Goal: Task Accomplishment & Management: Manage account settings

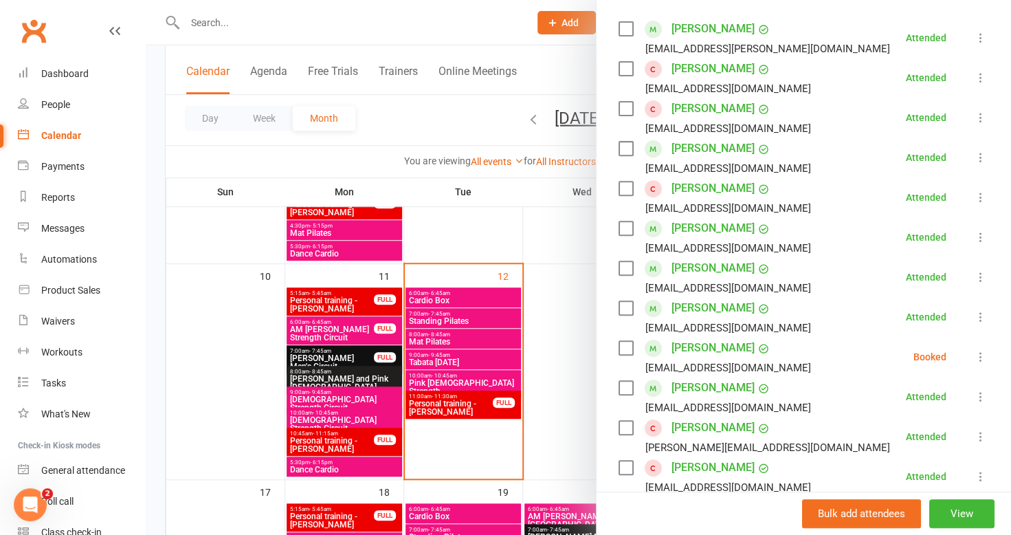
scroll to position [412, 0]
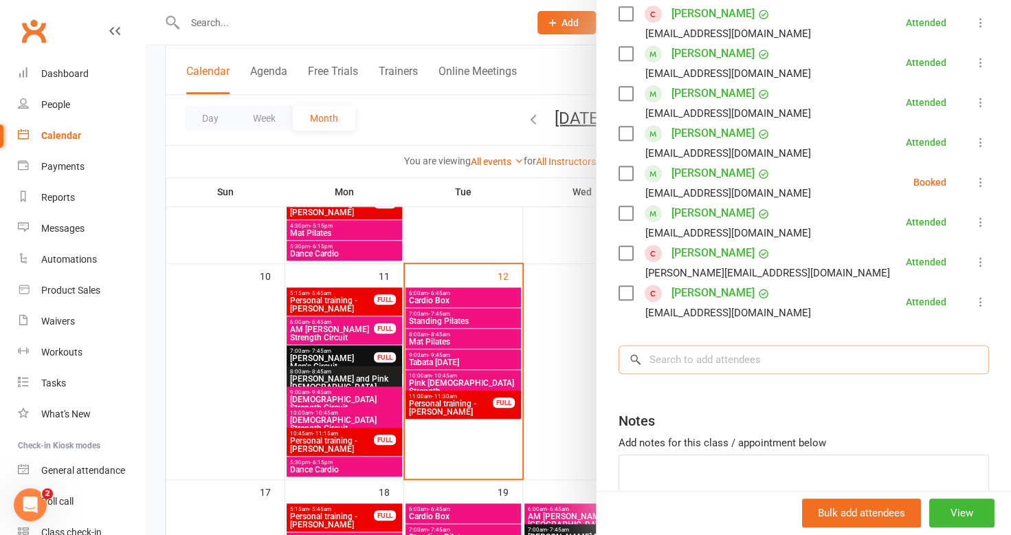
click at [746, 357] on input "search" at bounding box center [803, 359] width 370 height 29
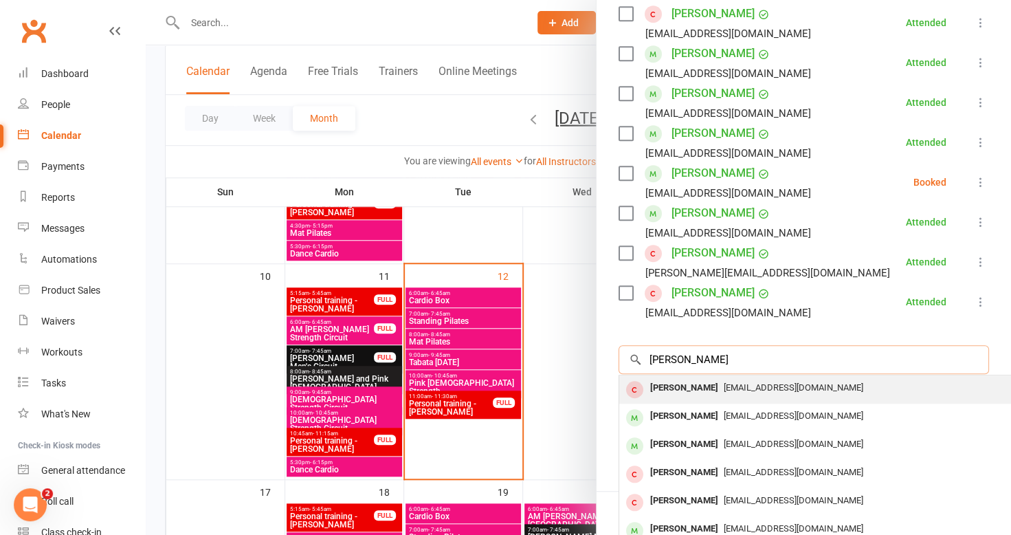
type input "[PERSON_NAME]"
click at [730, 393] on div "[EMAIL_ADDRESS][DOMAIN_NAME]" at bounding box center [825, 388] width 400 height 20
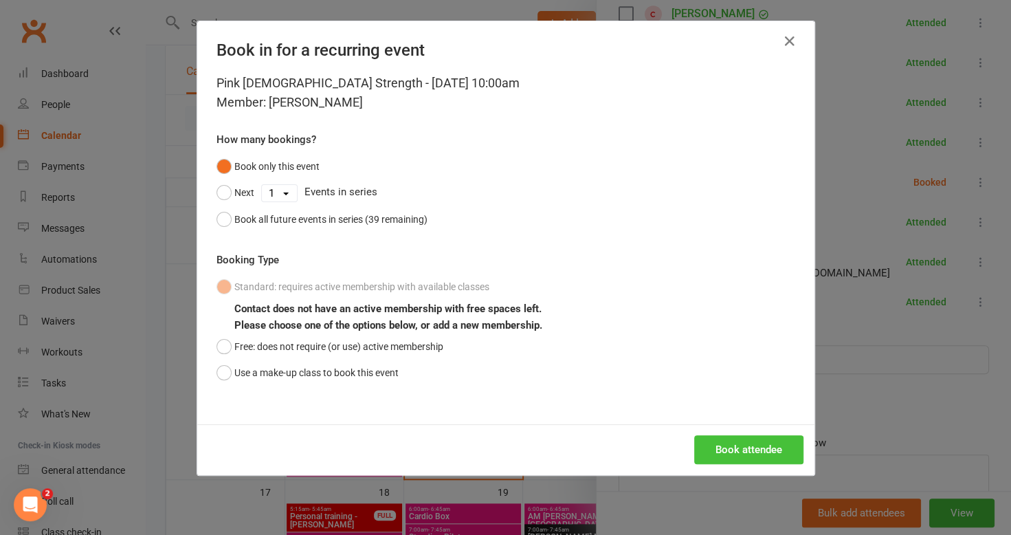
click at [734, 456] on button "Book attendee" at bounding box center [748, 449] width 109 height 29
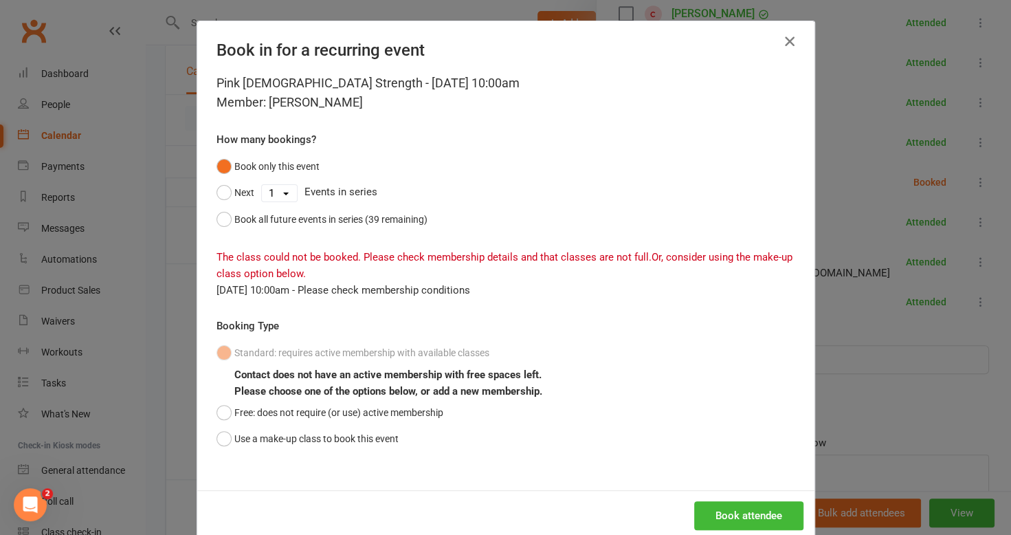
click at [785, 36] on icon "button" at bounding box center [789, 41] width 16 height 16
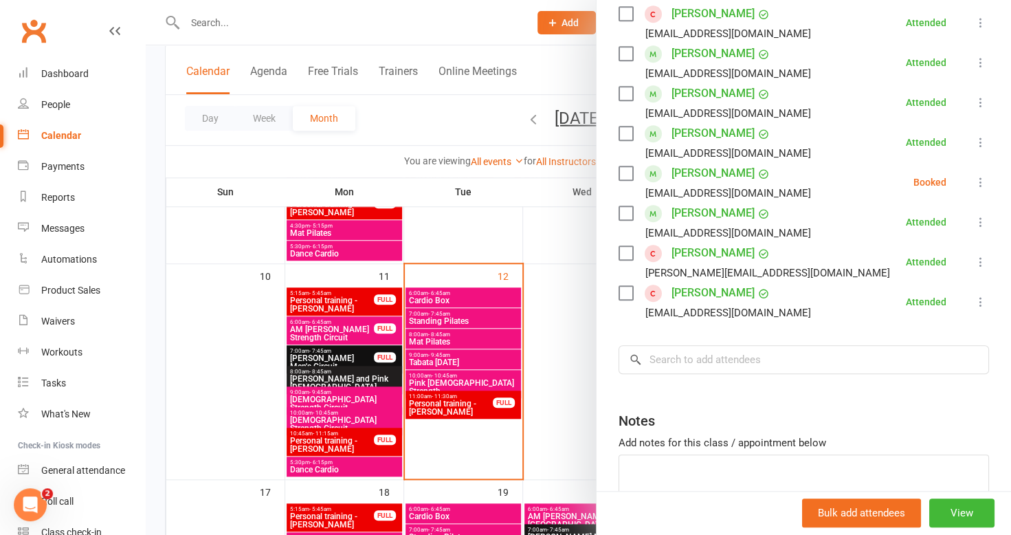
click at [462, 232] on div at bounding box center [578, 267] width 865 height 535
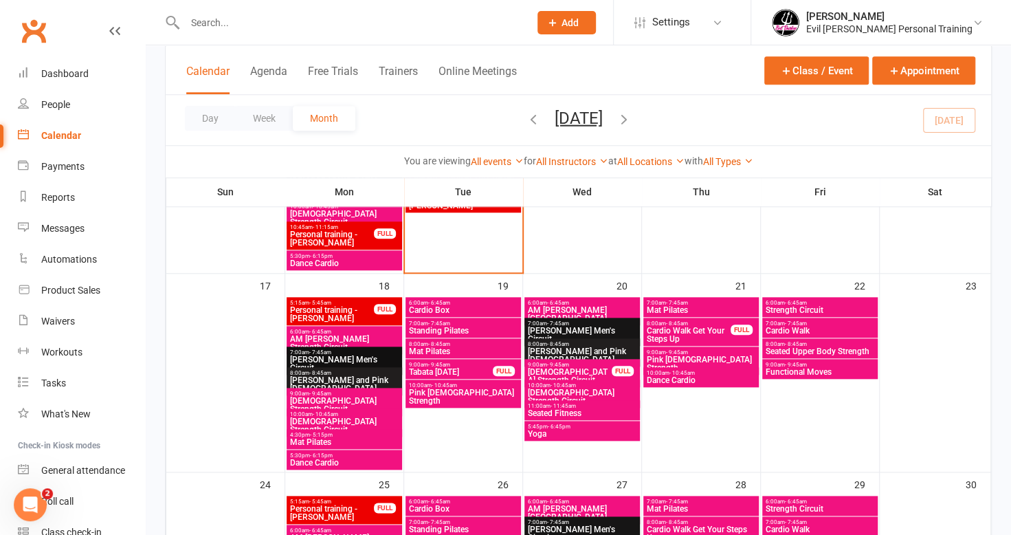
scroll to position [767, 0]
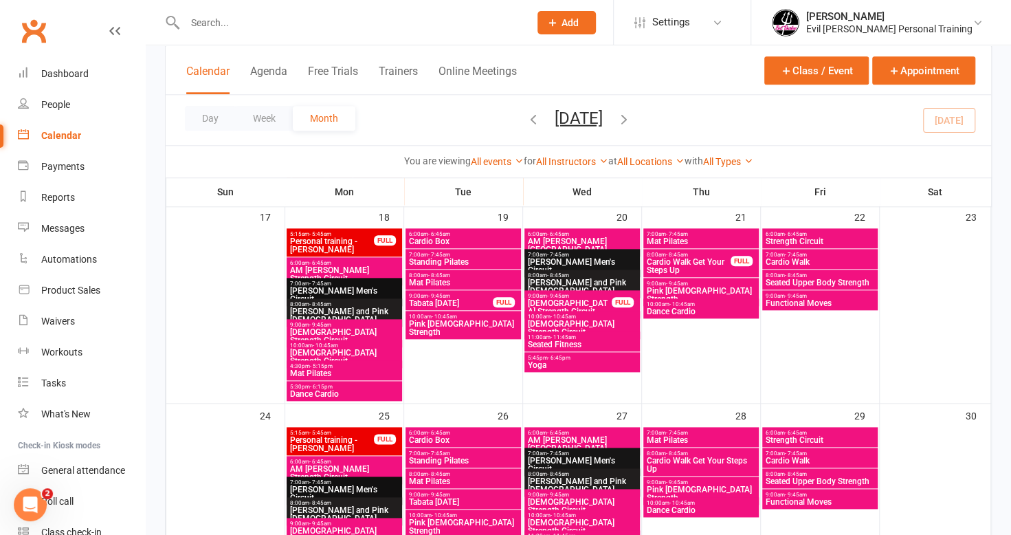
click at [339, 260] on span "6:00am - 6:45am" at bounding box center [344, 263] width 110 height 6
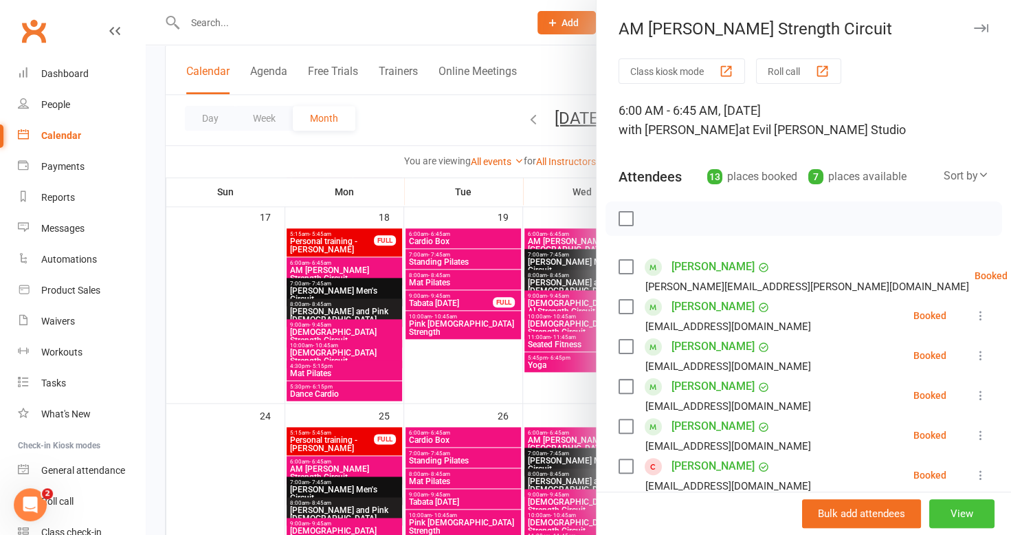
click at [968, 504] on button "View" at bounding box center [961, 513] width 65 height 29
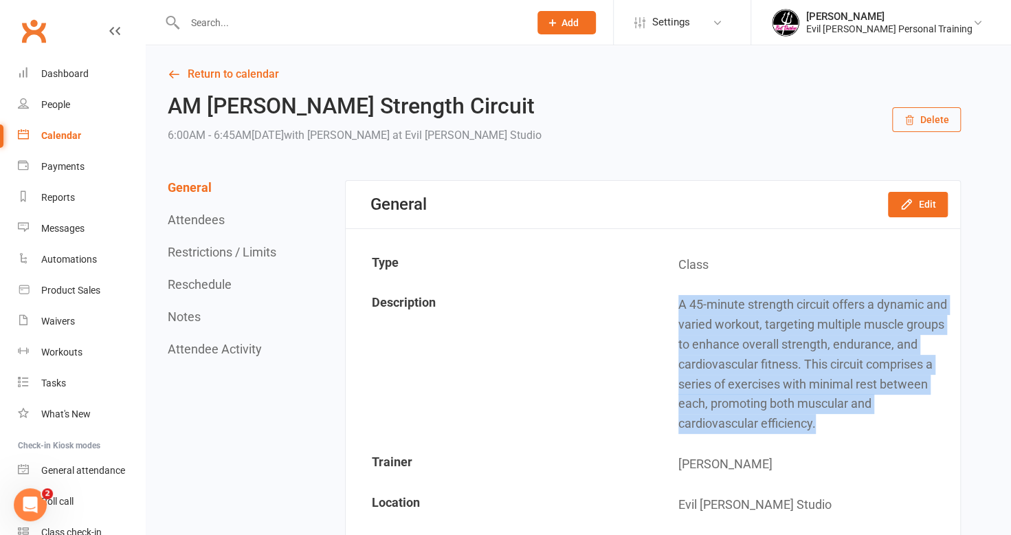
drag, startPoint x: 680, startPoint y: 304, endPoint x: 821, endPoint y: 422, distance: 184.0
click at [821, 422] on td "A 45-minute strength circuit offers a dynamic and varied workout, targeting mul…" at bounding box center [805, 364] width 305 height 158
copy td "A 45-minute strength circuit offers a dynamic and varied workout, targeting mul…"
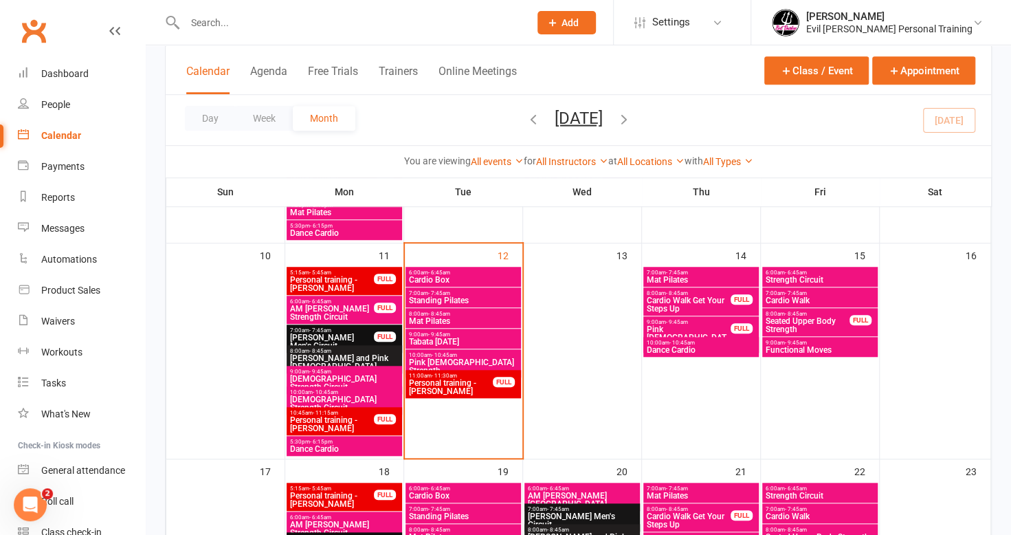
scroll to position [756, 0]
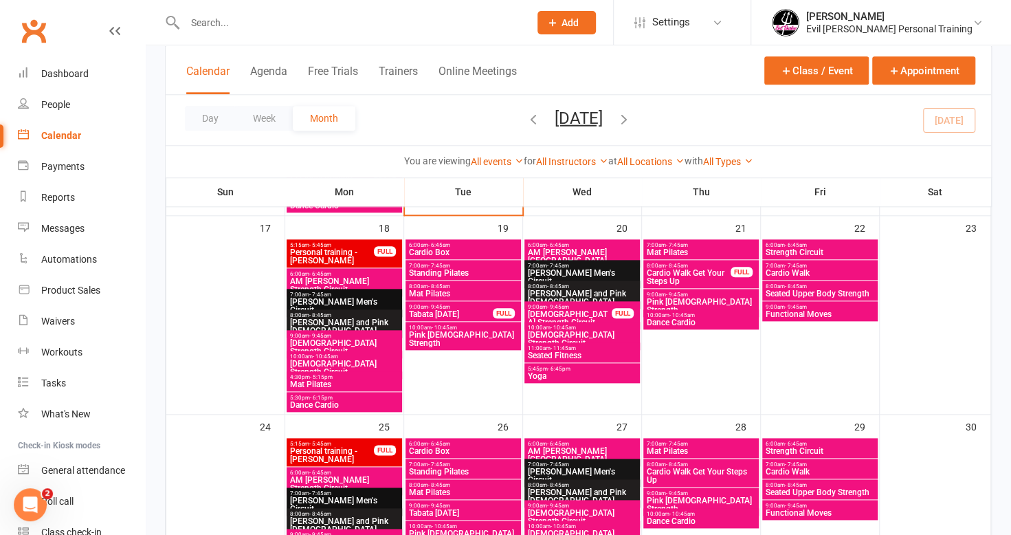
click at [361, 302] on span "[PERSON_NAME] Men's Circuit" at bounding box center [344, 306] width 110 height 16
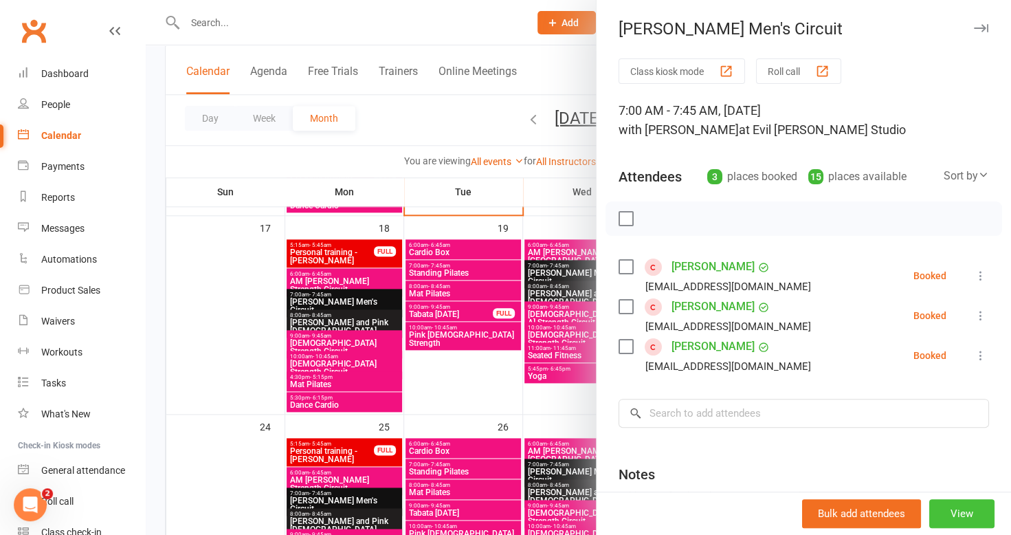
click at [942, 516] on button "View" at bounding box center [961, 513] width 65 height 29
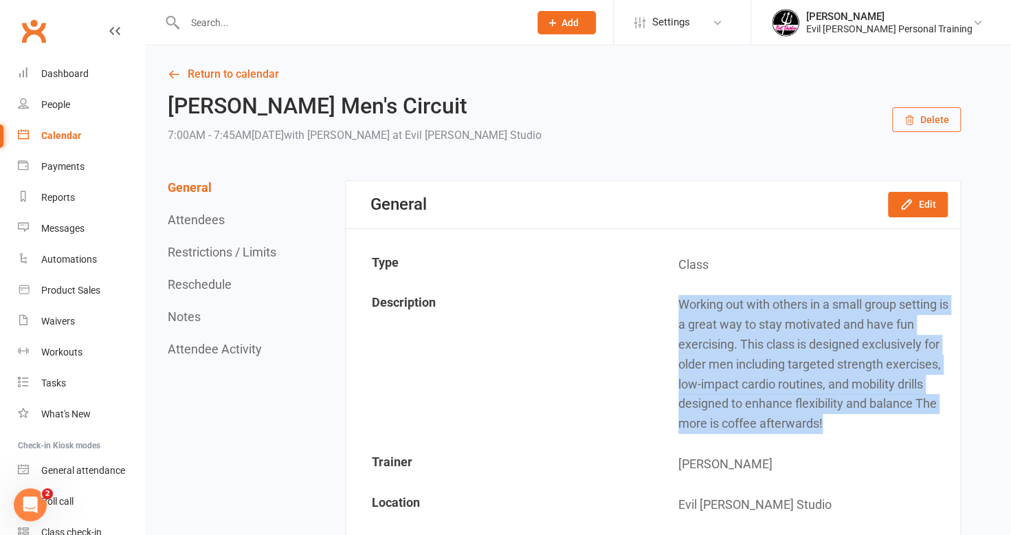
drag, startPoint x: 679, startPoint y: 302, endPoint x: 856, endPoint y: 418, distance: 211.6
click at [856, 418] on td "Working out with others in a small group setting is a great way to stay motivat…" at bounding box center [805, 364] width 305 height 158
copy td "Working out with others in a small group setting is a great way to stay motivat…"
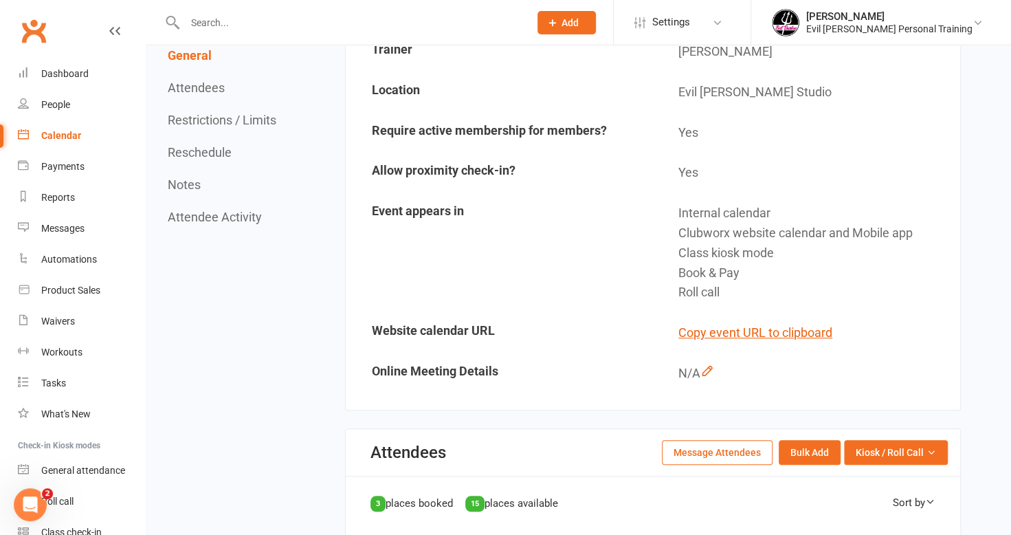
scroll to position [825, 0]
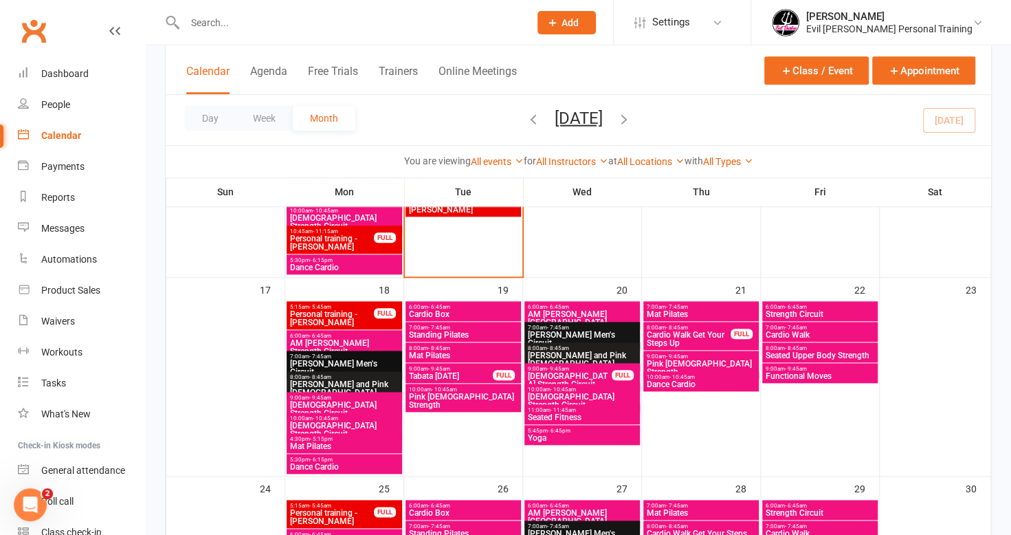
scroll to position [756, 0]
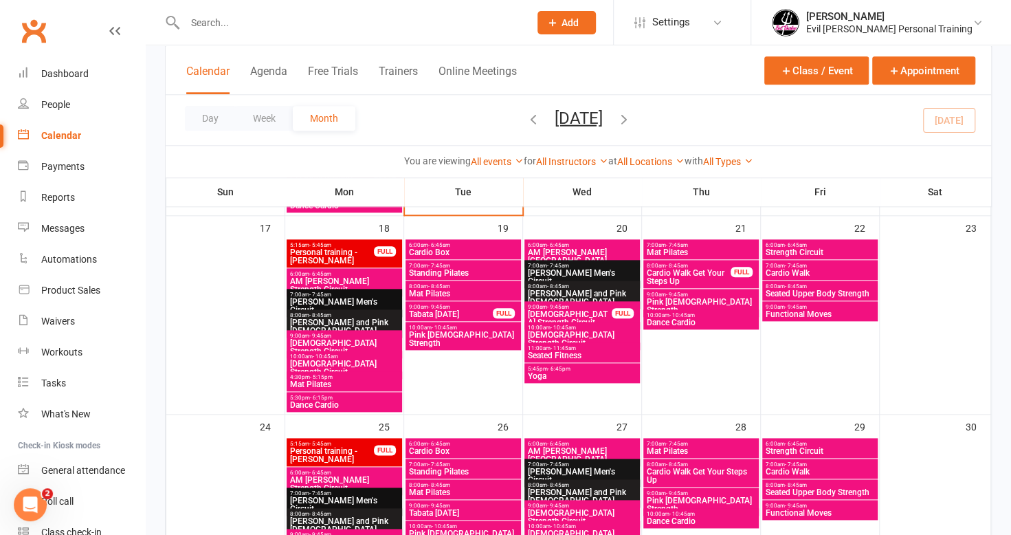
click at [348, 324] on span "[PERSON_NAME] and Pink [DEMOGRAPHIC_DATA]" at bounding box center [344, 326] width 110 height 16
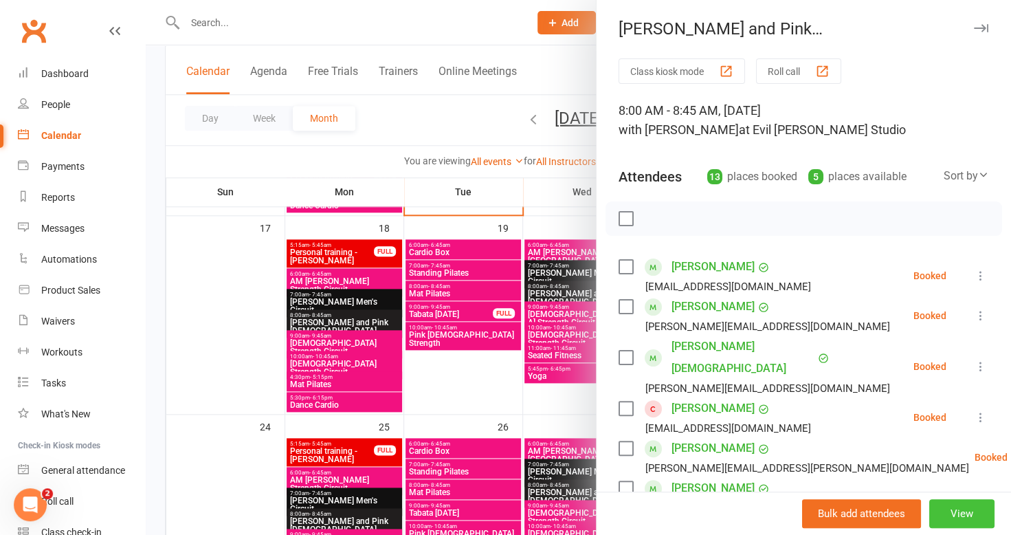
click at [943, 512] on button "View" at bounding box center [961, 513] width 65 height 29
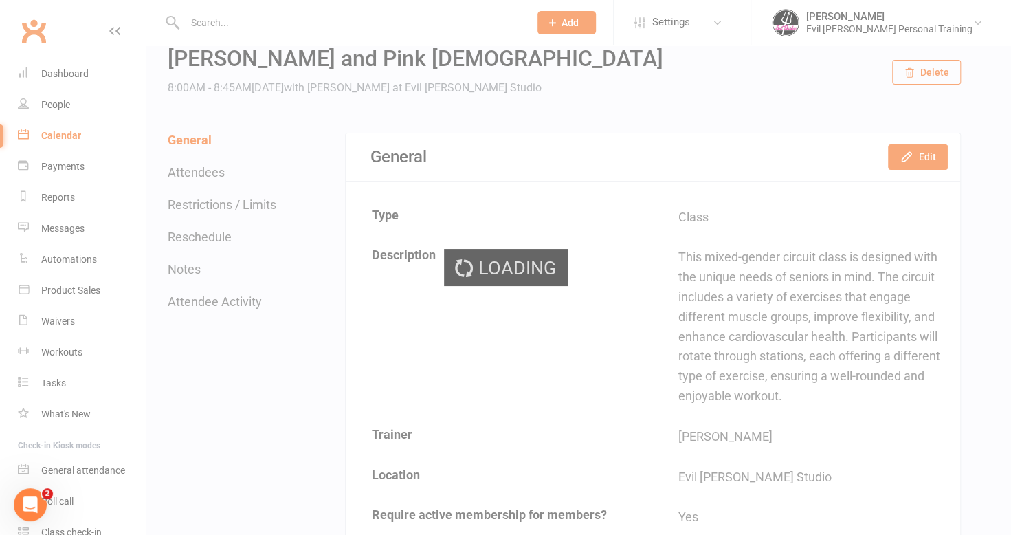
scroll to position [69, 0]
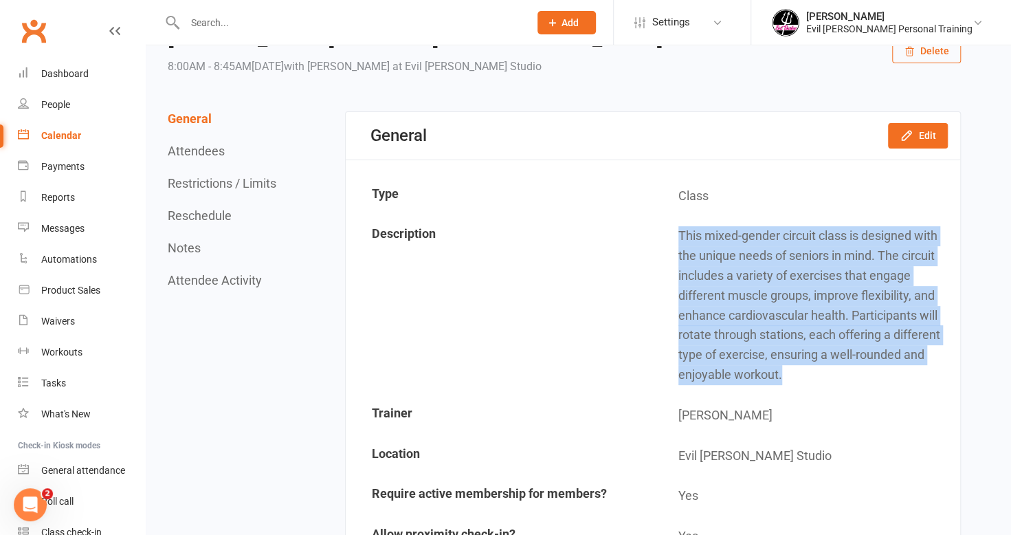
drag, startPoint x: 679, startPoint y: 232, endPoint x: 798, endPoint y: 371, distance: 183.2
click at [798, 371] on td "This mixed-gender circuit class is designed with the unique needs of seniors in…" at bounding box center [805, 304] width 305 height 177
copy td "This mixed-gender circuit class is designed with the unique needs of seniors in…"
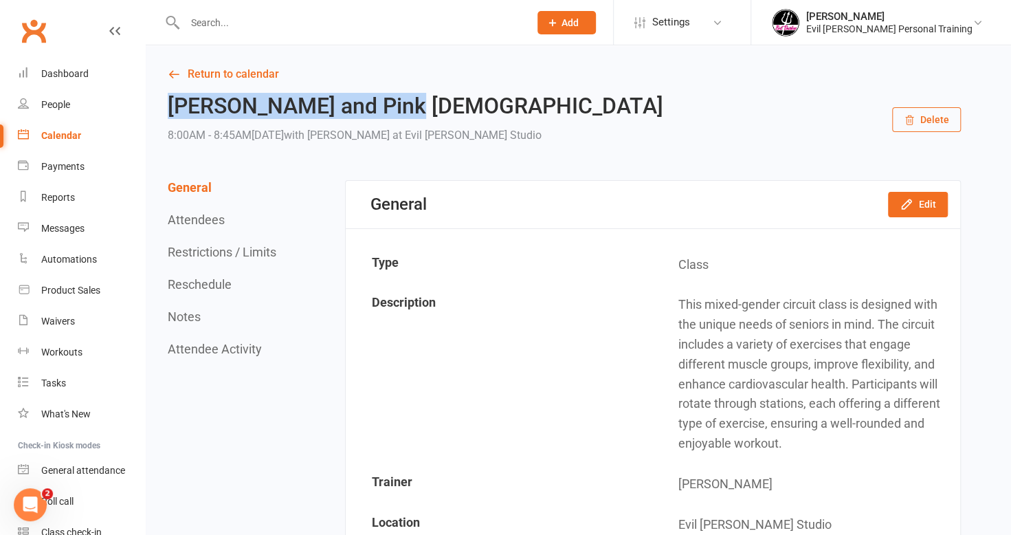
drag, startPoint x: 405, startPoint y: 110, endPoint x: 168, endPoint y: 106, distance: 236.4
click at [168, 107] on h2 "[PERSON_NAME] and Pink [DEMOGRAPHIC_DATA]" at bounding box center [415, 106] width 495 height 24
copy h2 "[PERSON_NAME] and Pink [DEMOGRAPHIC_DATA]"
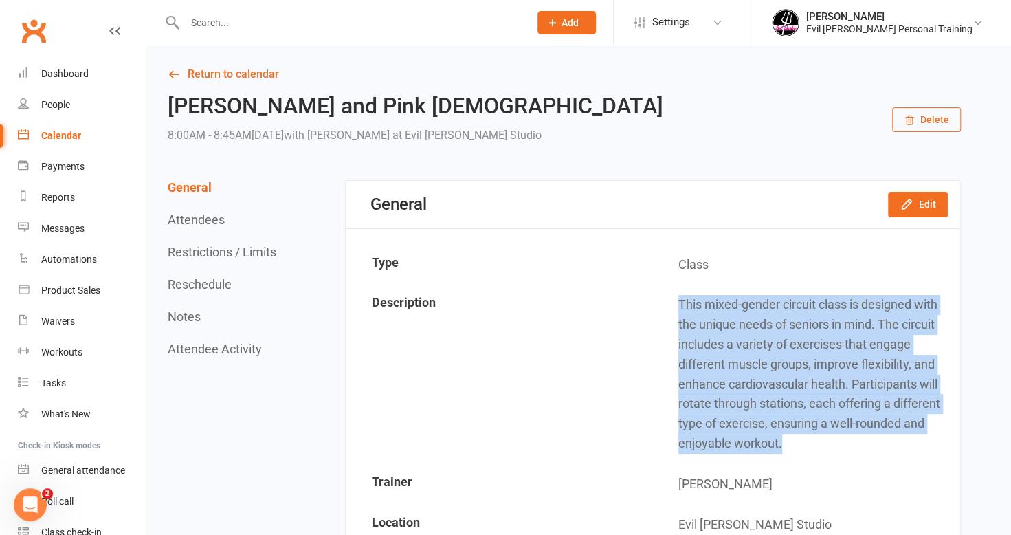
drag, startPoint x: 680, startPoint y: 297, endPoint x: 783, endPoint y: 449, distance: 183.7
click at [783, 449] on td "This mixed-gender circuit class is designed with the unique needs of seniors in…" at bounding box center [805, 373] width 305 height 177
copy td "This mixed-gender circuit class is designed with the unique needs of seniors in…"
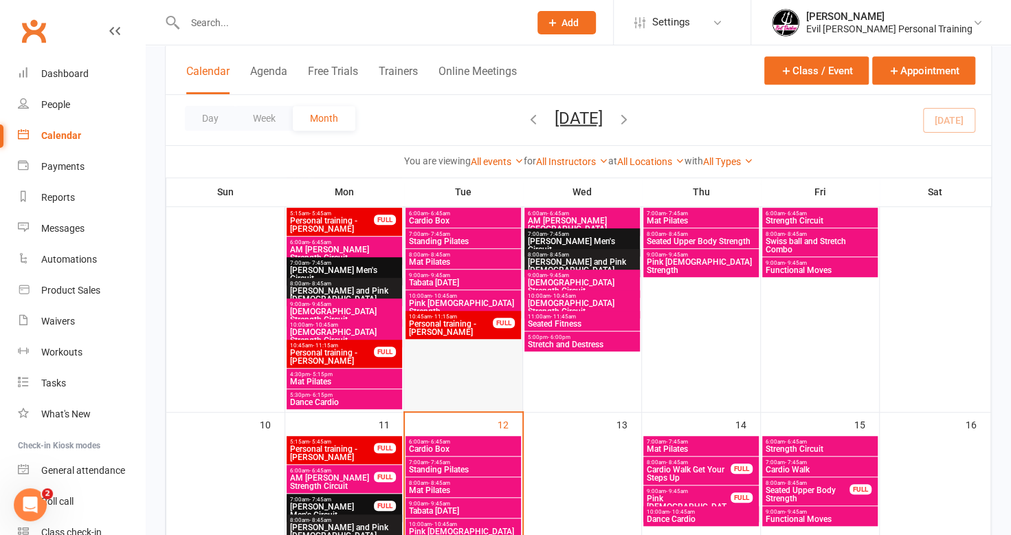
scroll to position [550, 0]
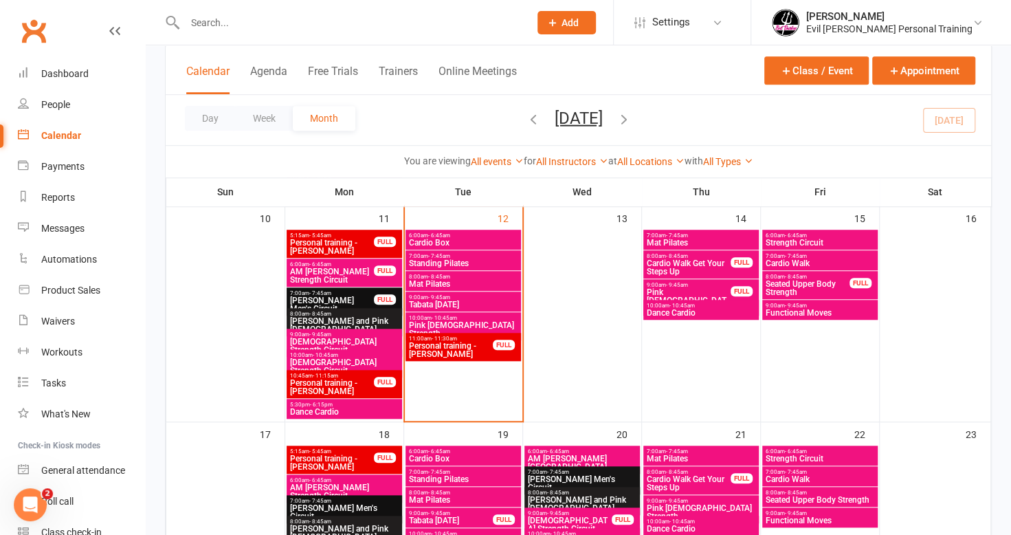
click at [382, 335] on span "9:00am - 9:45am" at bounding box center [344, 334] width 110 height 6
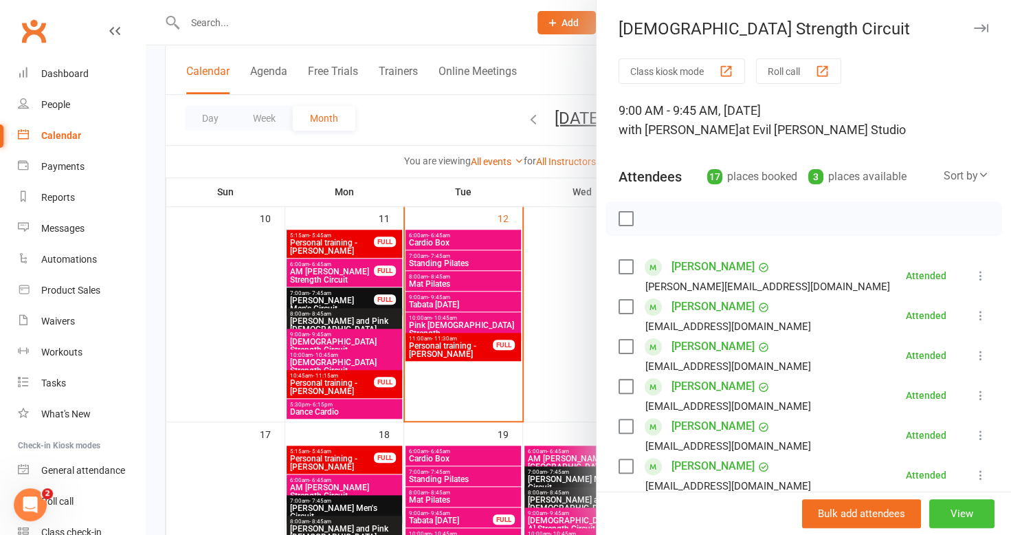
click at [948, 508] on button "View" at bounding box center [961, 513] width 65 height 29
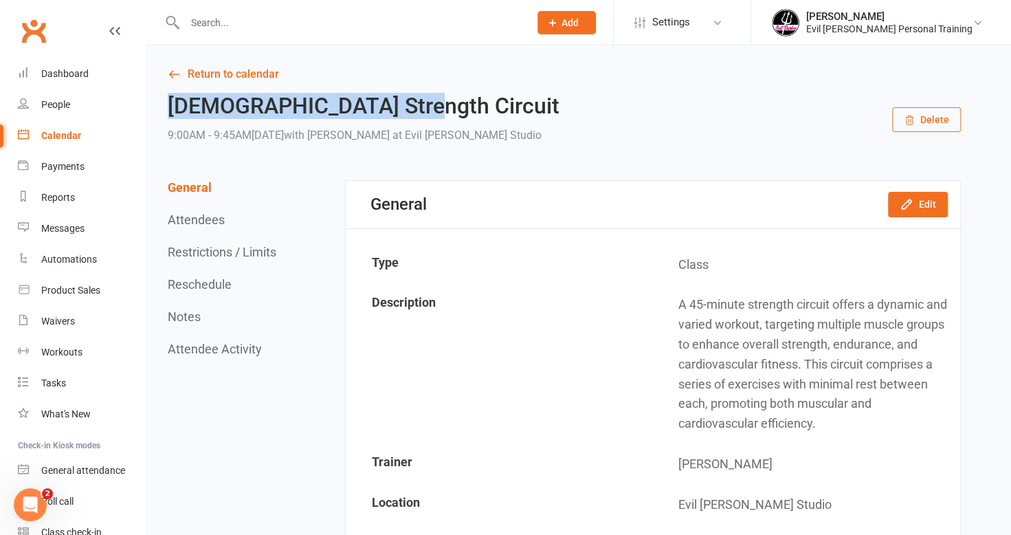
drag, startPoint x: 168, startPoint y: 108, endPoint x: 389, endPoint y: 105, distance: 221.3
click at [389, 105] on h2 "[DEMOGRAPHIC_DATA] Strength Circuit" at bounding box center [364, 106] width 392 height 24
copy h2 "[DEMOGRAPHIC_DATA] Strength Circuit"
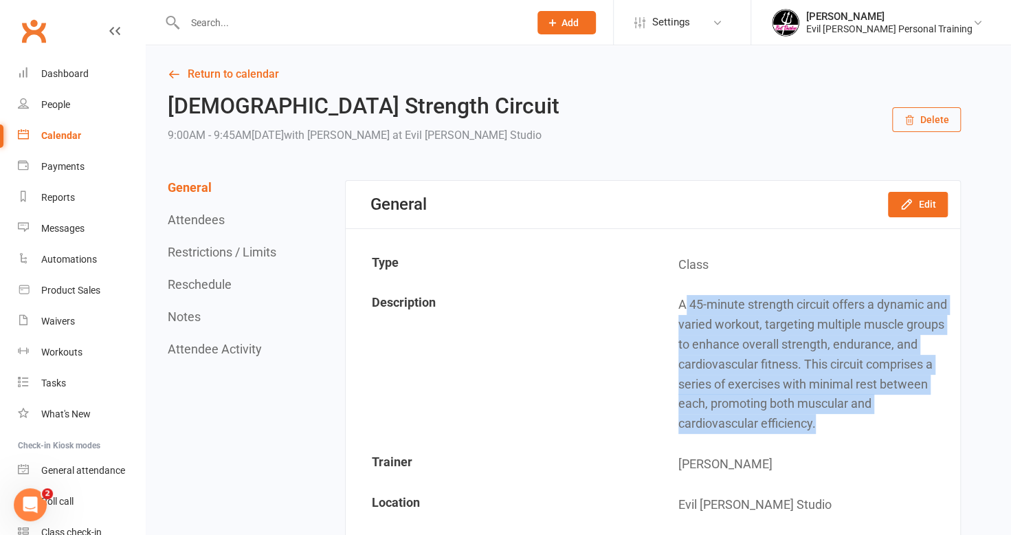
drag, startPoint x: 683, startPoint y: 304, endPoint x: 818, endPoint y: 418, distance: 176.1
click at [825, 427] on td "A 45-minute strength circuit offers a dynamic and varied workout, targeting mul…" at bounding box center [805, 364] width 305 height 158
copy td "45-minute strength circuit offers a dynamic and varied workout, targeting multi…"
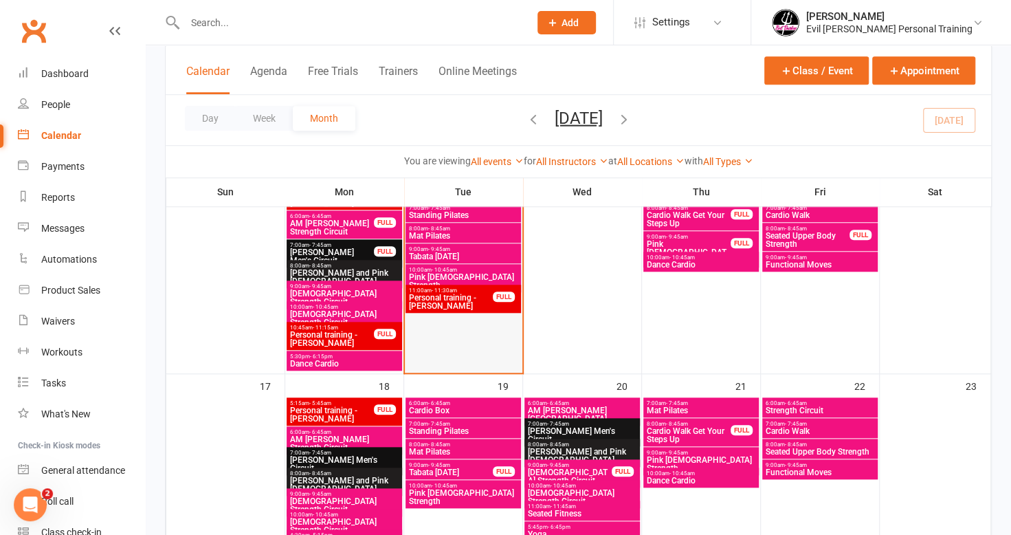
scroll to position [687, 0]
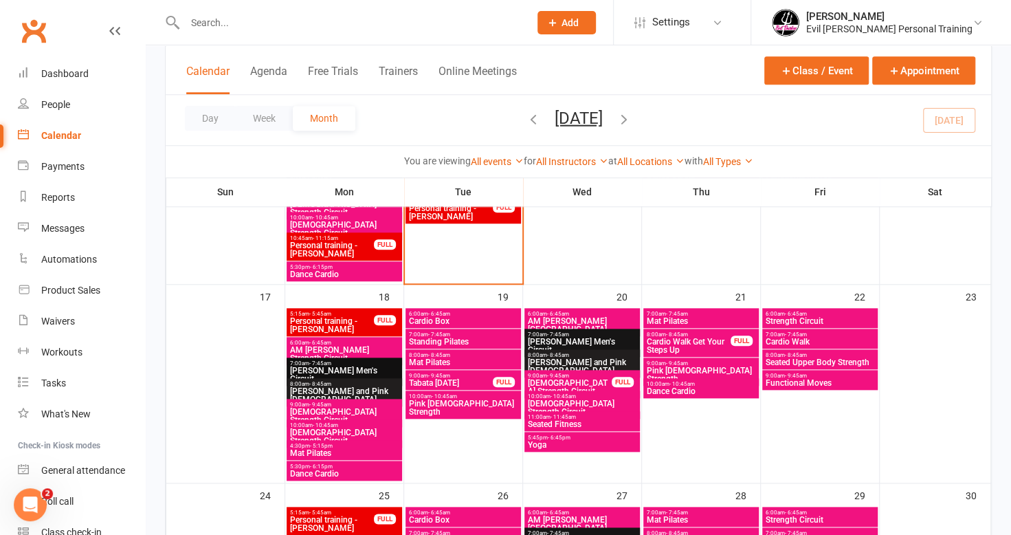
click at [347, 433] on span "[DEMOGRAPHIC_DATA] Strength Circuit" at bounding box center [344, 436] width 110 height 16
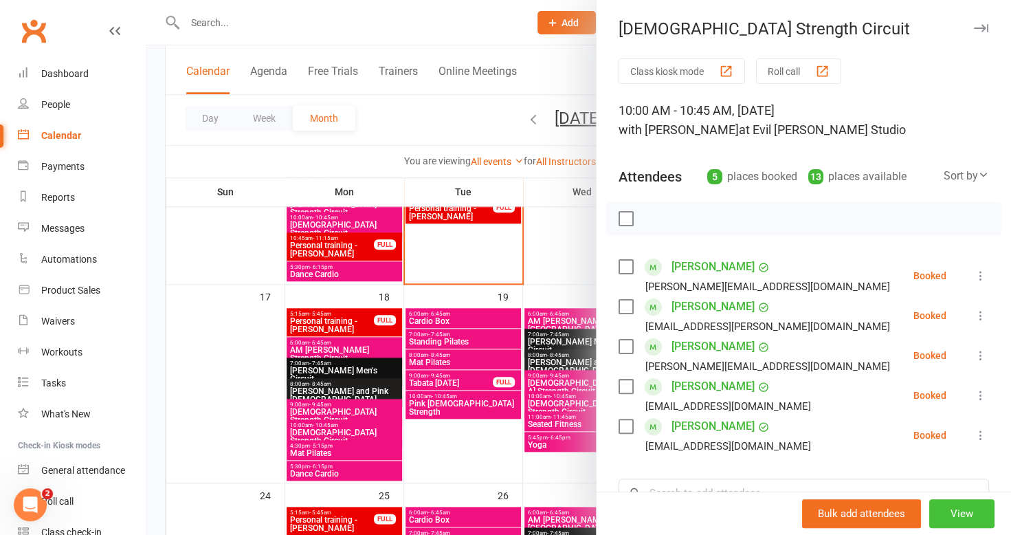
click at [929, 510] on button "View" at bounding box center [961, 513] width 65 height 29
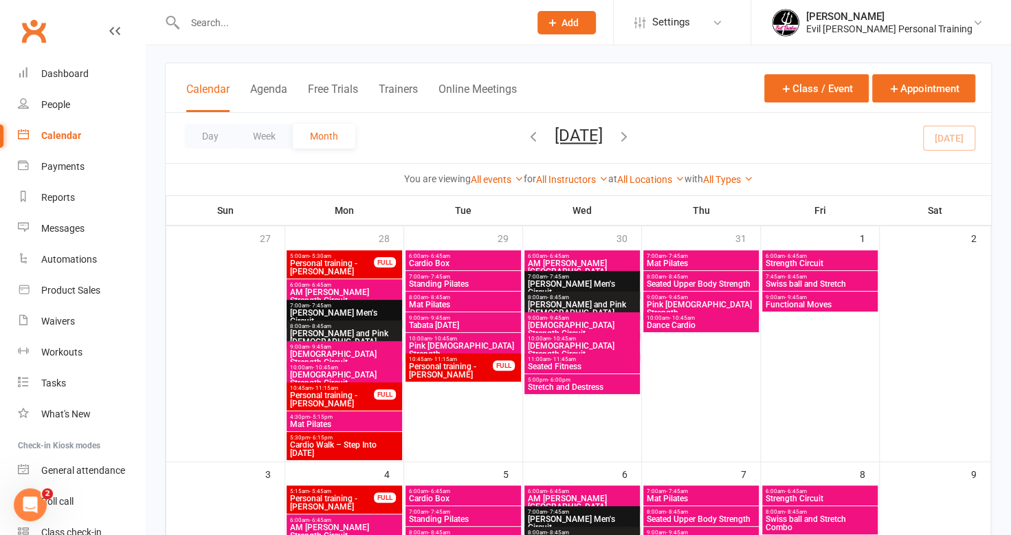
scroll to position [481, 0]
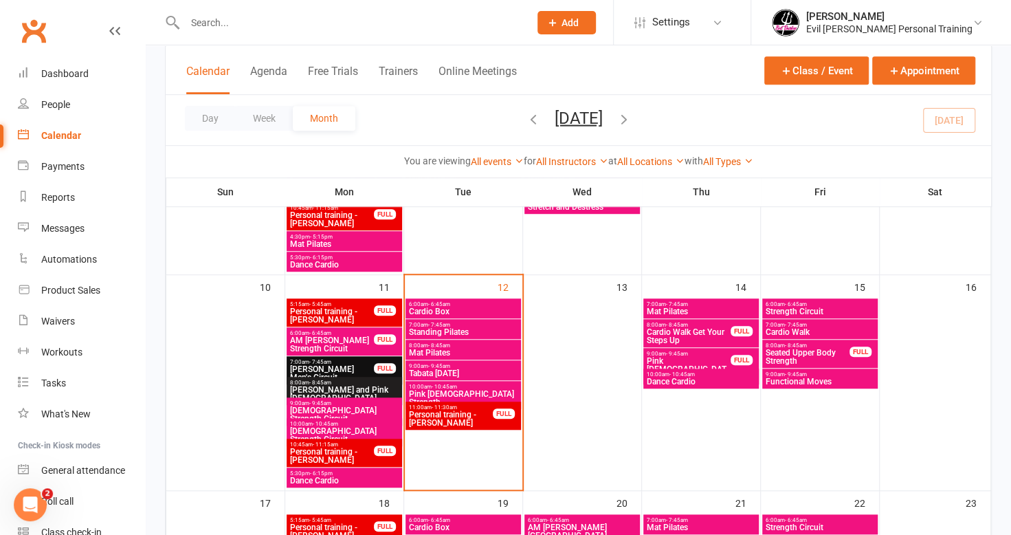
click at [359, 480] on span "Dance Cardio" at bounding box center [344, 480] width 110 height 8
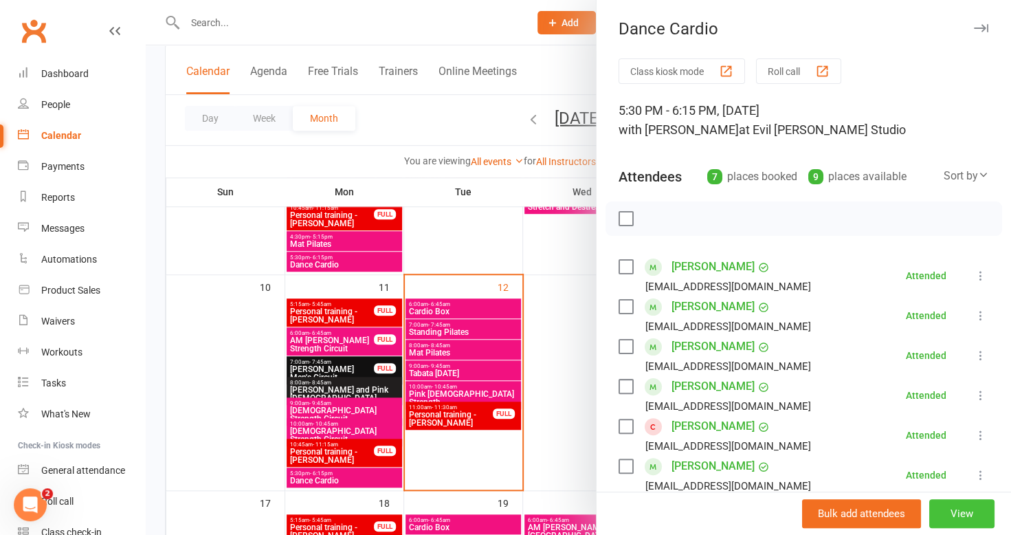
click at [947, 515] on button "View" at bounding box center [961, 513] width 65 height 29
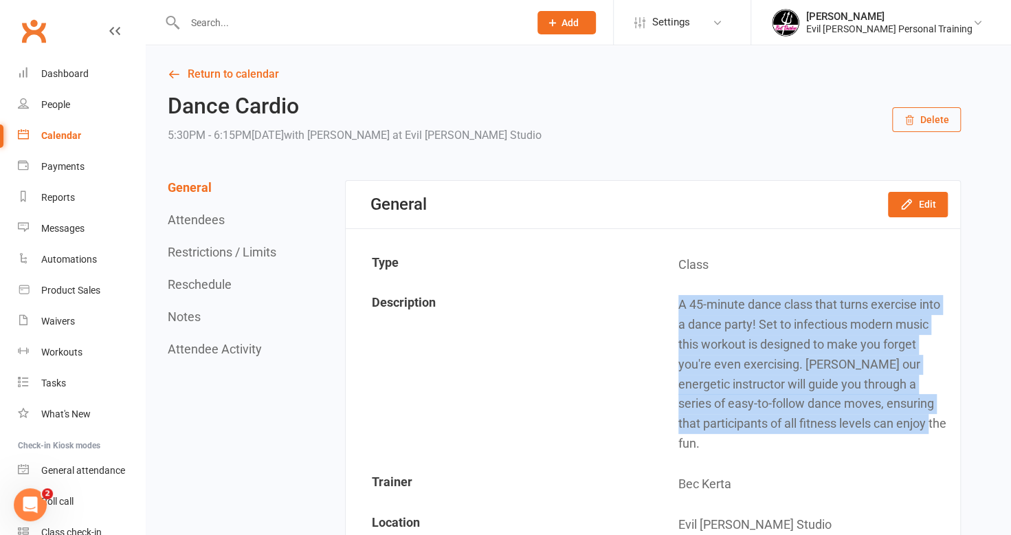
drag, startPoint x: 673, startPoint y: 305, endPoint x: 954, endPoint y: 421, distance: 303.8
click at [954, 421] on td "A 45-minute dance class that turns exercise into a dance party! Set to infectio…" at bounding box center [805, 373] width 305 height 177
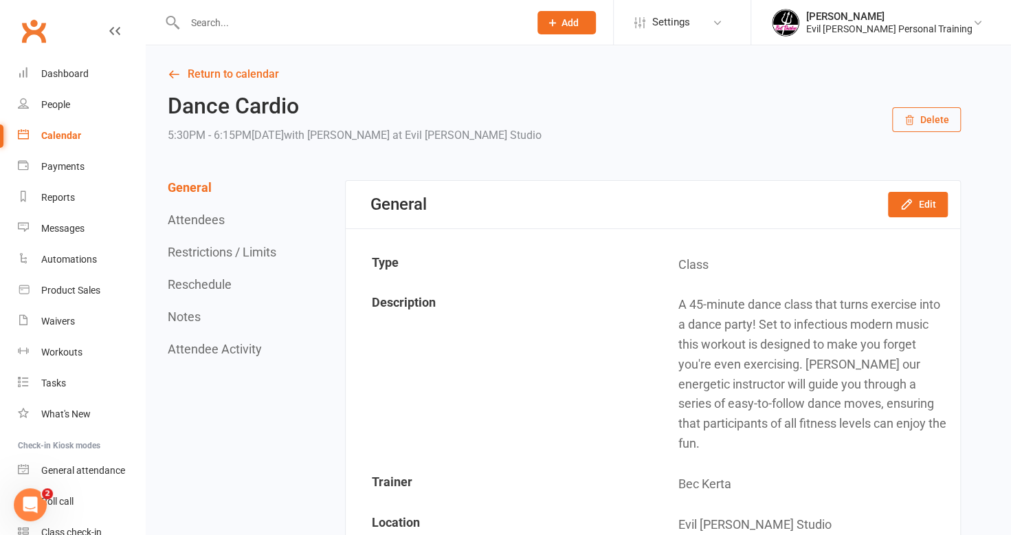
drag, startPoint x: 825, startPoint y: 370, endPoint x: 583, endPoint y: 259, distance: 266.3
click at [583, 259] on td "Type" at bounding box center [499, 264] width 305 height 39
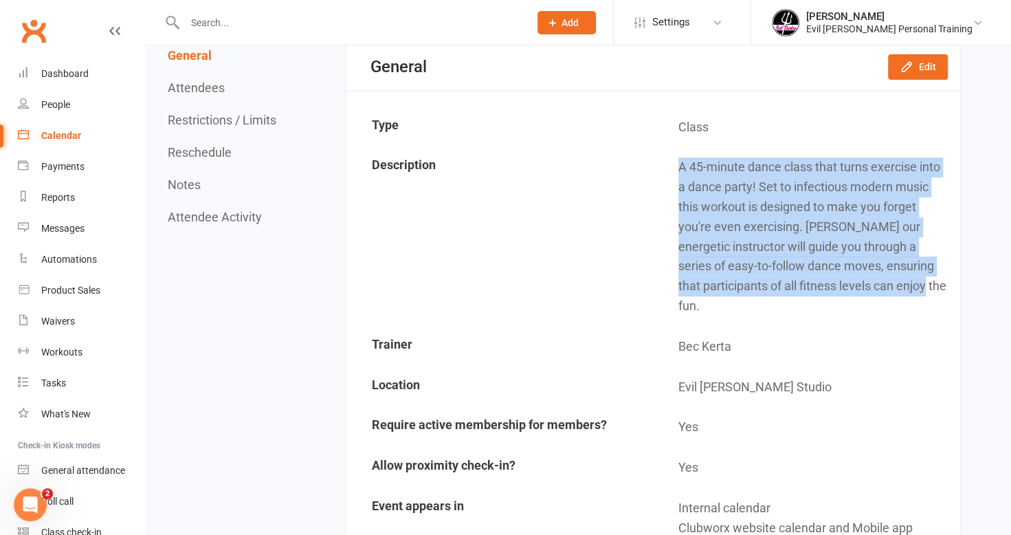
drag, startPoint x: 947, startPoint y: 290, endPoint x: 680, endPoint y: 166, distance: 293.9
click at [680, 166] on td "A 45-minute dance class that turns exercise into a dance party! Set to infectio…" at bounding box center [805, 236] width 305 height 177
copy td "A 45-minute dance class that turns exercise into a dance party! Set to infectio…"
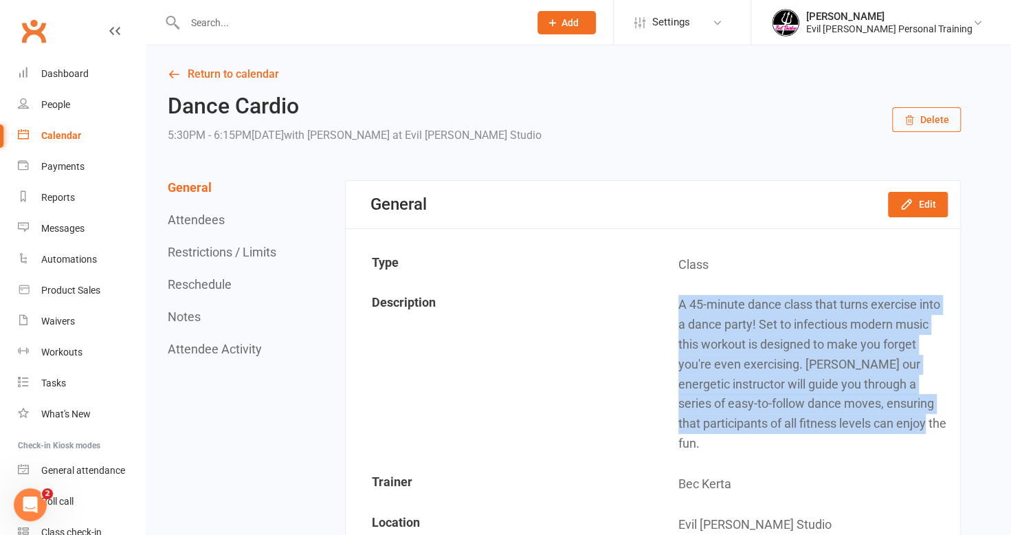
click at [436, 505] on td "Location" at bounding box center [499, 524] width 305 height 39
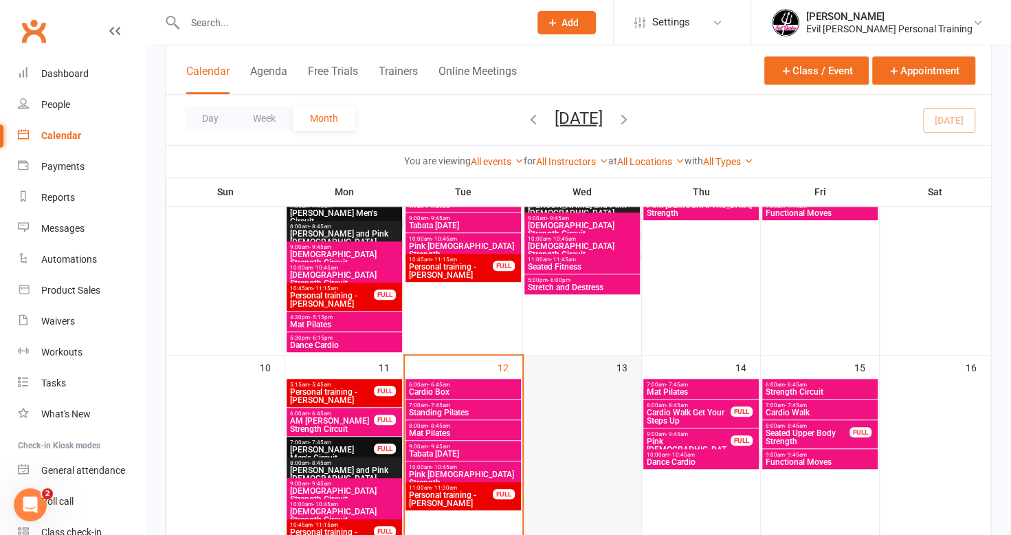
scroll to position [481, 0]
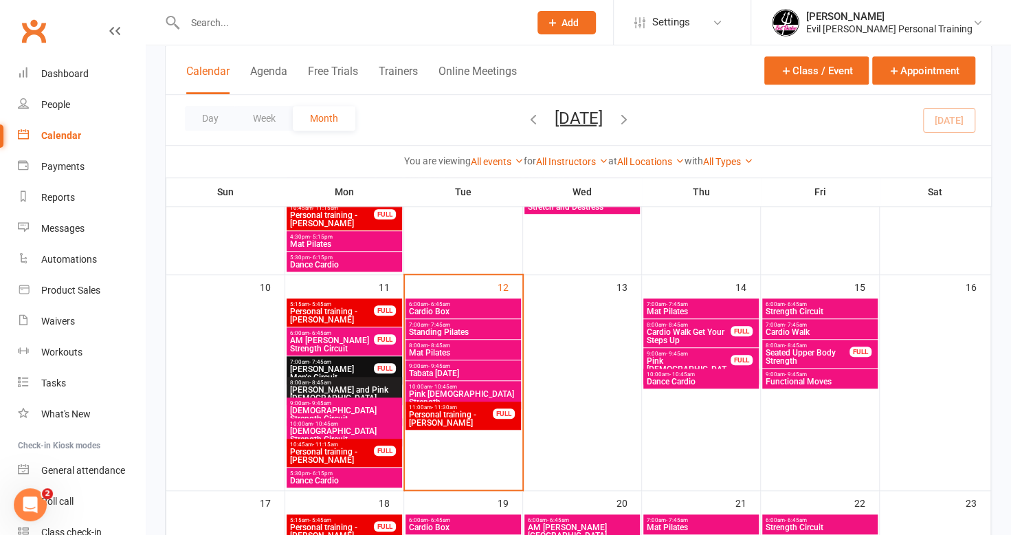
click at [436, 307] on span "Cardio Box" at bounding box center [463, 311] width 110 height 8
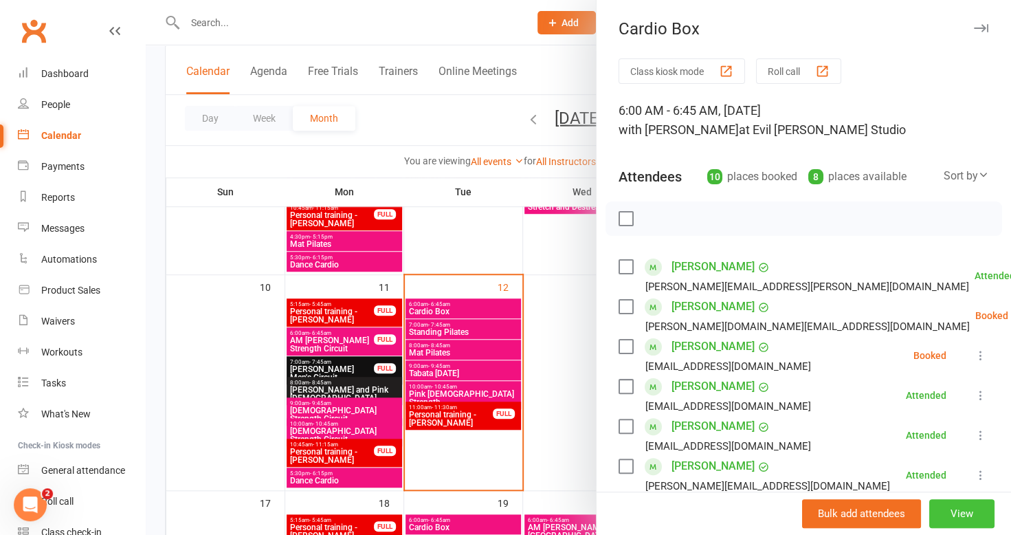
click at [966, 518] on button "View" at bounding box center [961, 513] width 65 height 29
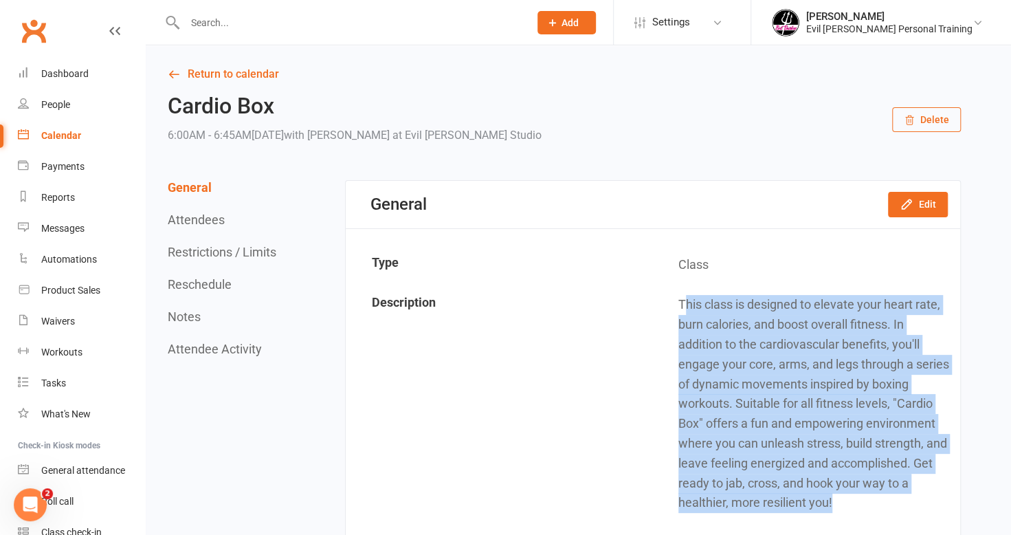
drag, startPoint x: 682, startPoint y: 305, endPoint x: 907, endPoint y: 498, distance: 296.3
click at [907, 498] on td "This class is designed to elevate your heart rate, burn calories, and boost ove…" at bounding box center [805, 403] width 305 height 237
drag, startPoint x: 679, startPoint y: 304, endPoint x: 877, endPoint y: 502, distance: 279.9
click at [877, 507] on td "This class is designed to elevate your heart rate, burn calories, and boost ove…" at bounding box center [805, 403] width 305 height 237
copy td "This class is designed to elevate your heart rate, burn calories, and boost ove…"
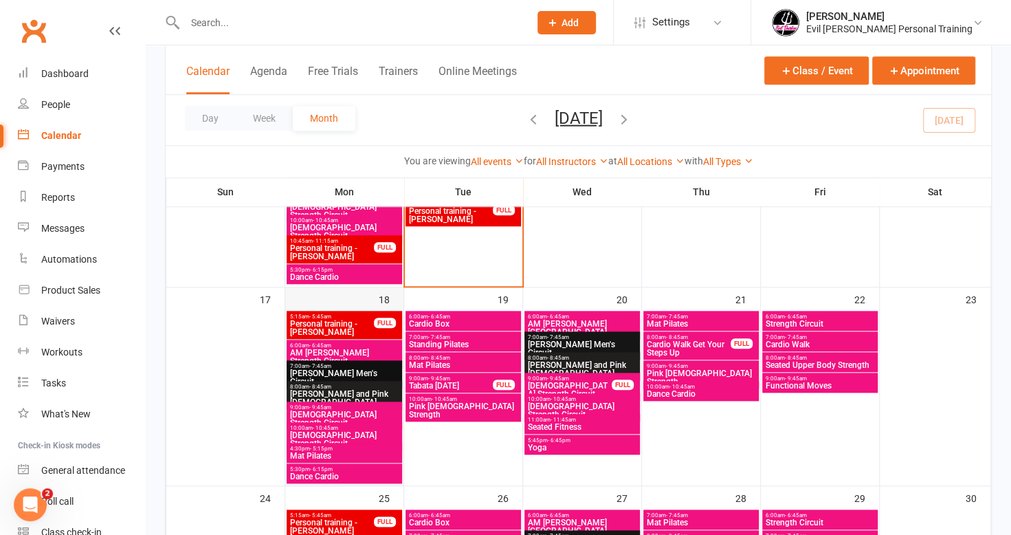
scroll to position [687, 0]
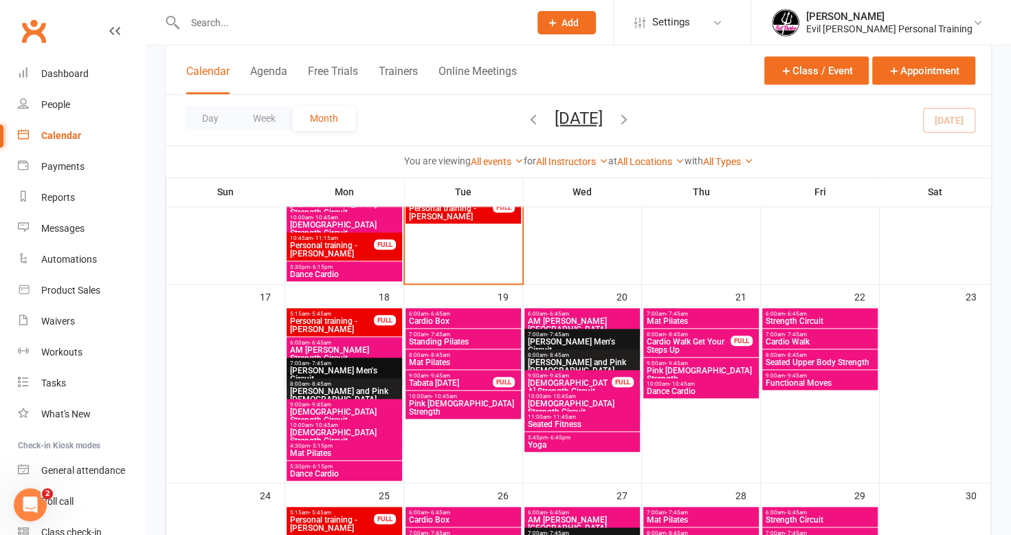
click at [478, 339] on span "Standing Pilates" at bounding box center [463, 341] width 110 height 8
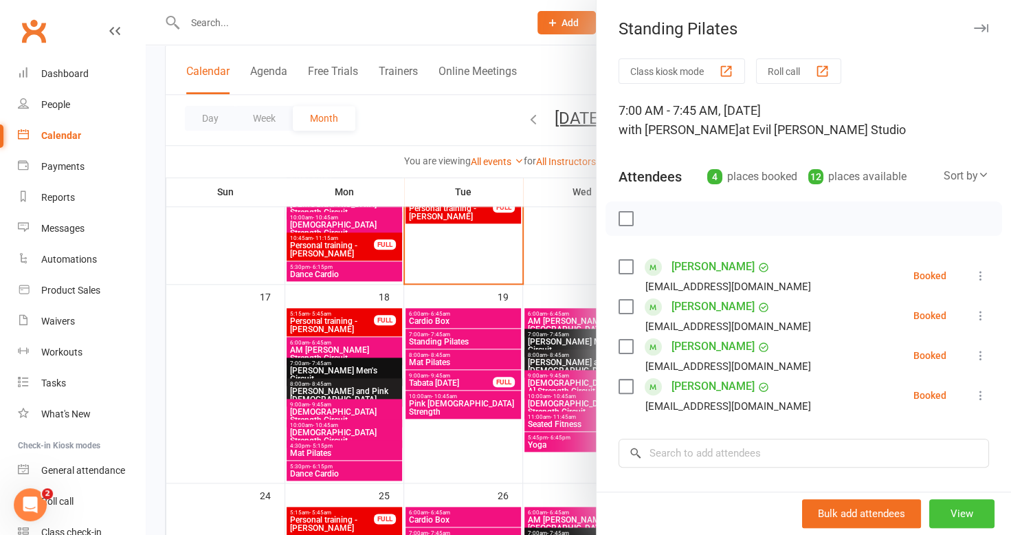
click at [961, 511] on button "View" at bounding box center [961, 513] width 65 height 29
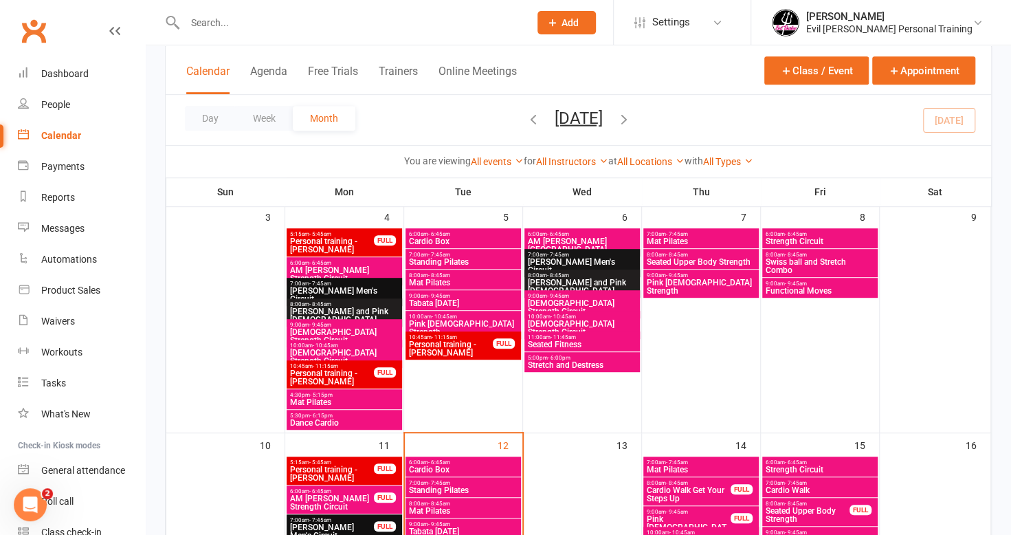
scroll to position [275, 0]
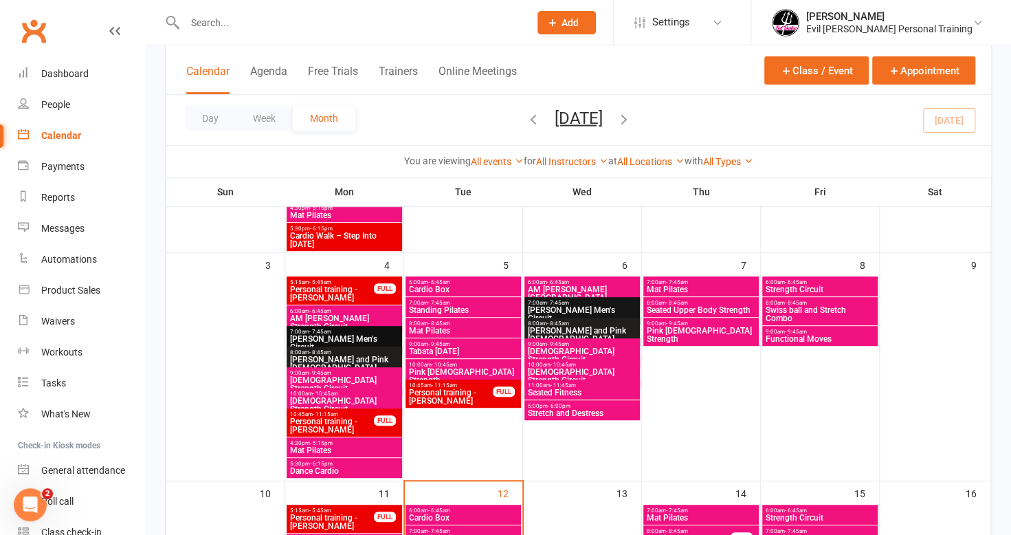
click at [463, 311] on span "Standing Pilates" at bounding box center [463, 310] width 110 height 8
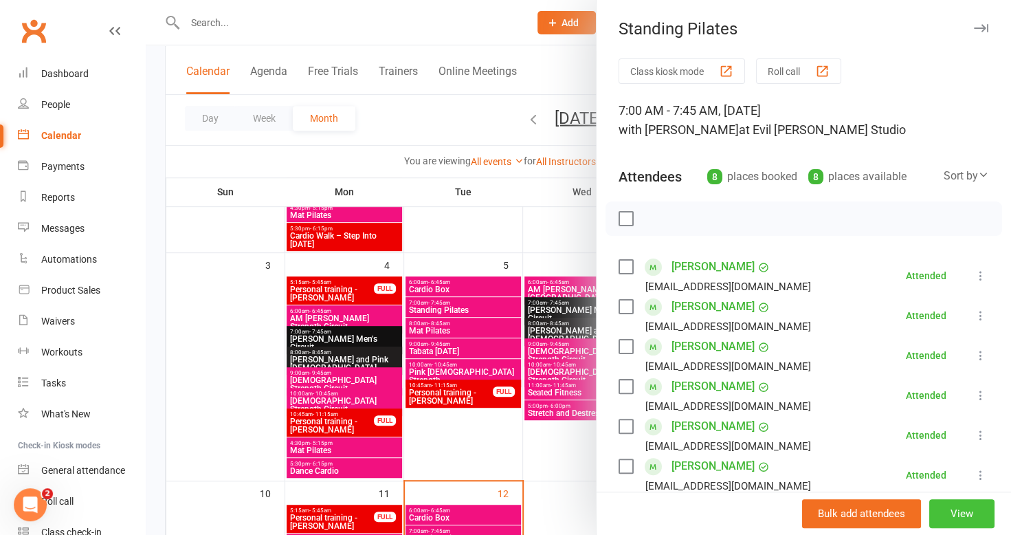
click at [939, 509] on button "View" at bounding box center [961, 513] width 65 height 29
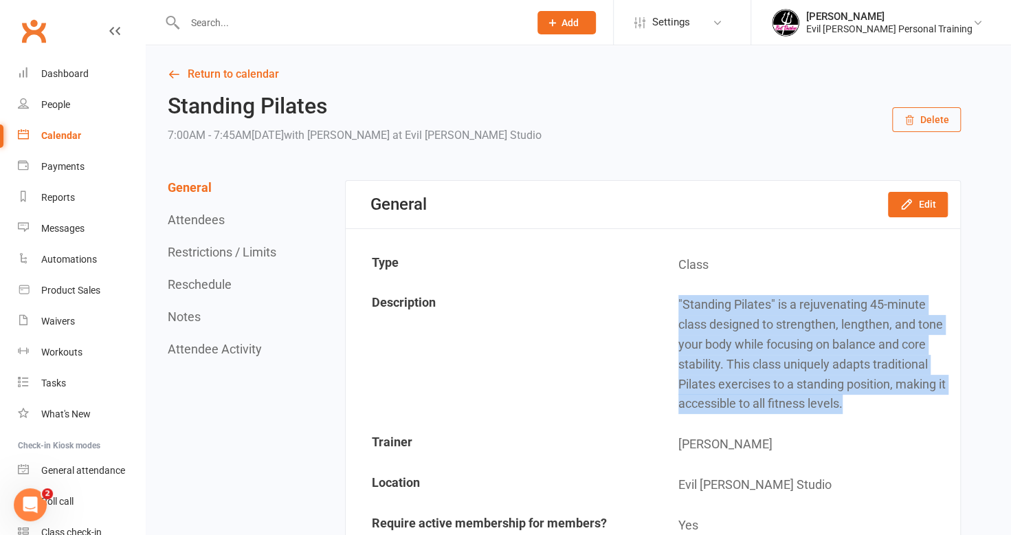
drag, startPoint x: 679, startPoint y: 305, endPoint x: 851, endPoint y: 368, distance: 183.7
click at [880, 397] on td ""Standing Pilates" is a rejuvenating 45-minute class designed to strengthen, le…" at bounding box center [805, 354] width 305 height 138
copy td ""Standing Pilates" is a rejuvenating 45-minute class designed to strengthen, le…"
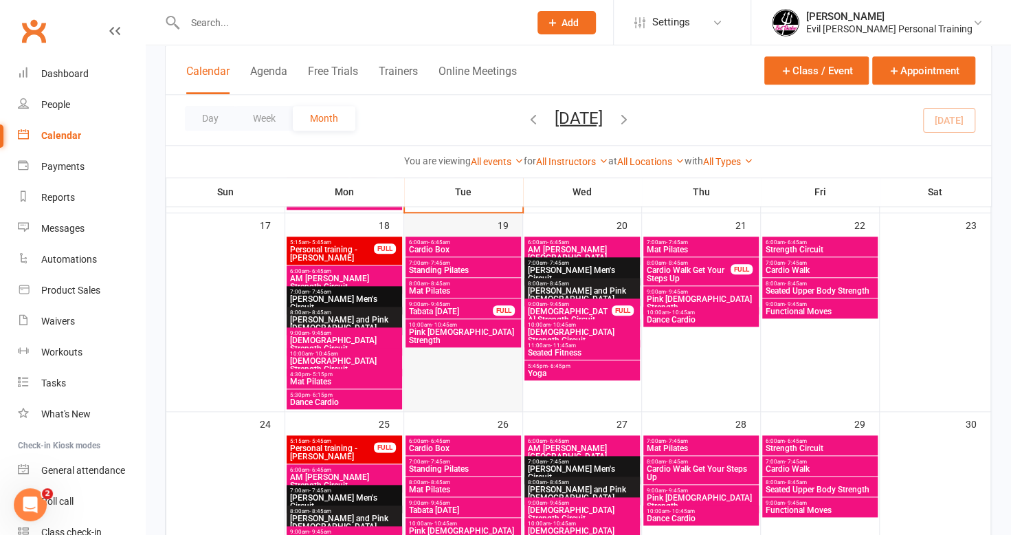
scroll to position [756, 0]
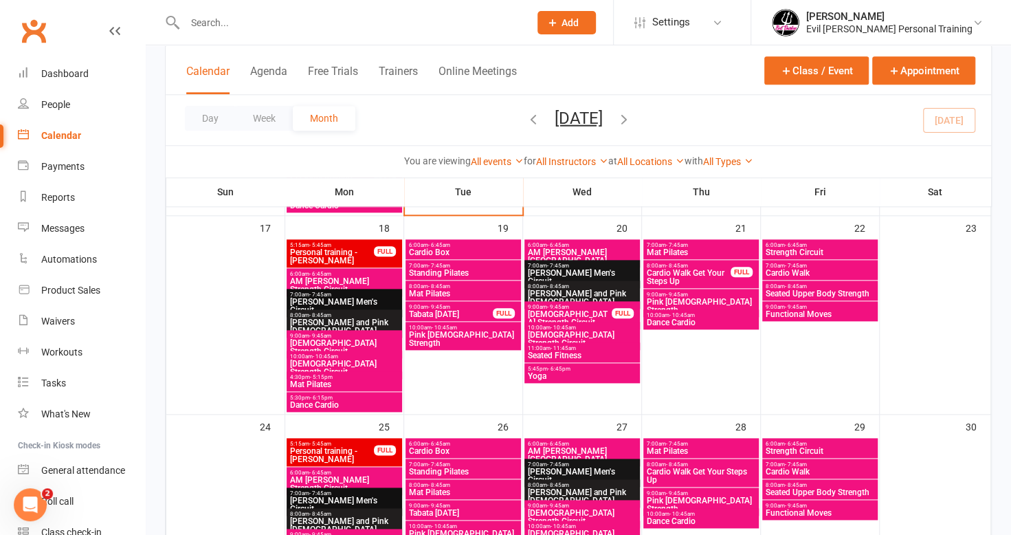
click at [468, 291] on span "Mat Pilates" at bounding box center [463, 293] width 110 height 8
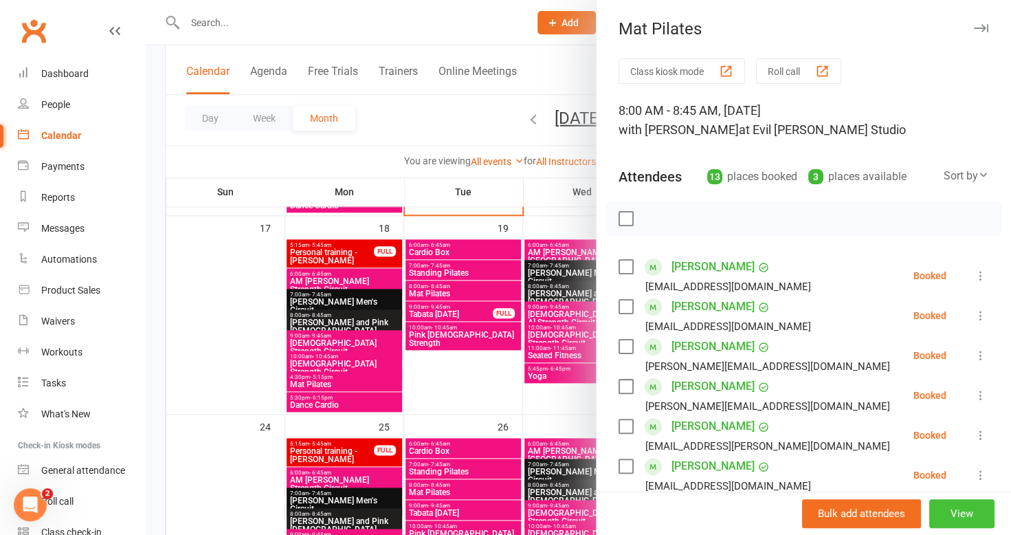
click at [945, 521] on button "View" at bounding box center [961, 513] width 65 height 29
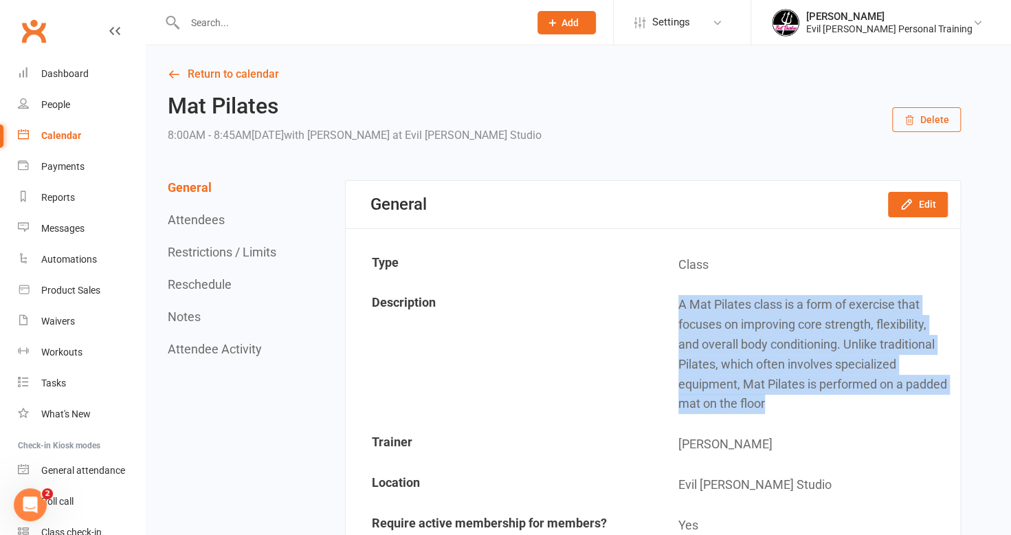
drag, startPoint x: 769, startPoint y: 402, endPoint x: 752, endPoint y: 357, distance: 48.5
click at [680, 294] on td "A Mat Pilates class is a form of exercise that focuses on improving core streng…" at bounding box center [805, 354] width 305 height 138
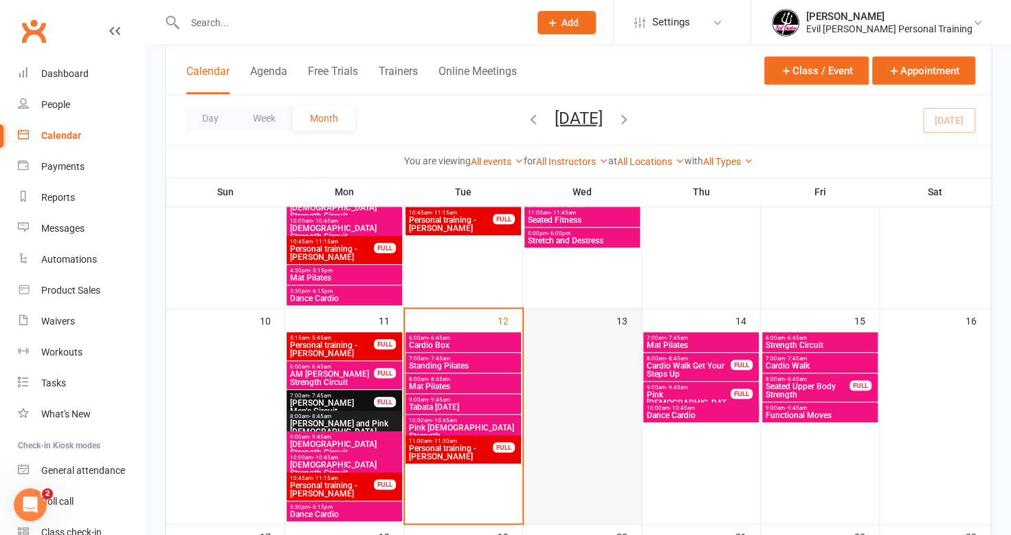
scroll to position [481, 0]
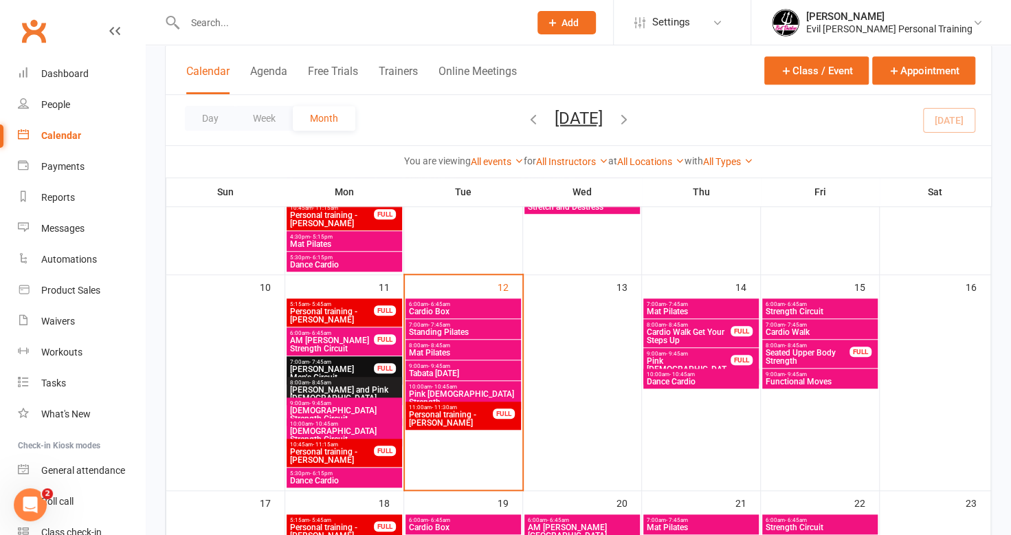
click at [452, 371] on span "Tabata [DATE]" at bounding box center [463, 373] width 110 height 8
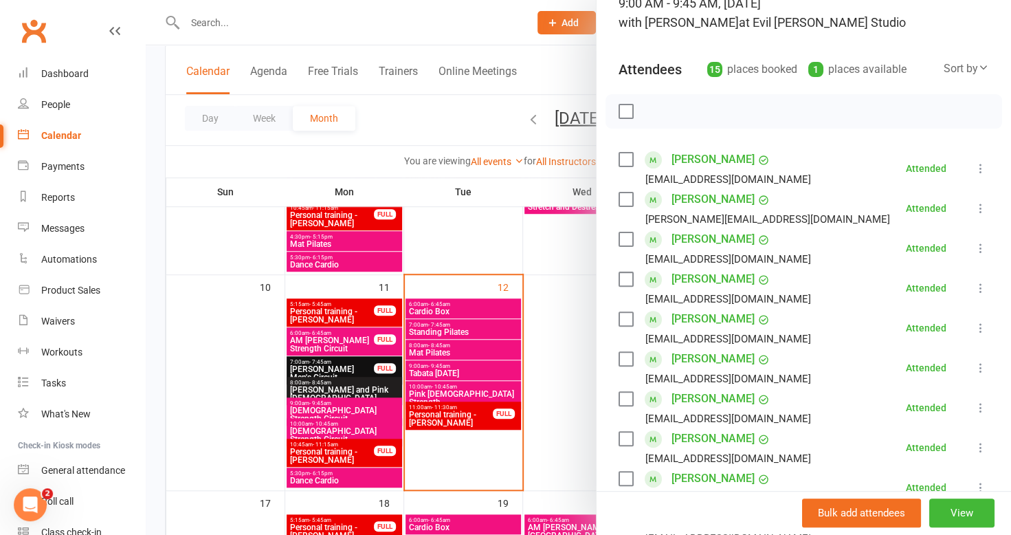
scroll to position [206, 0]
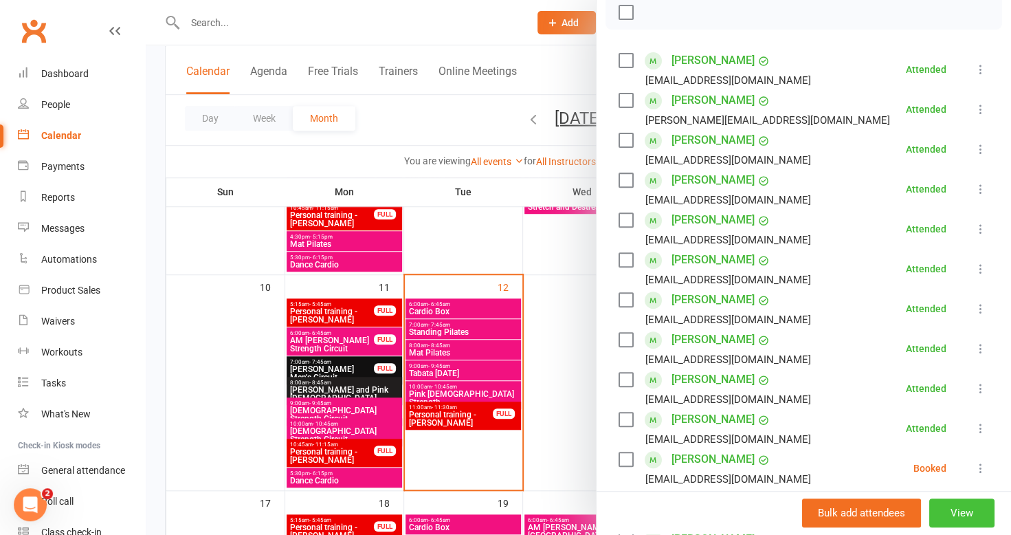
click at [956, 511] on button "View" at bounding box center [961, 513] width 65 height 29
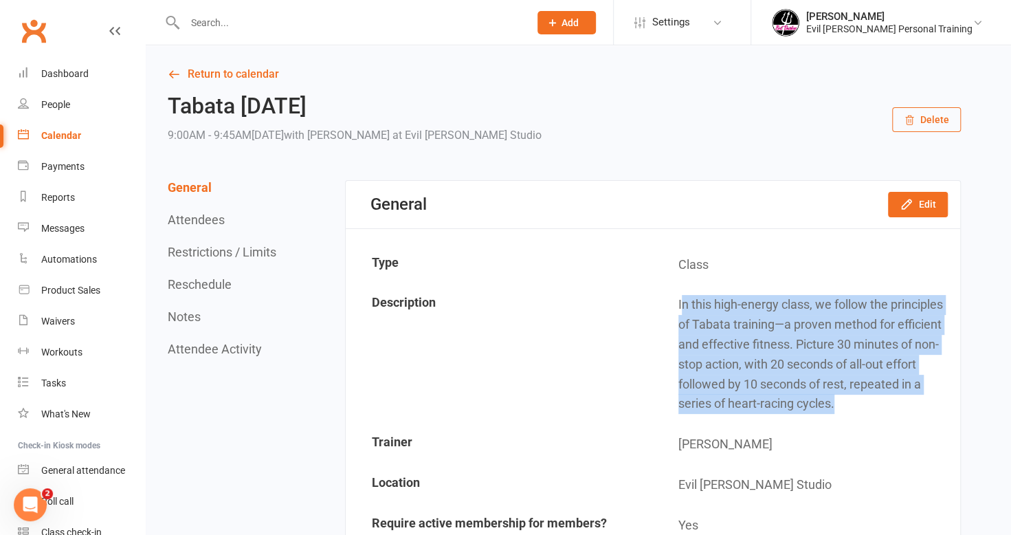
drag, startPoint x: 680, startPoint y: 303, endPoint x: 863, endPoint y: 399, distance: 206.2
click at [867, 403] on td "In this high-energy class, we follow the principles of Tabata training—a proven…" at bounding box center [805, 354] width 305 height 138
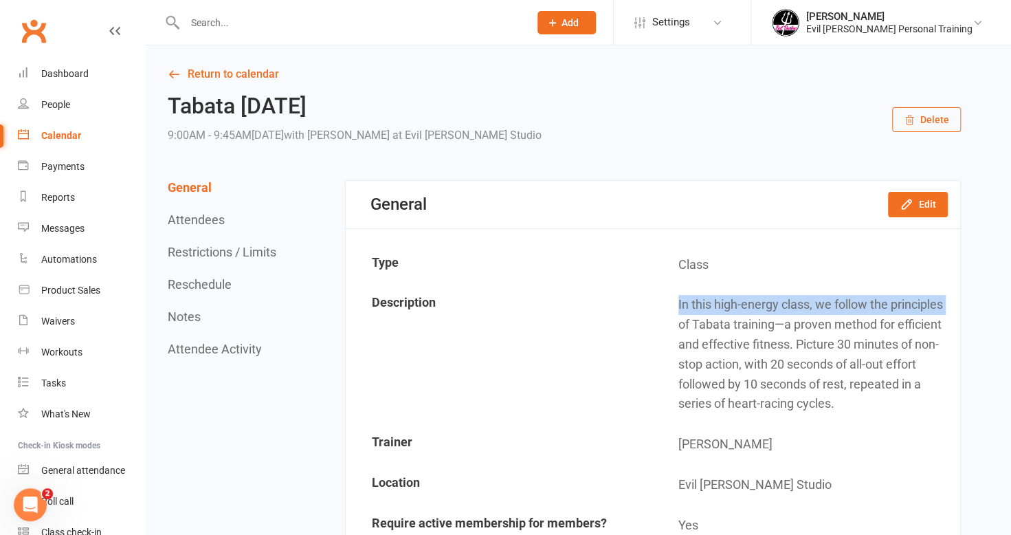
drag, startPoint x: 803, startPoint y: 355, endPoint x: 670, endPoint y: 315, distance: 139.3
click at [670, 315] on td "In this high-energy class, we follow the principles of Tabata training—a proven…" at bounding box center [805, 354] width 305 height 138
click at [658, 301] on td "In this high-energy class, we follow the principles of Tabata training—a proven…" at bounding box center [805, 354] width 305 height 138
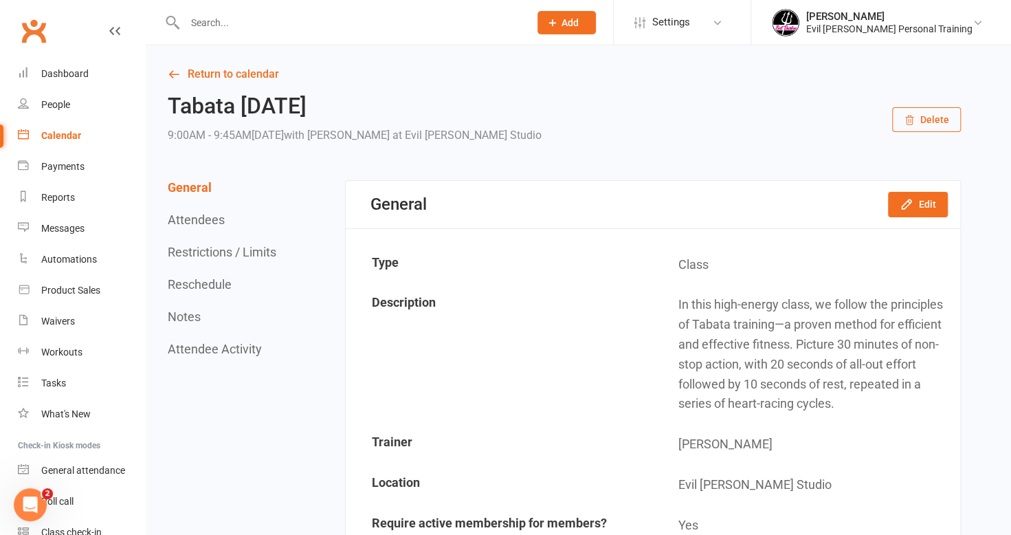
click at [686, 282] on td "Class" at bounding box center [805, 264] width 305 height 39
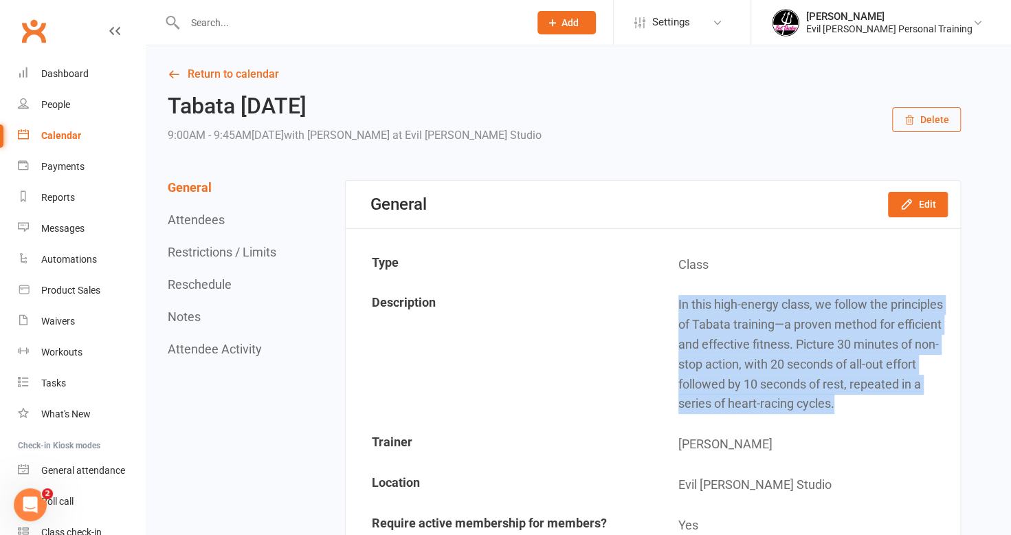
drag, startPoint x: 679, startPoint y: 303, endPoint x: 837, endPoint y: 411, distance: 191.4
click at [840, 417] on td "In this high-energy class, we follow the principles of Tabata training—a proven…" at bounding box center [805, 354] width 305 height 138
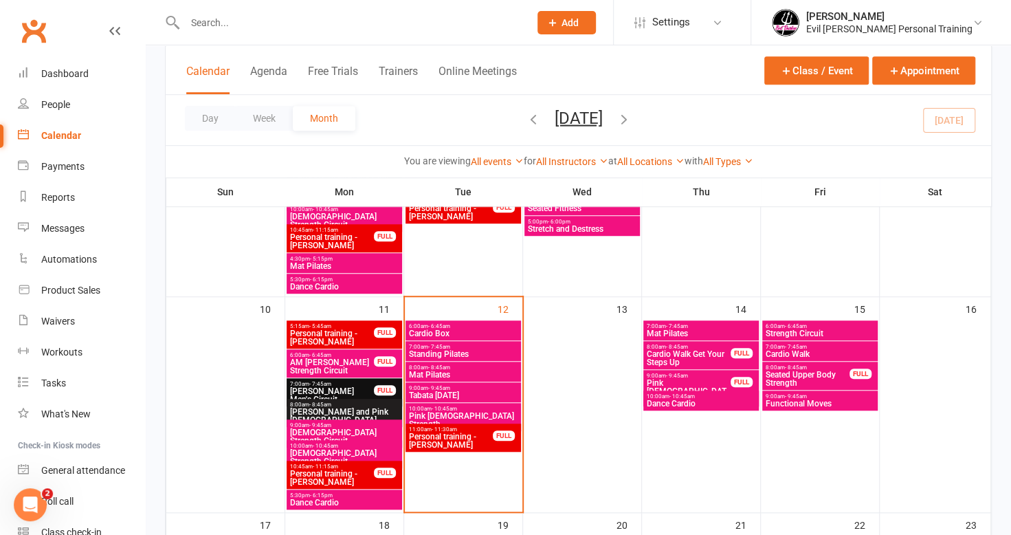
scroll to position [481, 0]
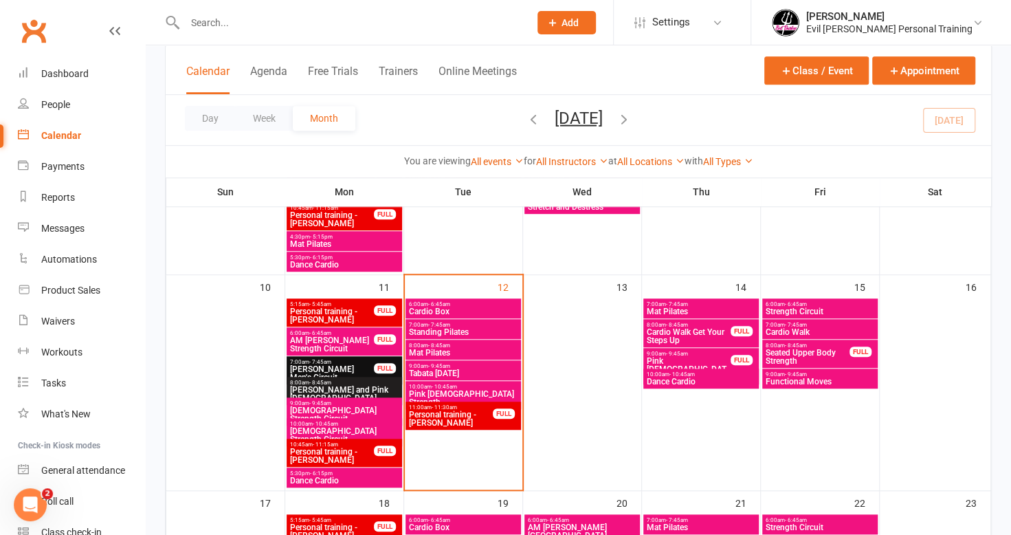
click at [453, 393] on span "Pink [DEMOGRAPHIC_DATA] Strength" at bounding box center [463, 398] width 110 height 16
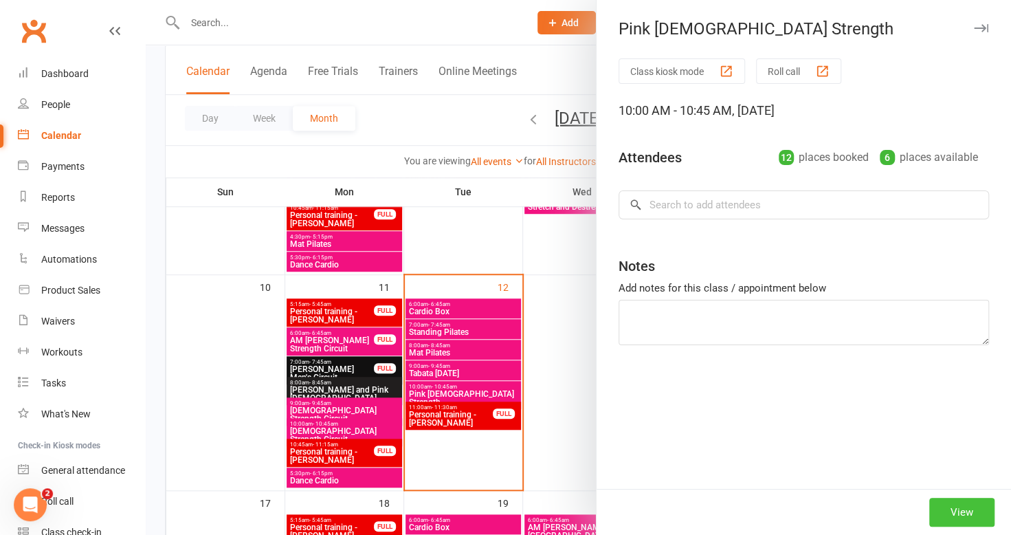
click at [940, 516] on button "View" at bounding box center [961, 512] width 65 height 29
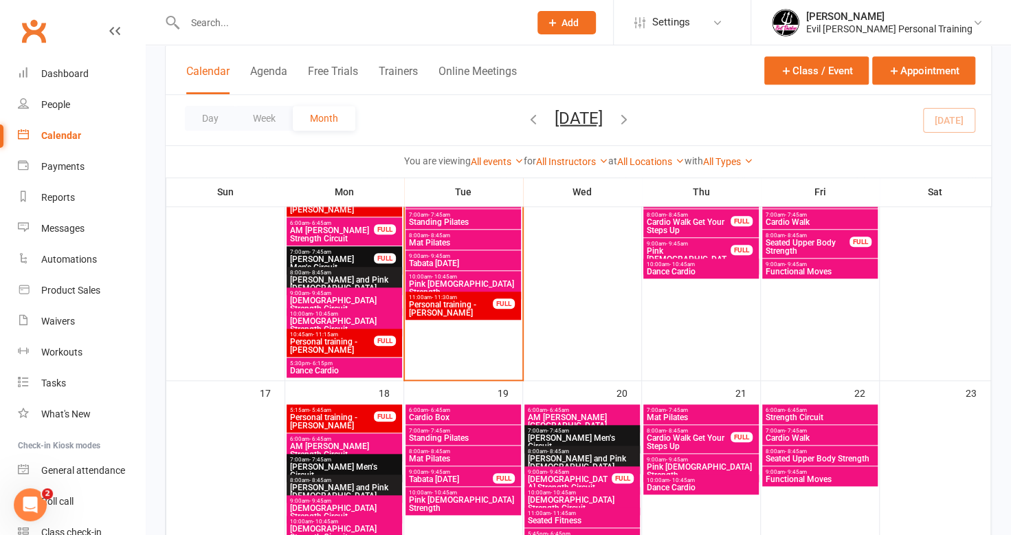
scroll to position [687, 0]
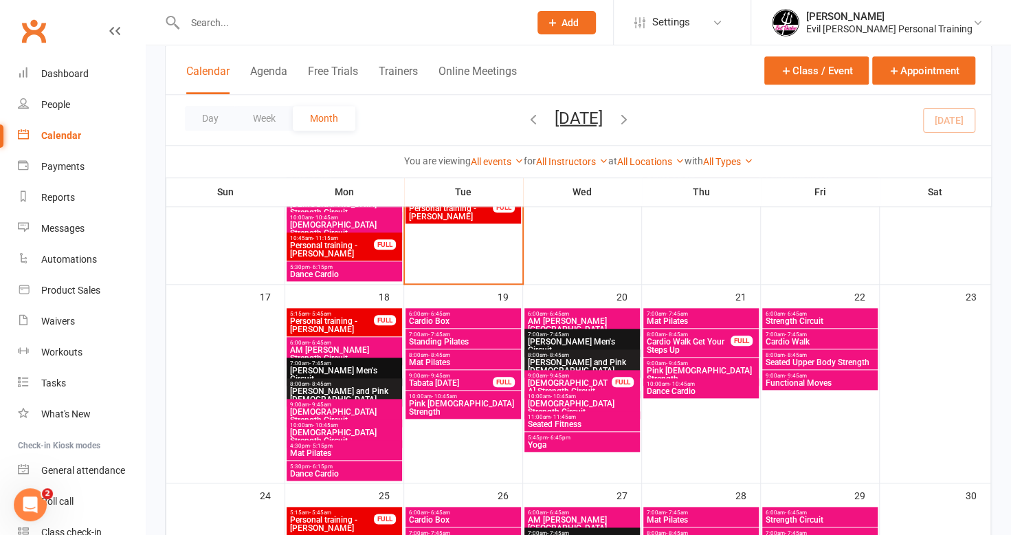
click at [469, 399] on span "Pink [DEMOGRAPHIC_DATA] Strength" at bounding box center [463, 407] width 110 height 16
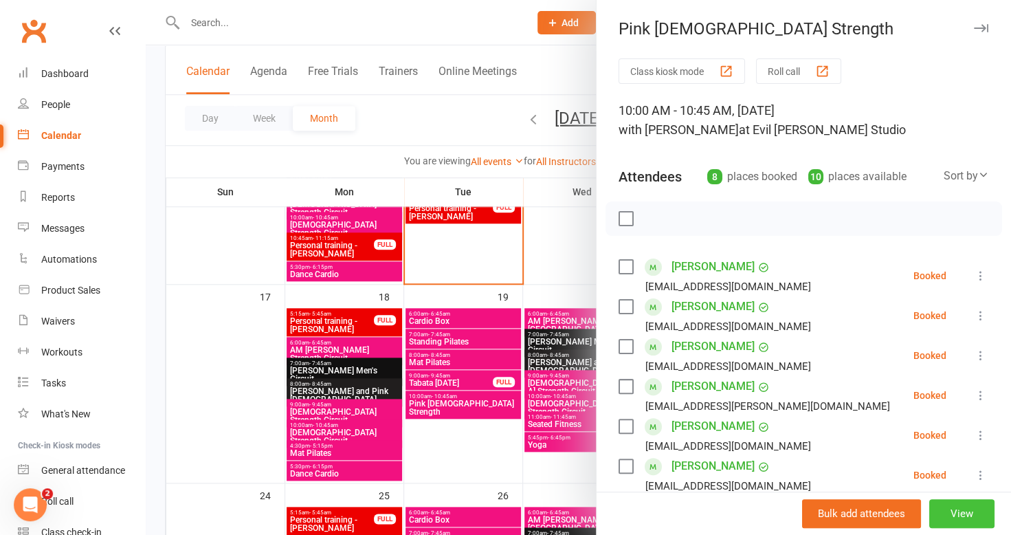
click at [942, 513] on button "View" at bounding box center [961, 513] width 65 height 29
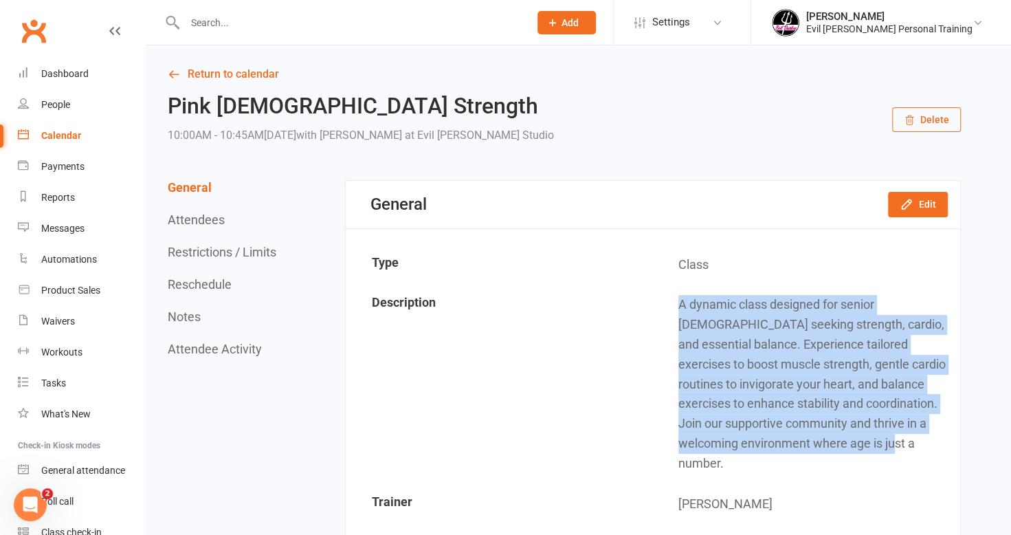
drag, startPoint x: 679, startPoint y: 307, endPoint x: 795, endPoint y: 428, distance: 167.7
click at [801, 438] on td "A dynamic class designed for senior [DEMOGRAPHIC_DATA] seeking strength, cardio…" at bounding box center [805, 383] width 305 height 197
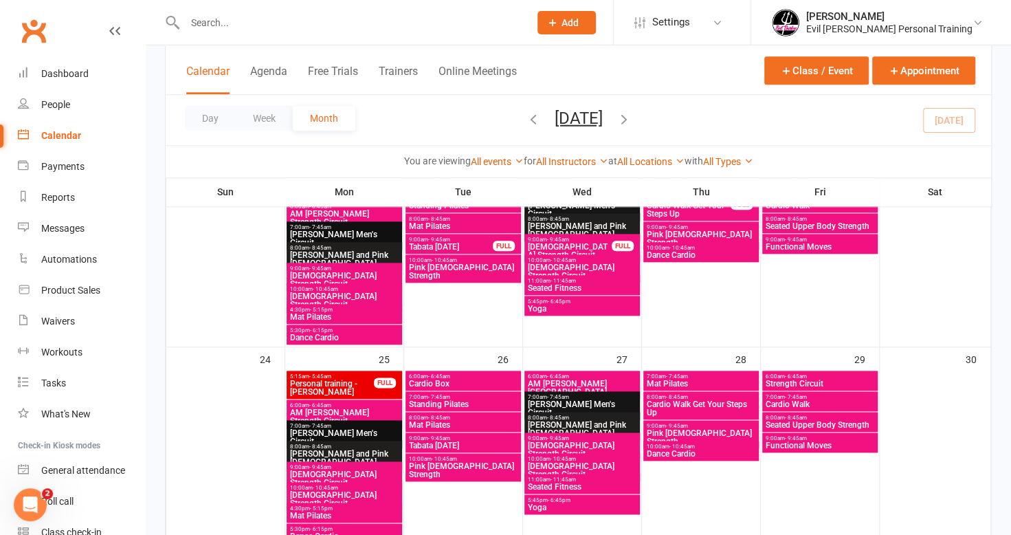
scroll to position [756, 0]
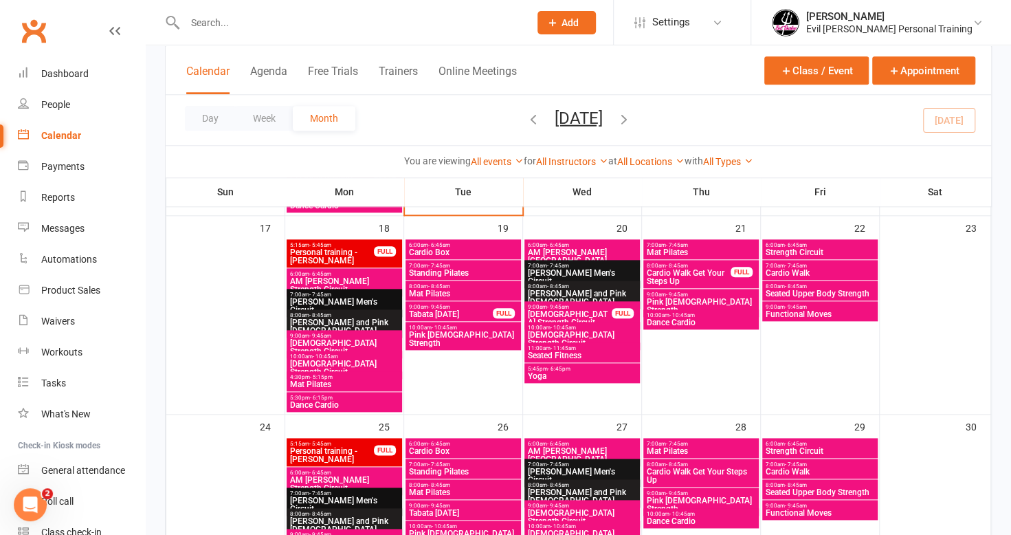
click at [576, 351] on span "Seated Fitness" at bounding box center [582, 355] width 110 height 8
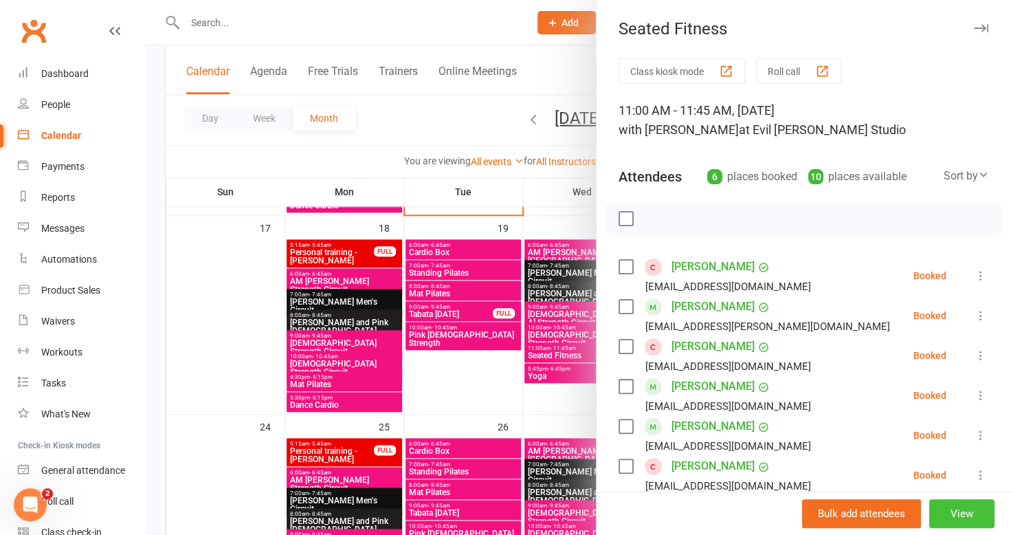
click at [941, 522] on button "View" at bounding box center [961, 513] width 65 height 29
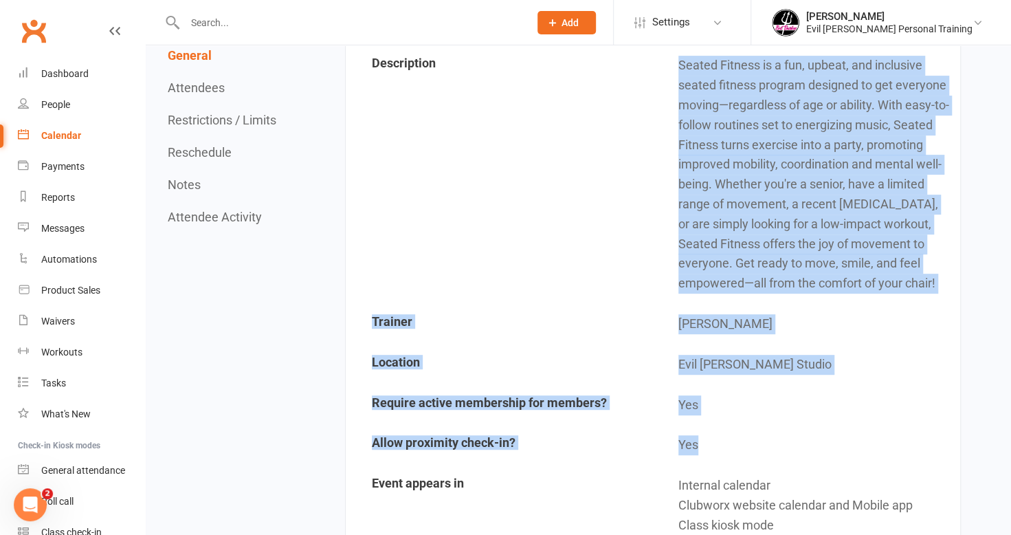
scroll to position [275, 0]
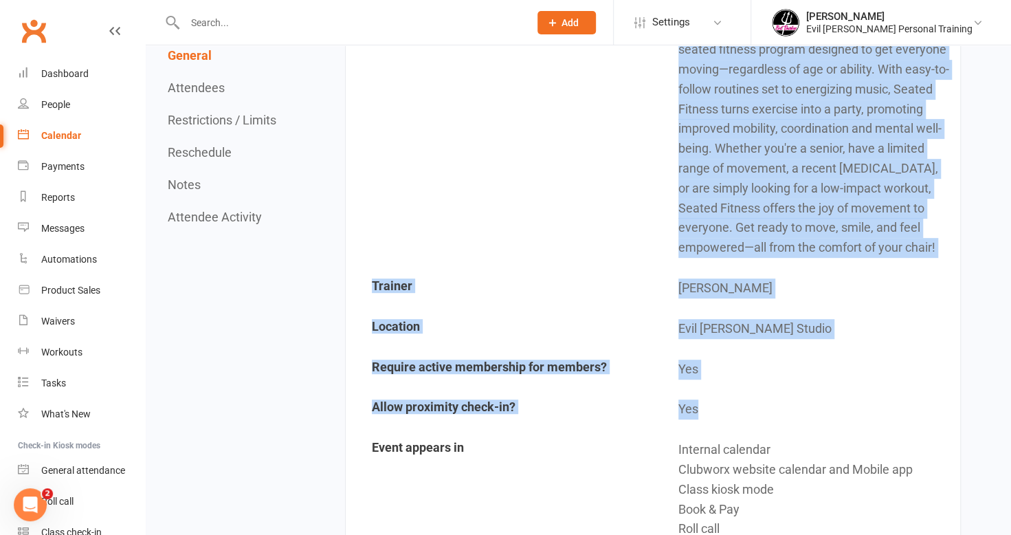
drag, startPoint x: 680, startPoint y: 301, endPoint x: 942, endPoint y: 256, distance: 265.7
click at [942, 256] on td "Seated Fitness is a fun, upbeat, and inclusive seated fitness program designed …" at bounding box center [805, 138] width 305 height 257
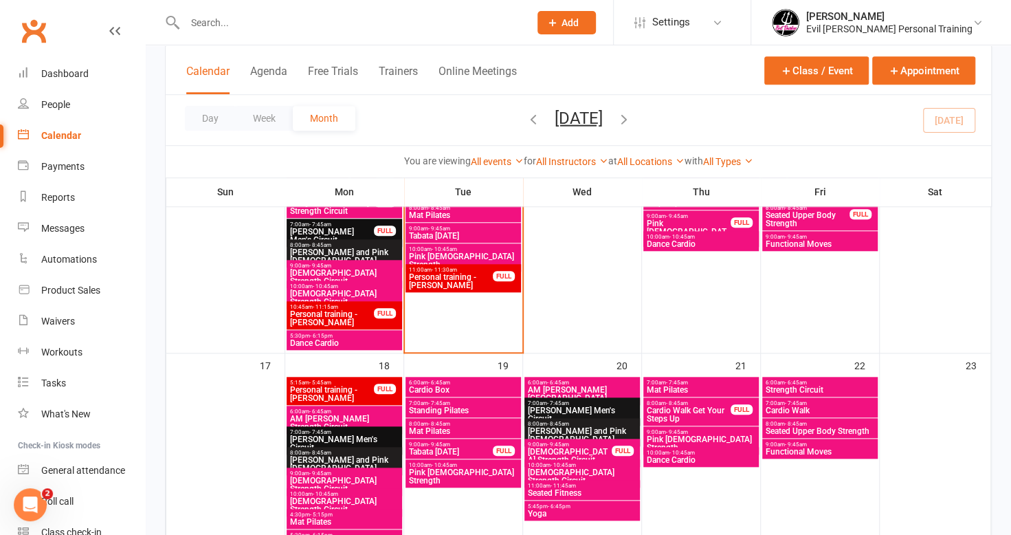
scroll to position [687, 0]
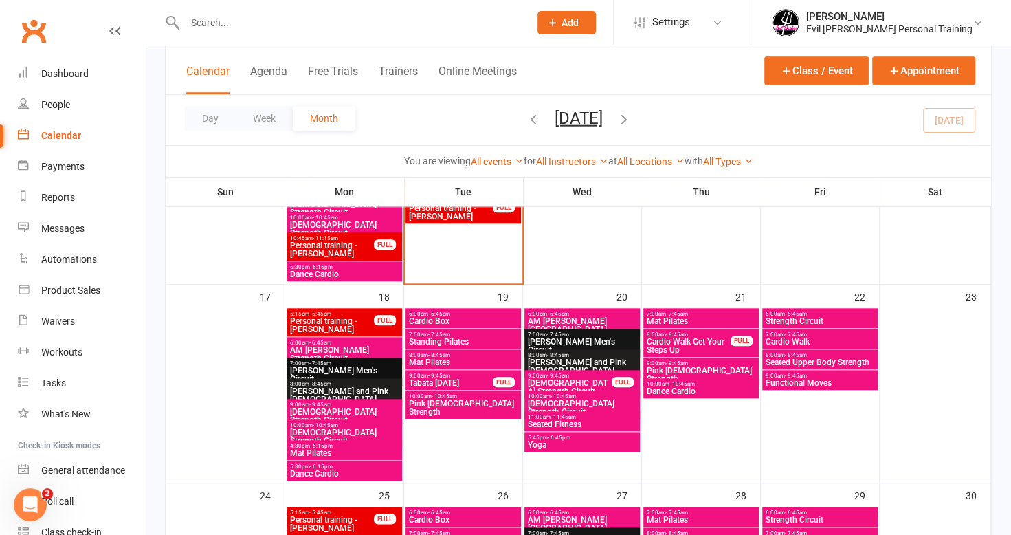
click at [718, 346] on span "Cardio Walk Get Your Steps Up" at bounding box center [688, 345] width 85 height 16
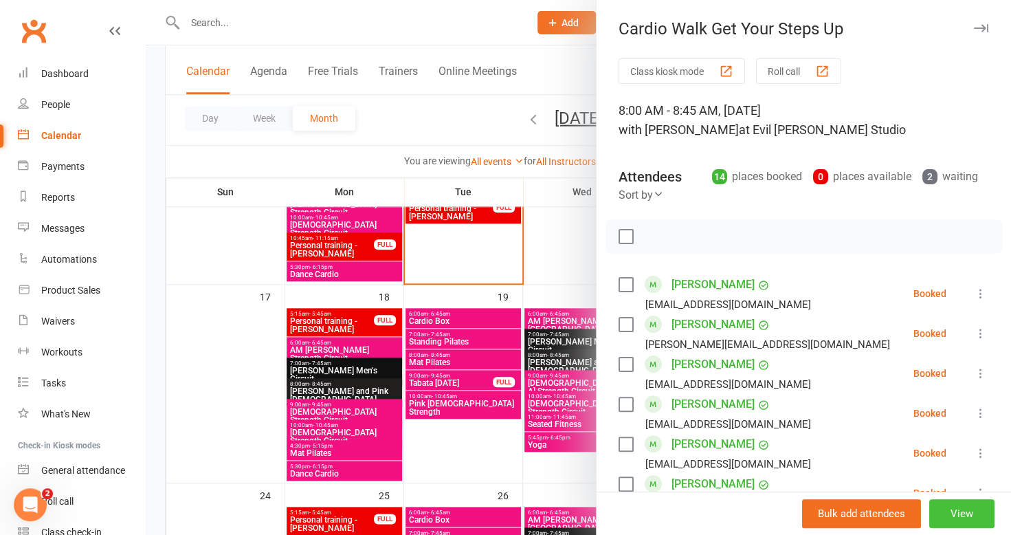
click at [959, 513] on button "View" at bounding box center [961, 513] width 65 height 29
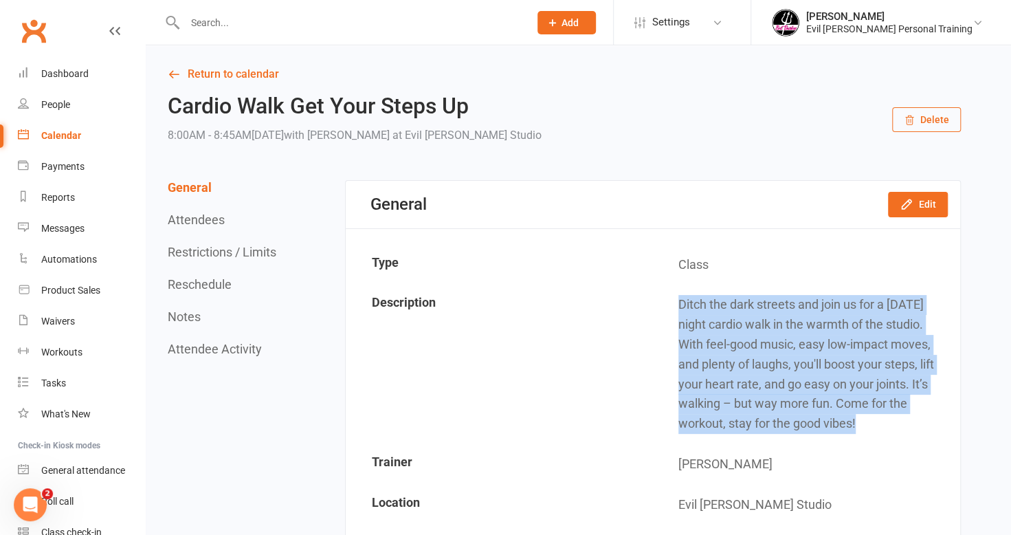
drag, startPoint x: 866, startPoint y: 424, endPoint x: 678, endPoint y: 309, distance: 220.5
click at [678, 309] on td "Ditch the dark streets and join us for a [DATE] night cardio walk in the warmth…" at bounding box center [805, 364] width 305 height 158
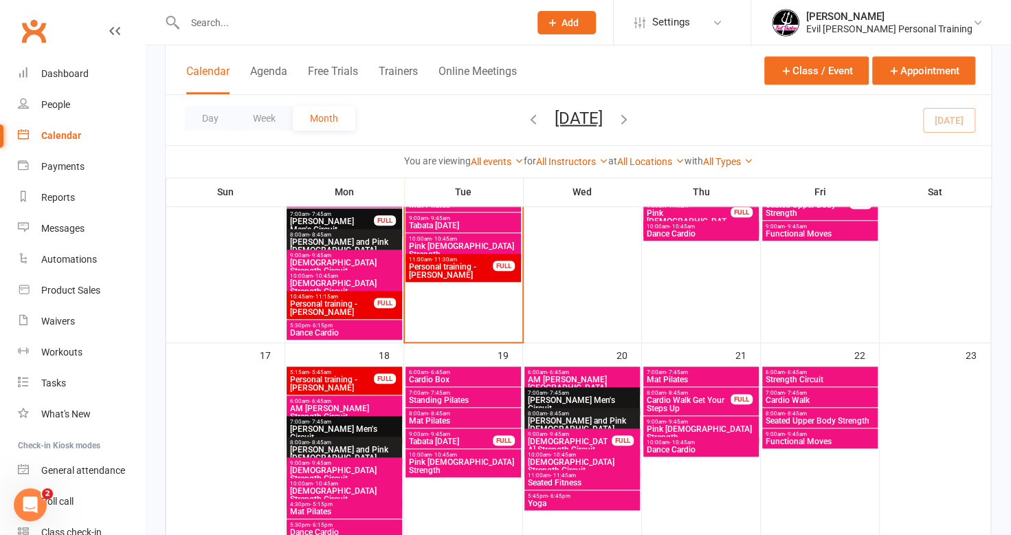
scroll to position [687, 0]
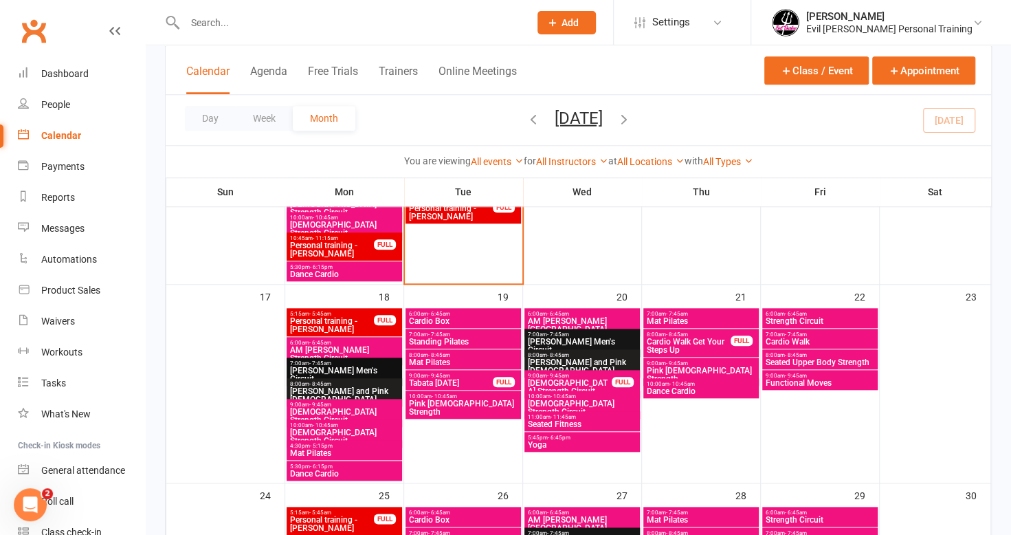
click at [818, 364] on span "Seated Upper Body Strength" at bounding box center [820, 362] width 110 height 8
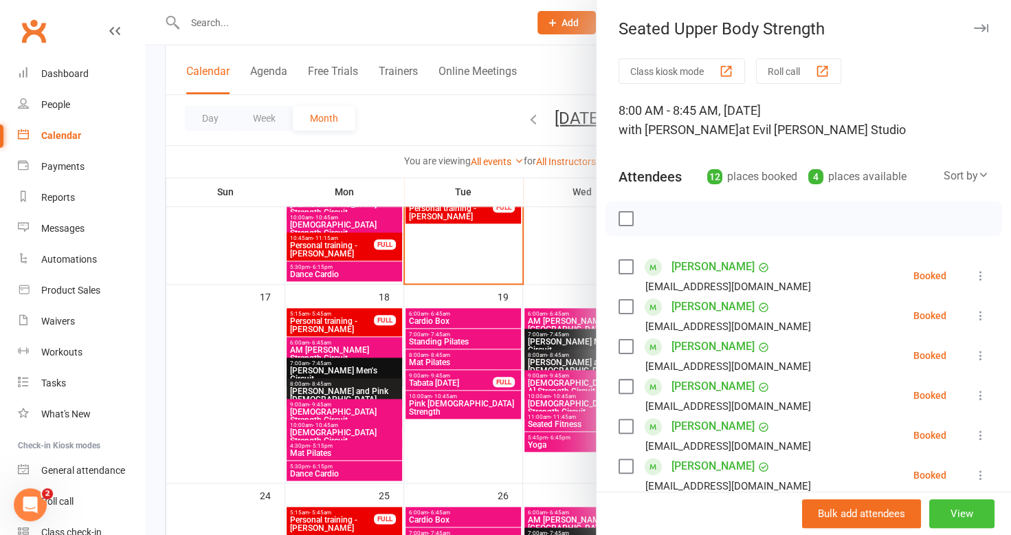
click at [958, 521] on button "View" at bounding box center [961, 513] width 65 height 29
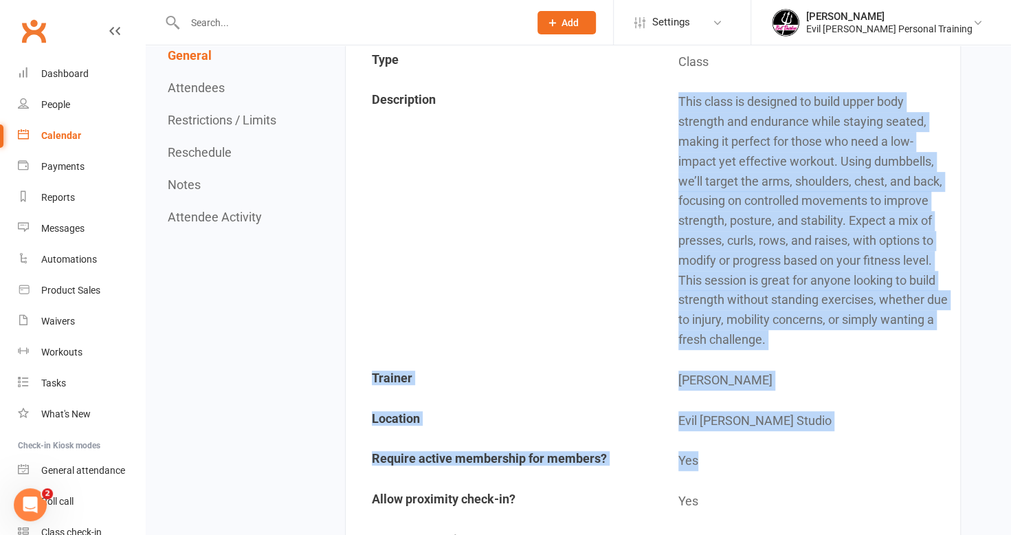
scroll to position [275, 0]
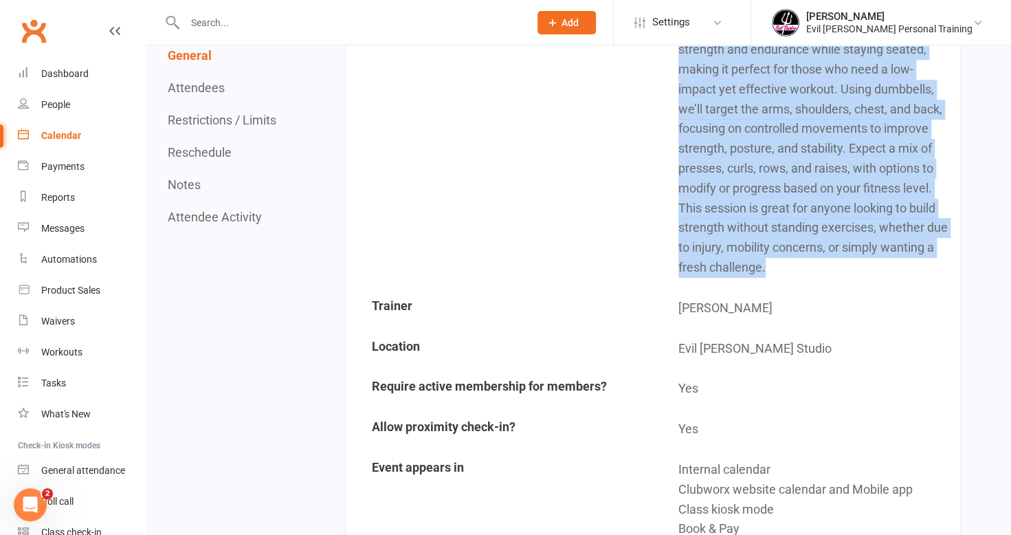
drag, startPoint x: 683, startPoint y: 302, endPoint x: 801, endPoint y: 273, distance: 121.7
click at [801, 273] on td "This class is designed to build upper body strength and endurance while staying…" at bounding box center [805, 148] width 305 height 276
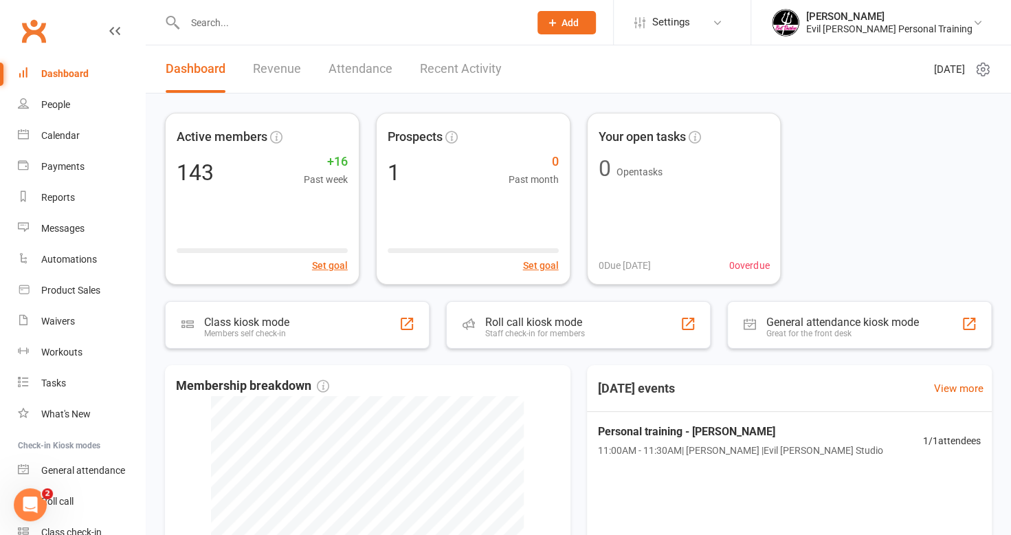
click at [267, 30] on input "text" at bounding box center [350, 22] width 339 height 19
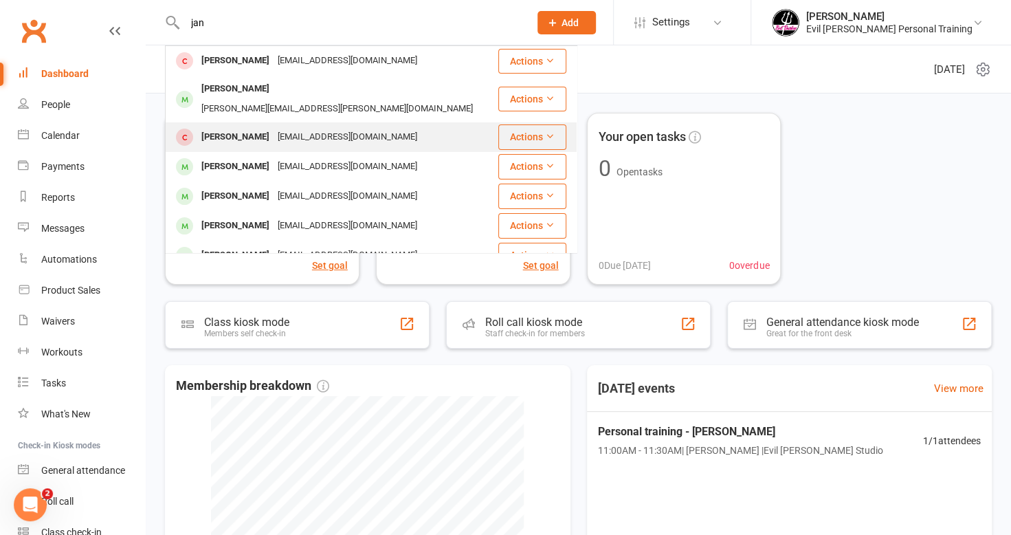
type input "jan"
click at [273, 127] on div "[EMAIL_ADDRESS][DOMAIN_NAME]" at bounding box center [347, 137] width 148 height 20
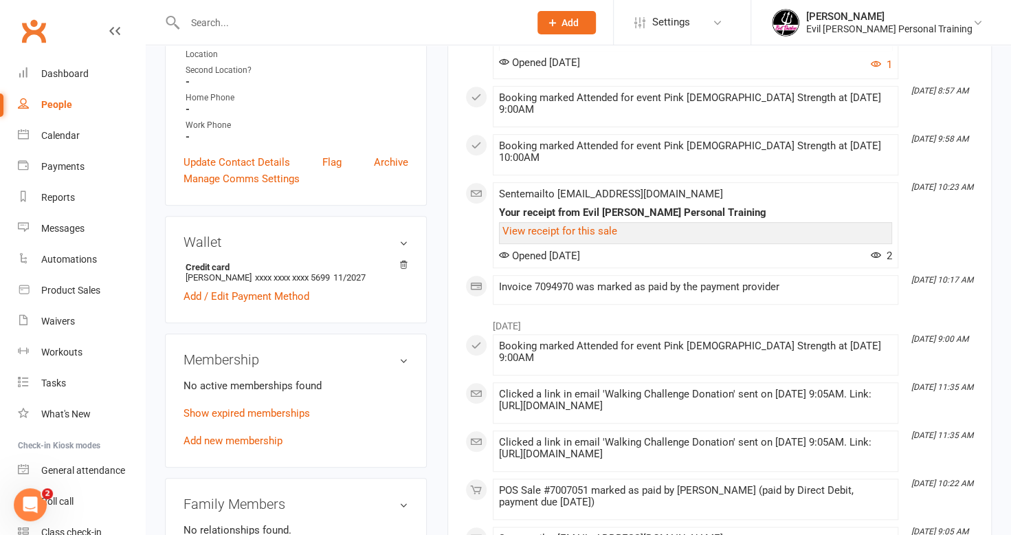
scroll to position [412, 0]
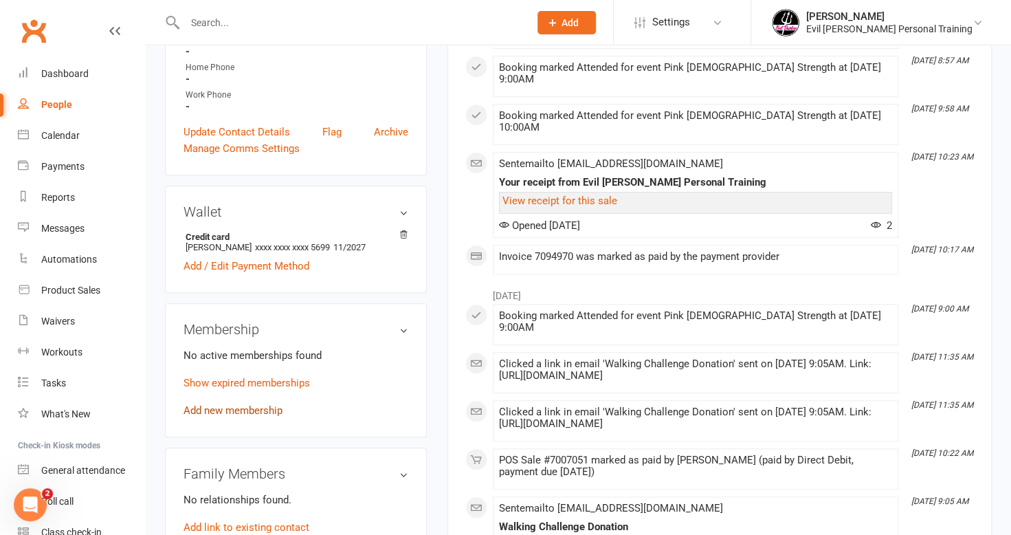
click at [251, 412] on link "Add new membership" at bounding box center [232, 410] width 99 height 12
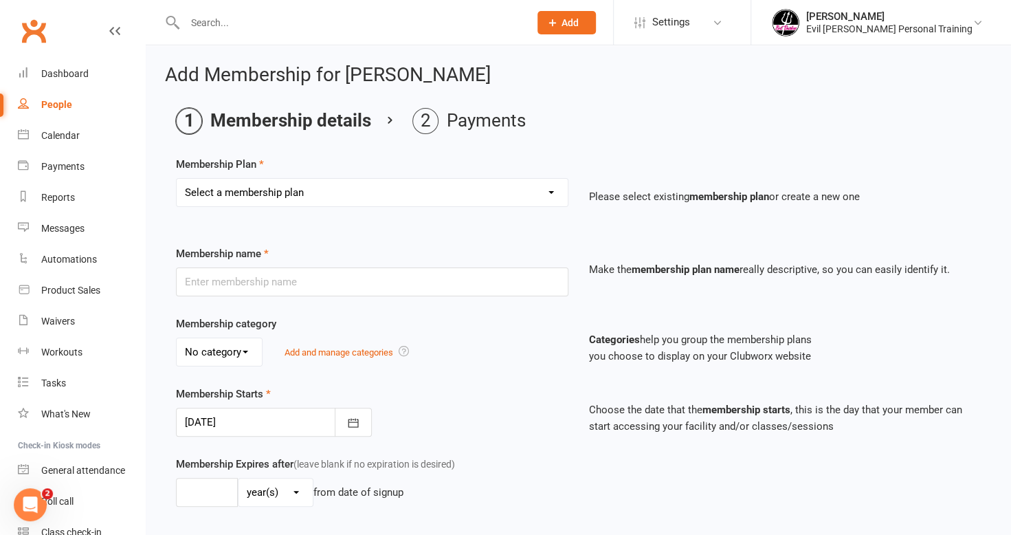
click at [333, 181] on select "Select a membership plan Create new Membership Plan 4 Pack (4 Classes) 10 Pack …" at bounding box center [372, 192] width 391 height 27
select select "1"
click at [177, 179] on select "Select a membership plan Create new Membership Plan 4 Pack (4 Classes) 10 Pack …" at bounding box center [372, 192] width 391 height 27
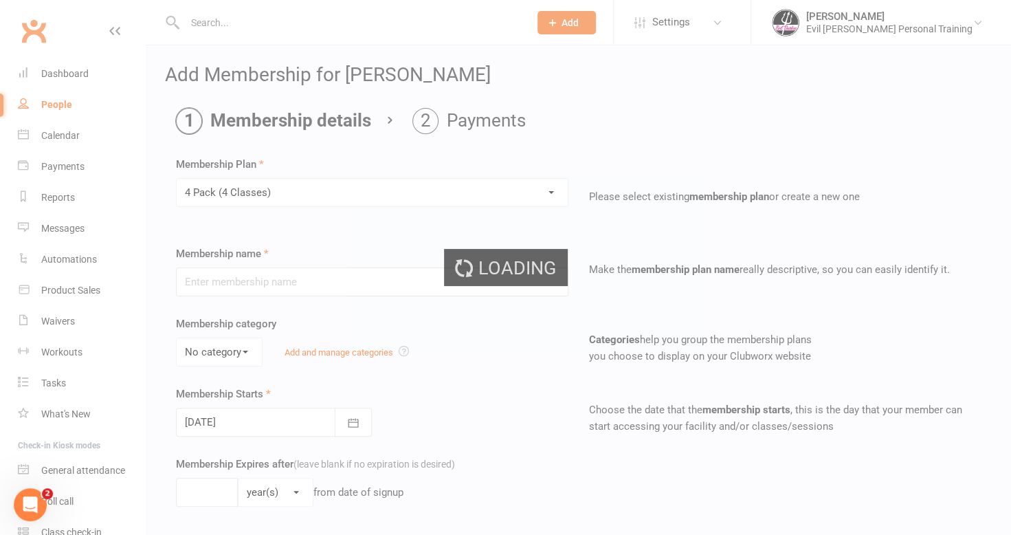
type input "4 Pack (4 Classes)"
select select "0"
type input "8"
select select "1"
type input "4"
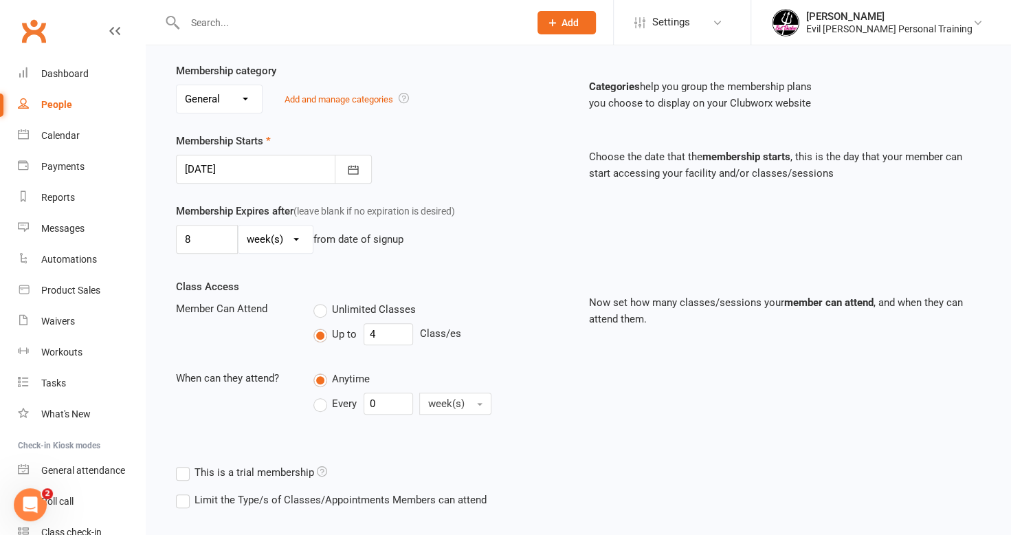
scroll to position [318, 0]
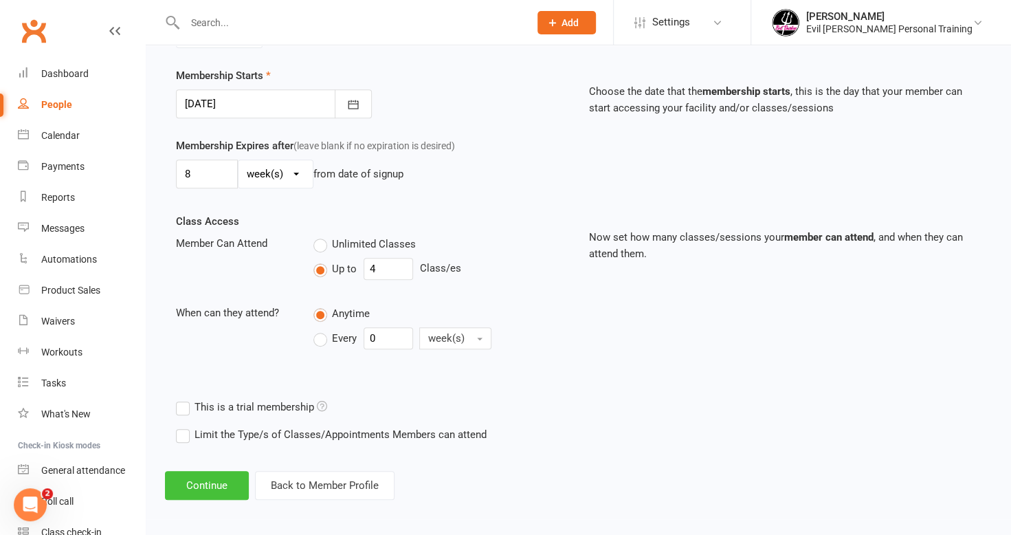
click at [225, 482] on button "Continue" at bounding box center [207, 485] width 84 height 29
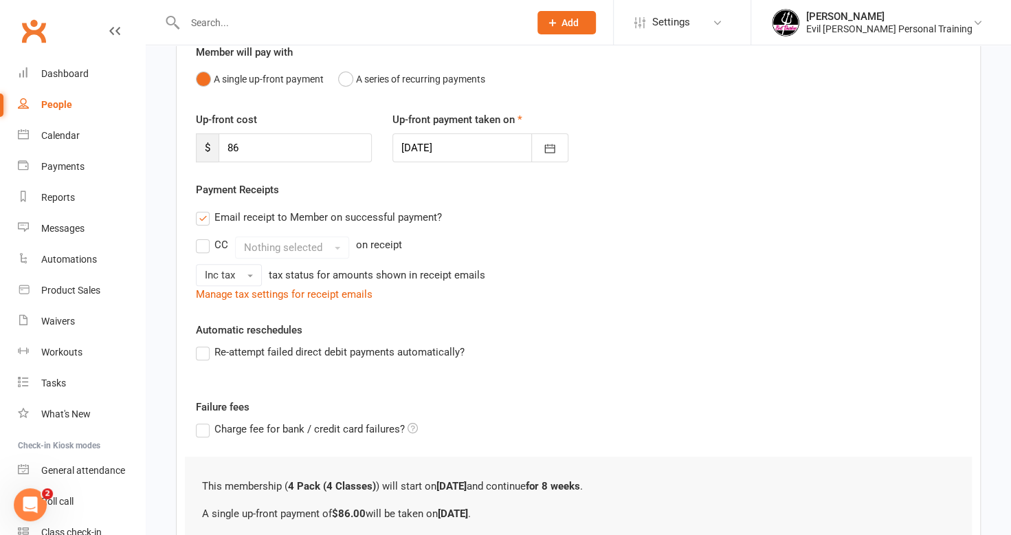
scroll to position [266, 0]
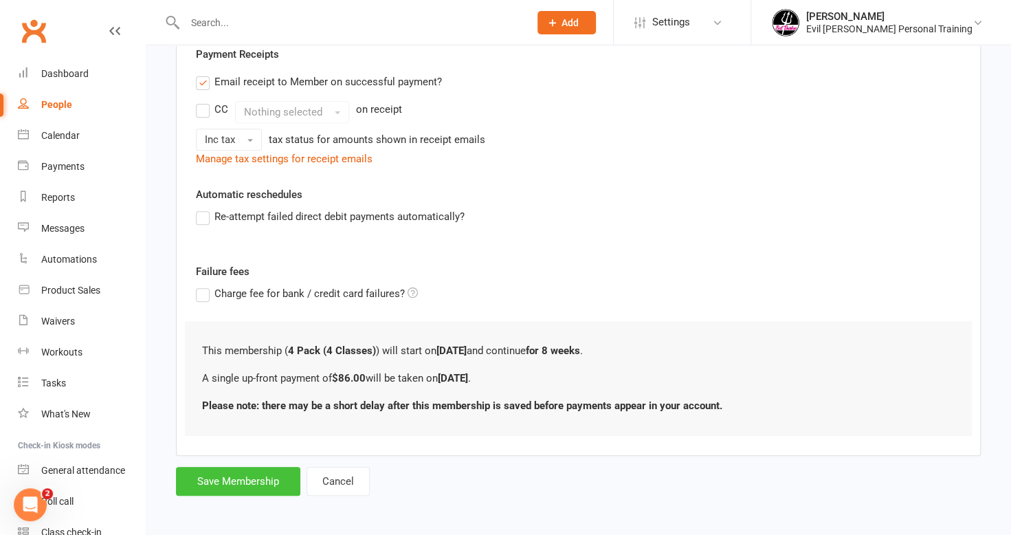
click at [264, 482] on button "Save Membership" at bounding box center [238, 481] width 124 height 29
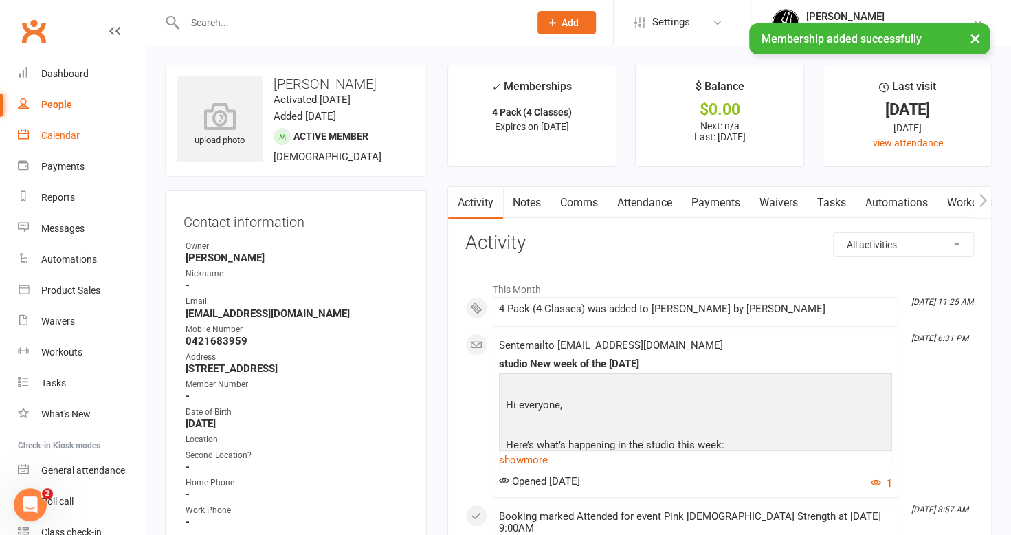
click at [77, 139] on div "Calendar" at bounding box center [60, 135] width 38 height 11
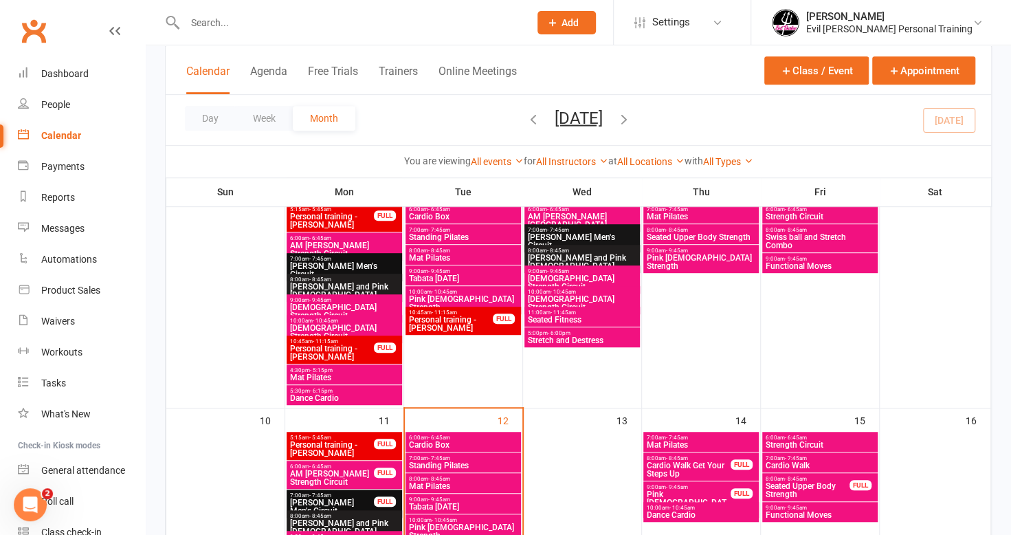
scroll to position [412, 0]
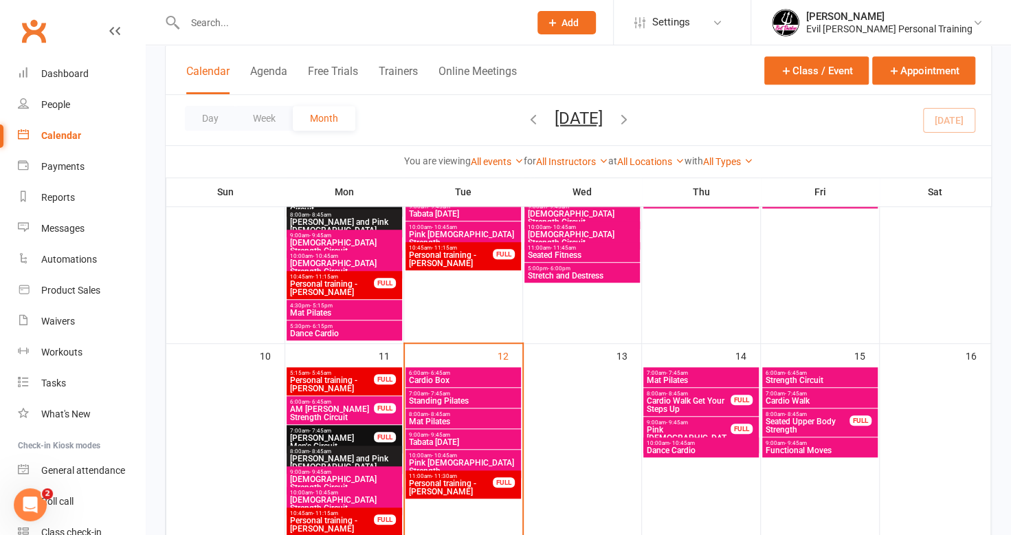
click at [487, 457] on span "10:00am - 10:45am" at bounding box center [463, 455] width 110 height 6
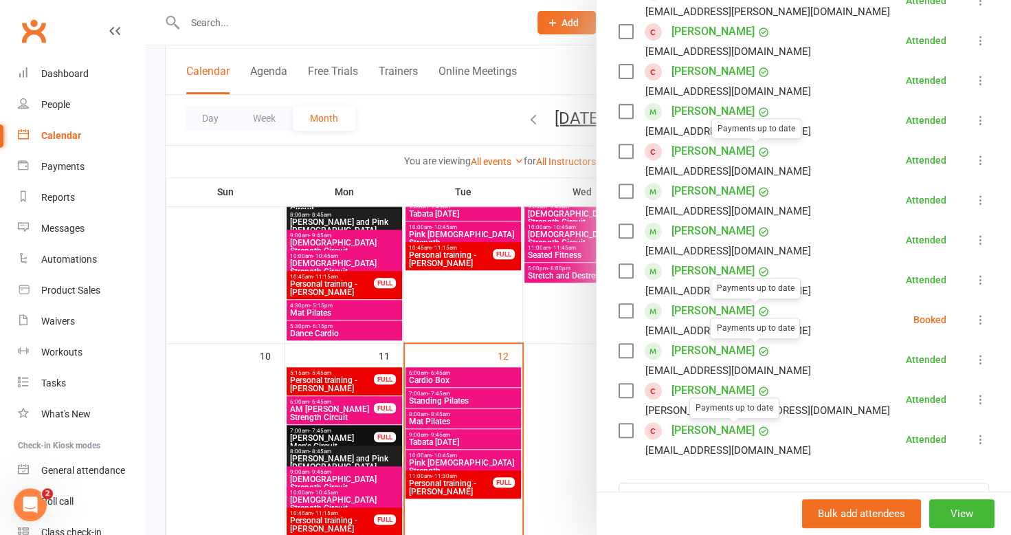
scroll to position [487, 0]
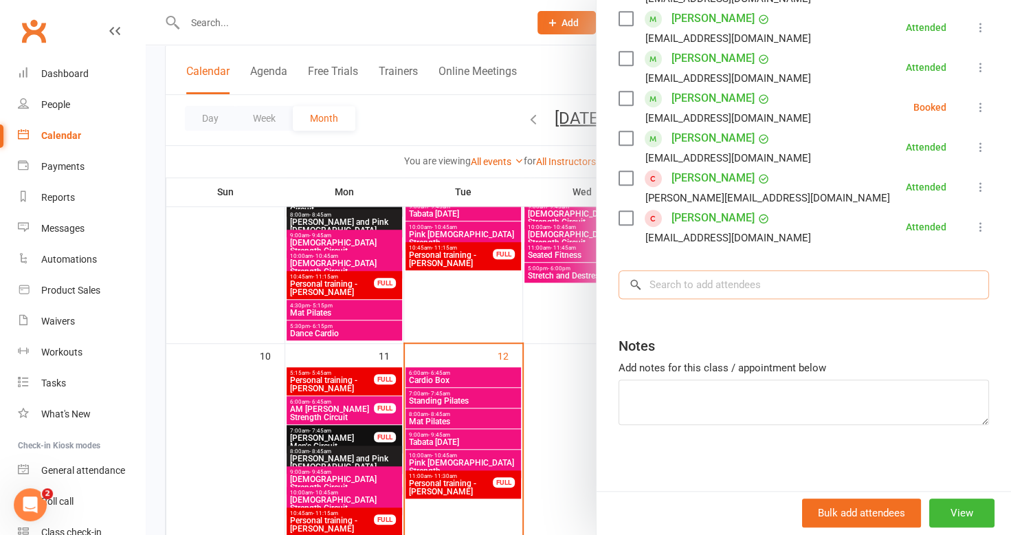
click at [691, 284] on input "search" at bounding box center [803, 284] width 370 height 29
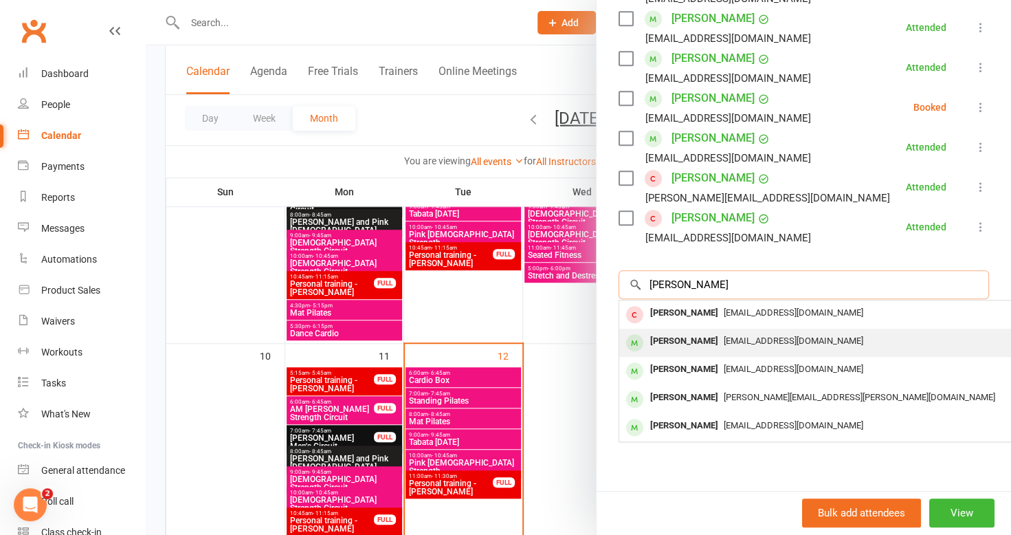
type input "[PERSON_NAME]"
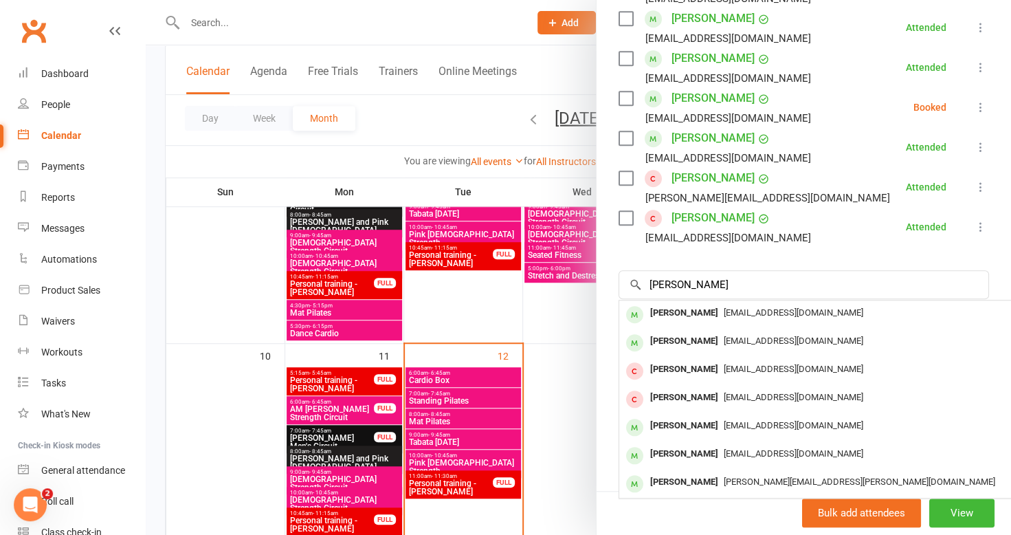
click at [754, 339] on span "[EMAIL_ADDRESS][DOMAIN_NAME]" at bounding box center [793, 340] width 139 height 10
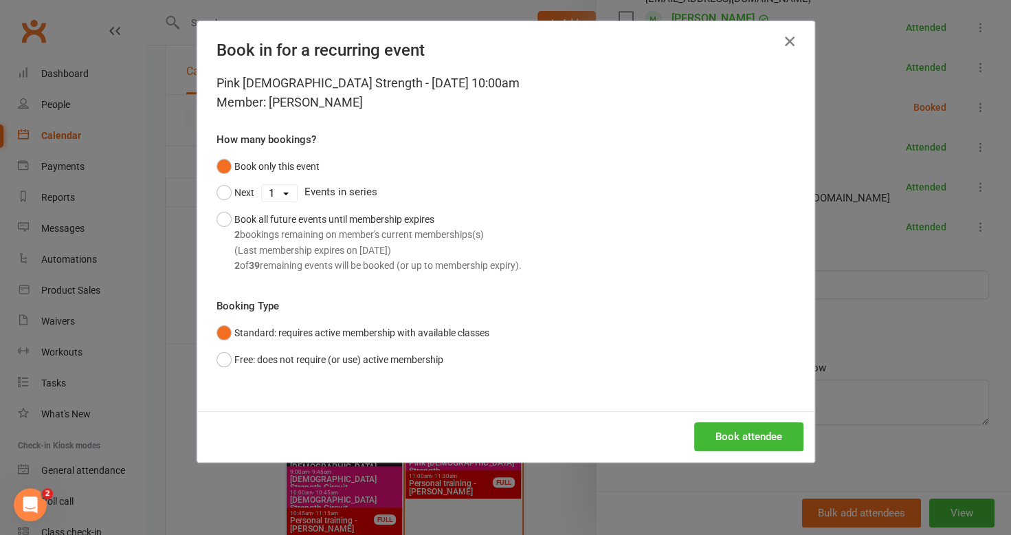
click at [789, 34] on icon "button" at bounding box center [789, 41] width 16 height 16
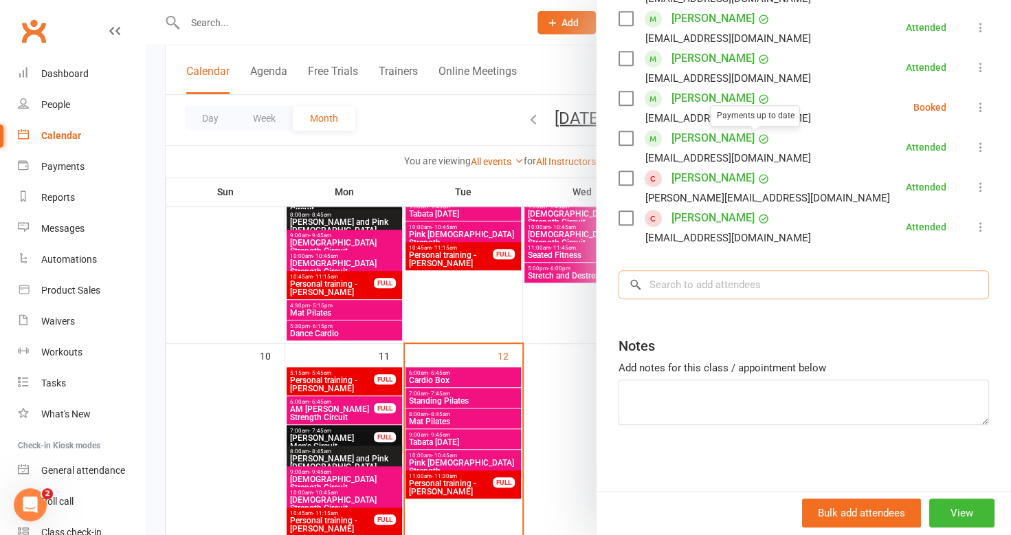
click at [704, 276] on input "search" at bounding box center [803, 284] width 370 height 29
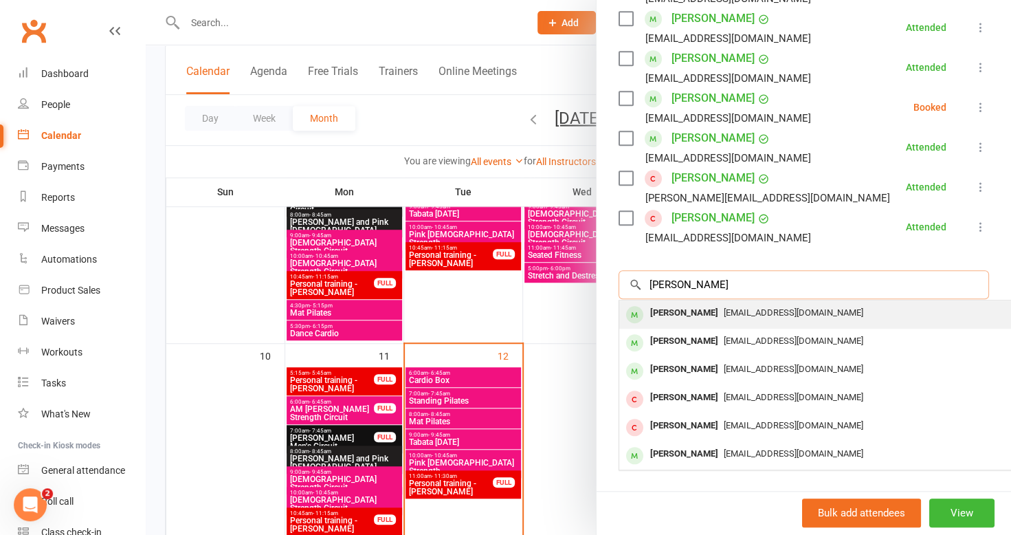
type input "[PERSON_NAME]"
click at [724, 315] on span "[EMAIL_ADDRESS][DOMAIN_NAME]" at bounding box center [793, 312] width 139 height 10
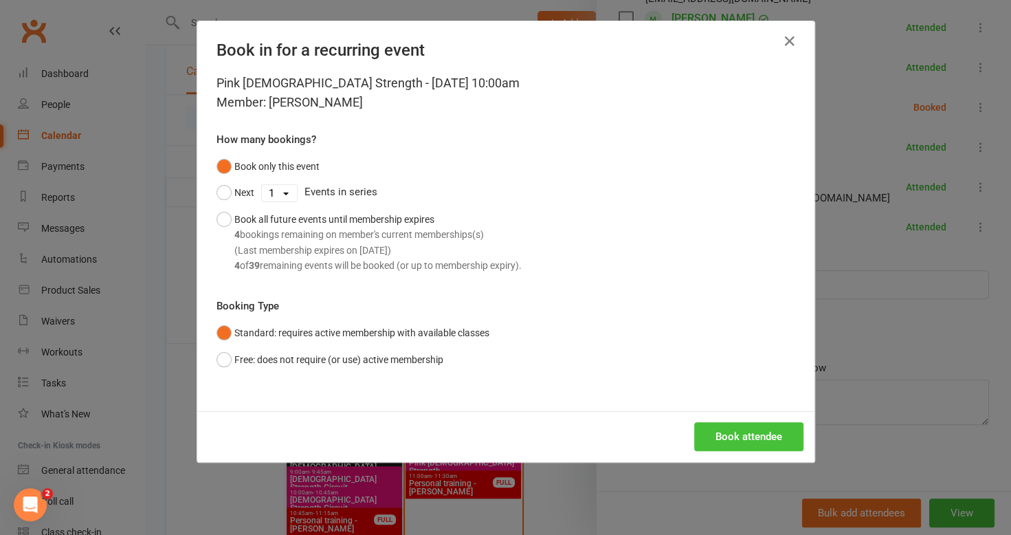
click at [737, 434] on button "Book attendee" at bounding box center [748, 436] width 109 height 29
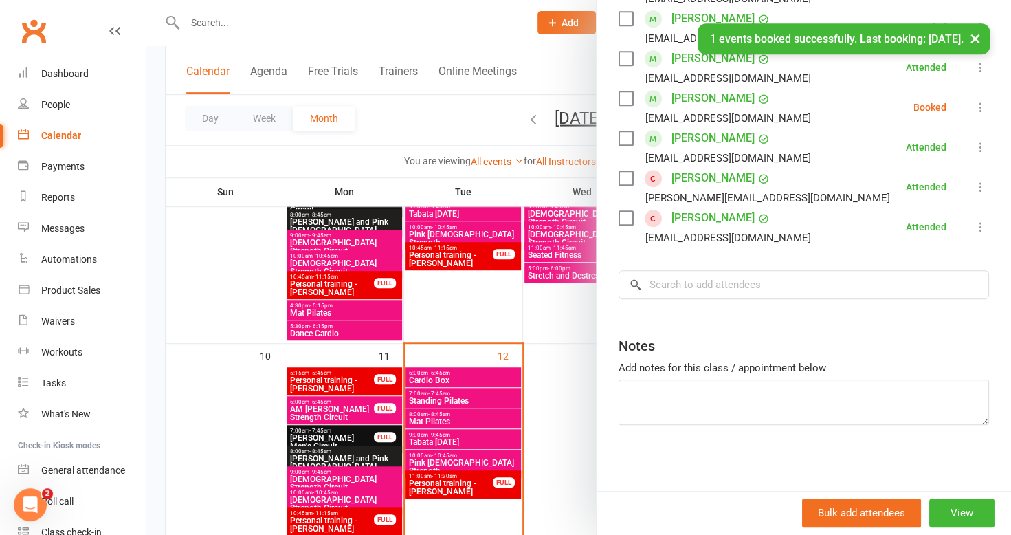
click at [565, 366] on div at bounding box center [578, 267] width 865 height 535
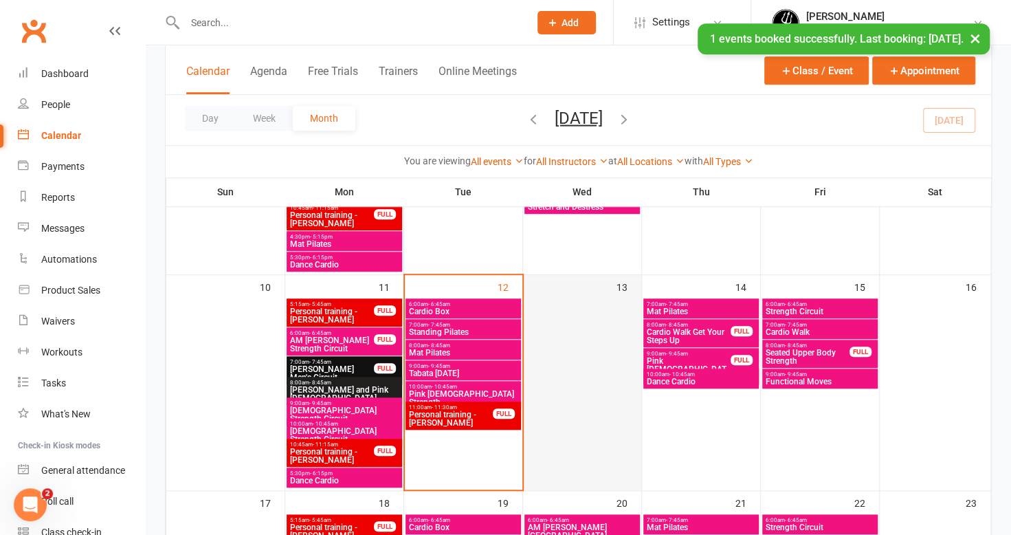
scroll to position [618, 0]
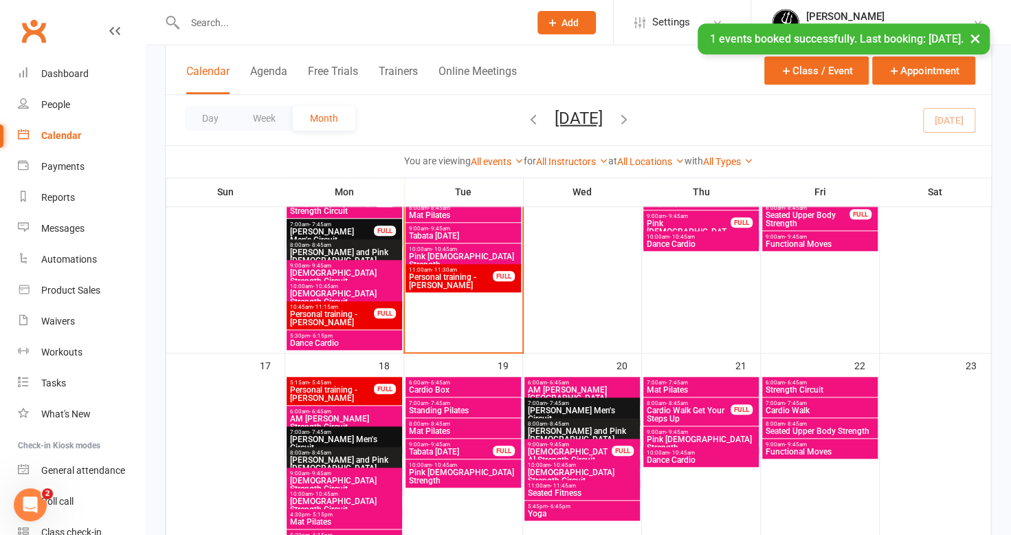
click at [487, 468] on span "Pink [DEMOGRAPHIC_DATA] Strength" at bounding box center [463, 476] width 110 height 16
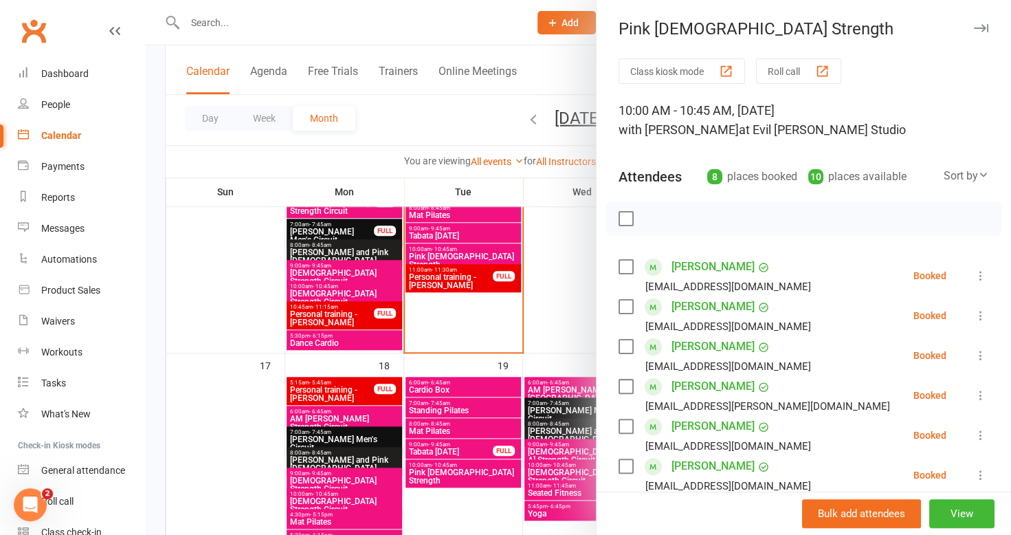
click at [325, 158] on div at bounding box center [578, 267] width 865 height 535
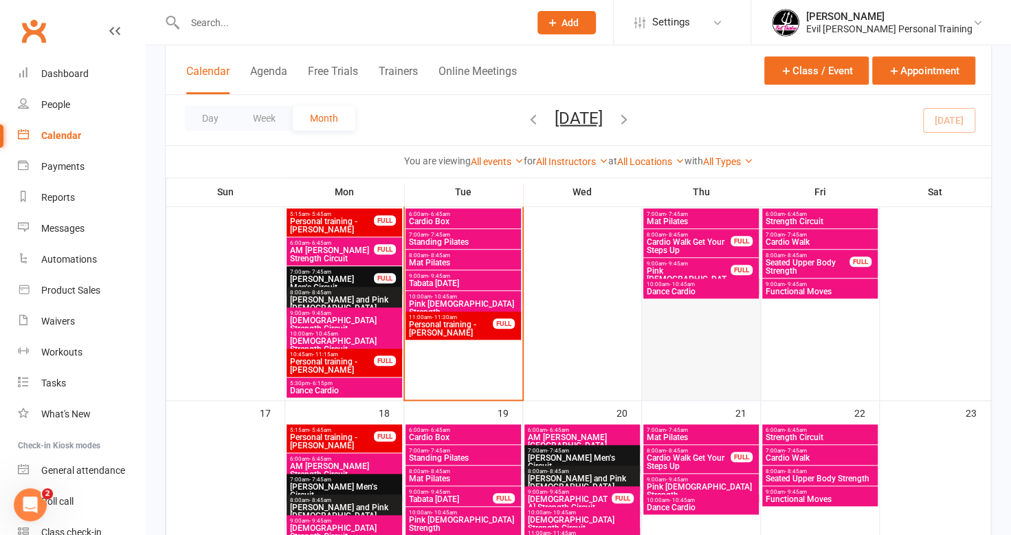
scroll to position [550, 0]
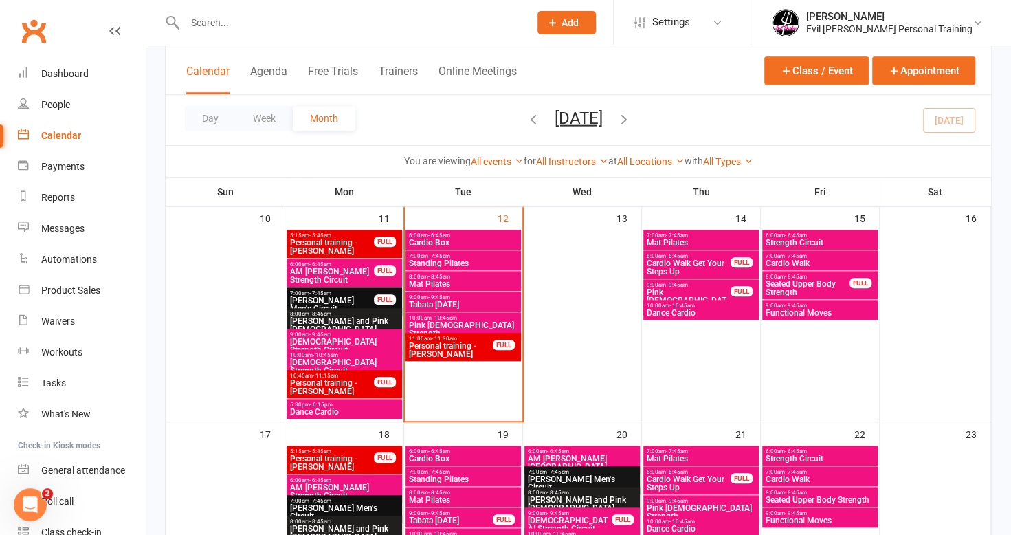
click at [711, 290] on span "Pink [DEMOGRAPHIC_DATA] Strength" at bounding box center [688, 300] width 85 height 25
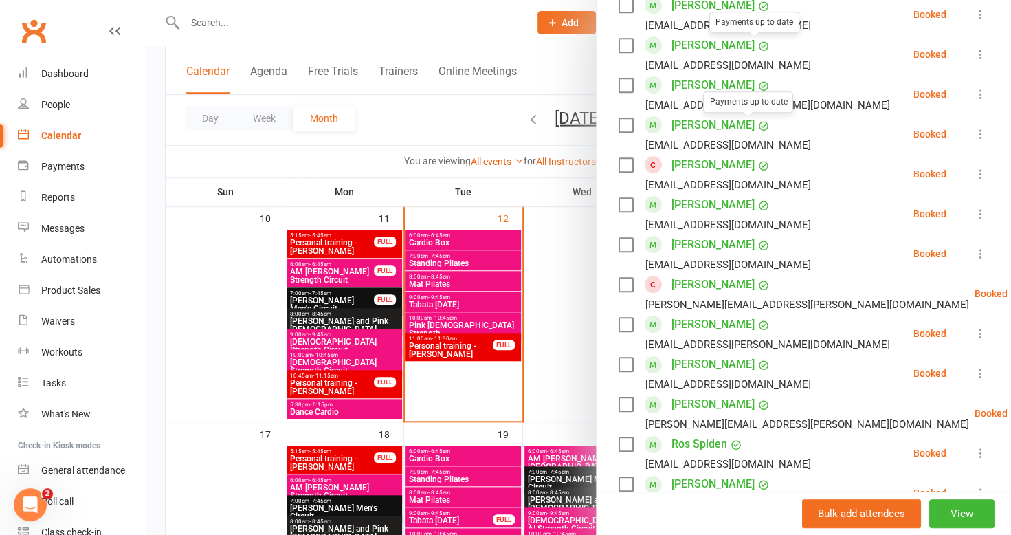
scroll to position [412, 0]
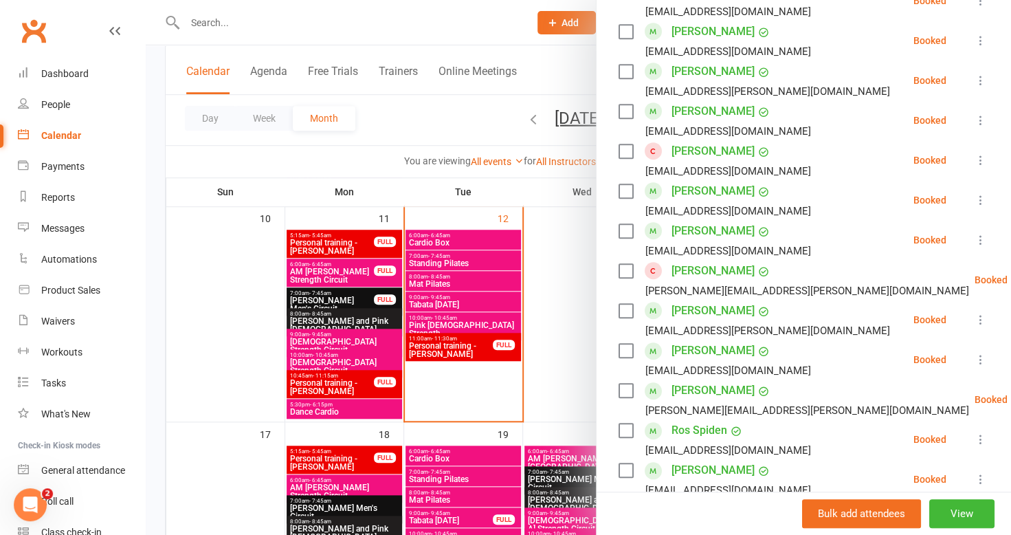
click at [175, 161] on div at bounding box center [578, 267] width 865 height 535
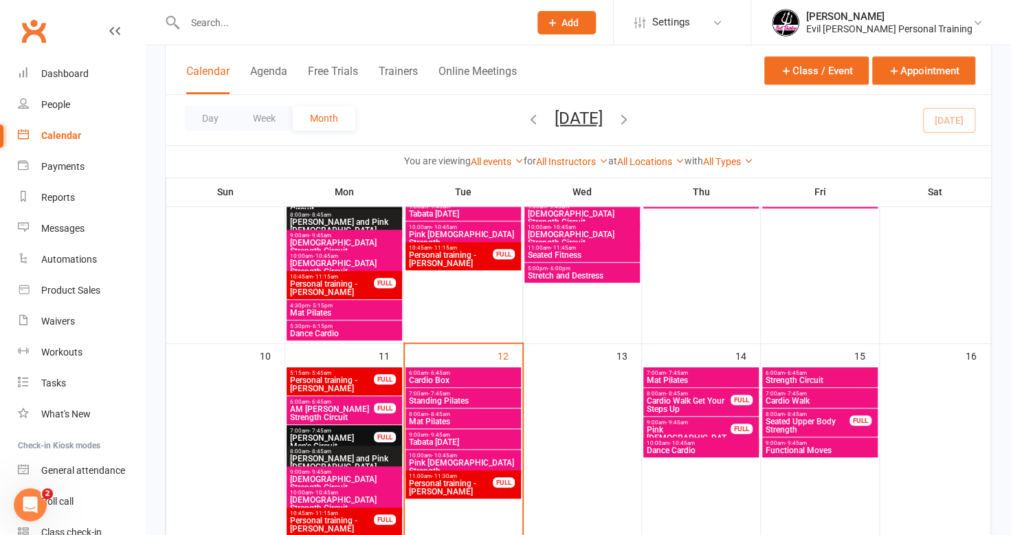
click at [689, 425] on span "Pink [DEMOGRAPHIC_DATA] Strength" at bounding box center [688, 437] width 85 height 25
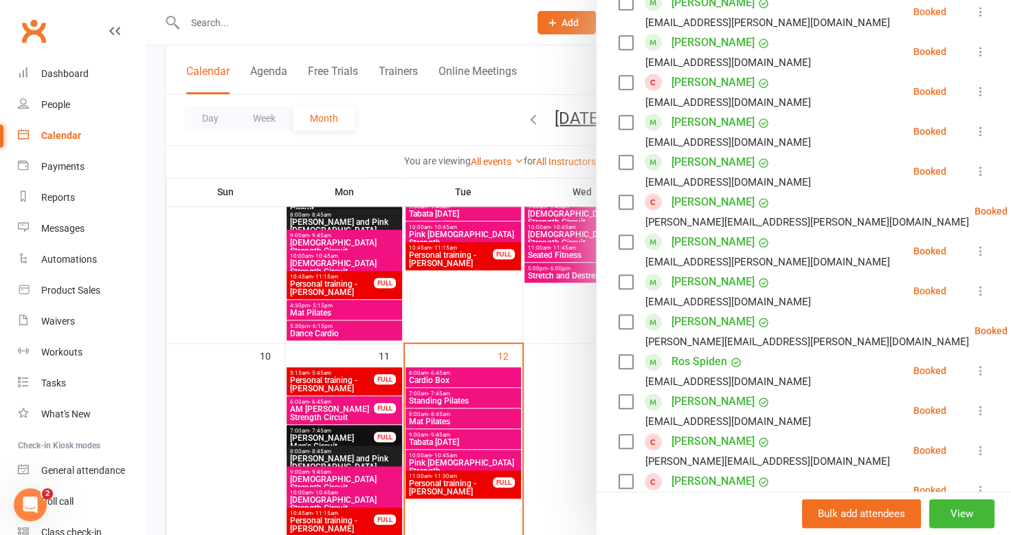
scroll to position [550, 0]
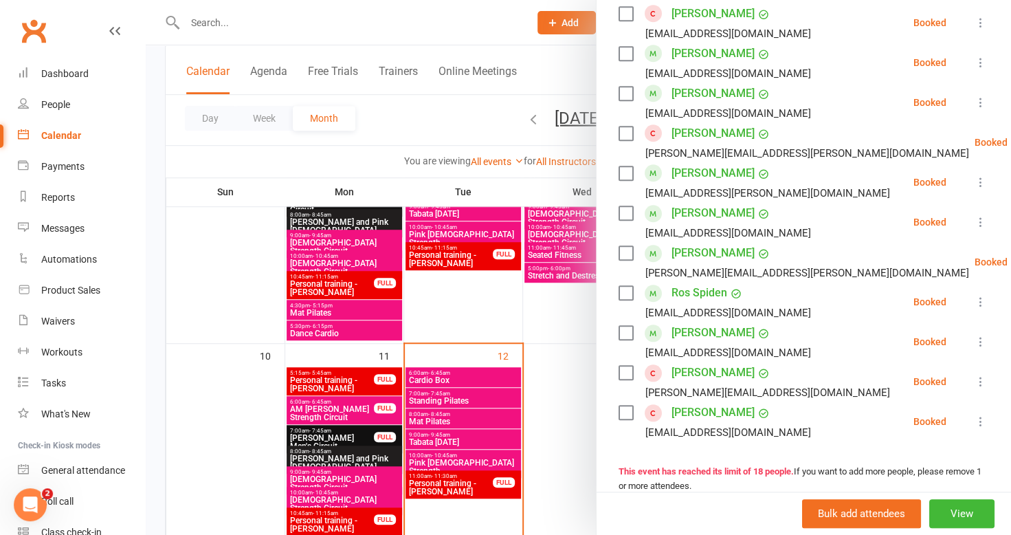
click at [165, 212] on div at bounding box center [578, 267] width 865 height 535
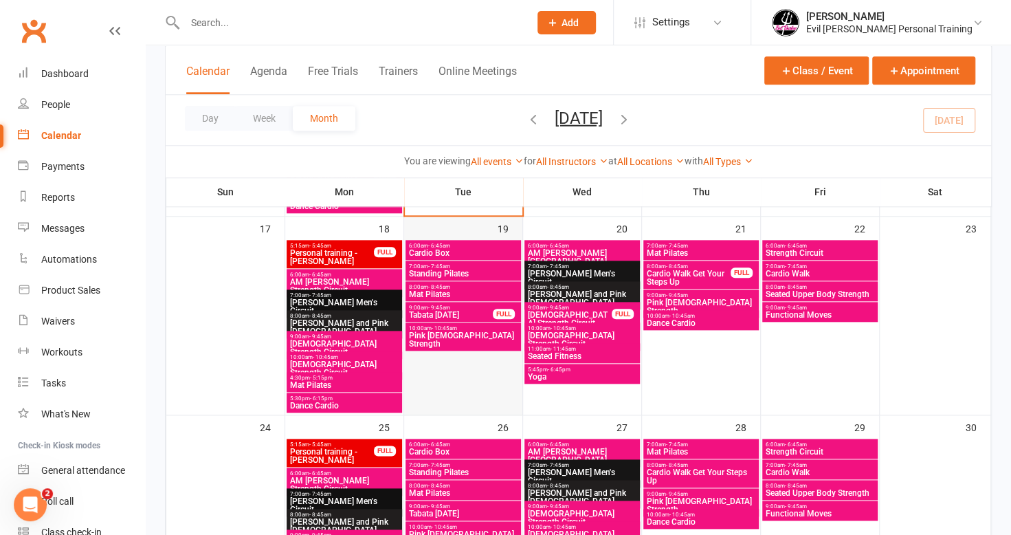
scroll to position [756, 0]
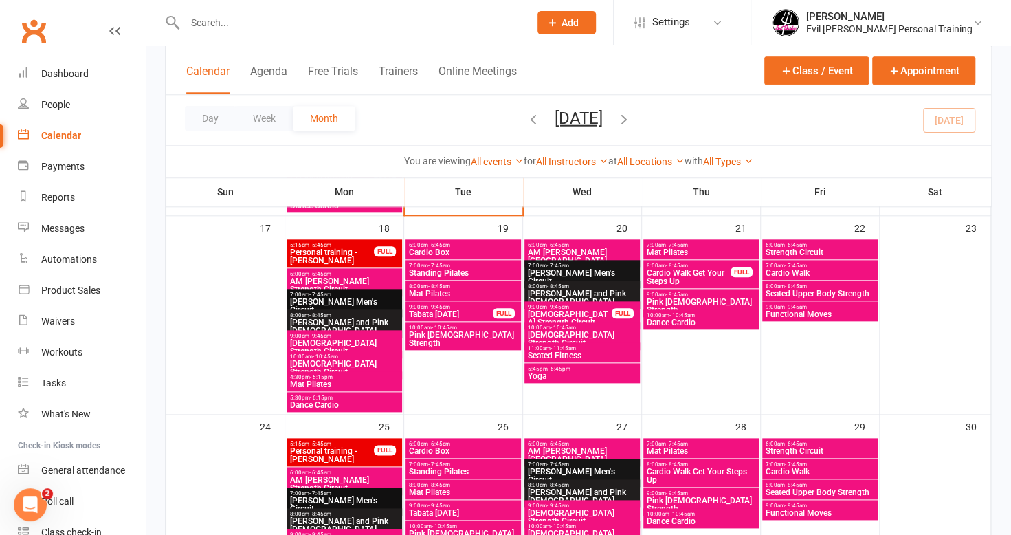
click at [449, 331] on span "Pink [DEMOGRAPHIC_DATA] Strength" at bounding box center [463, 339] width 110 height 16
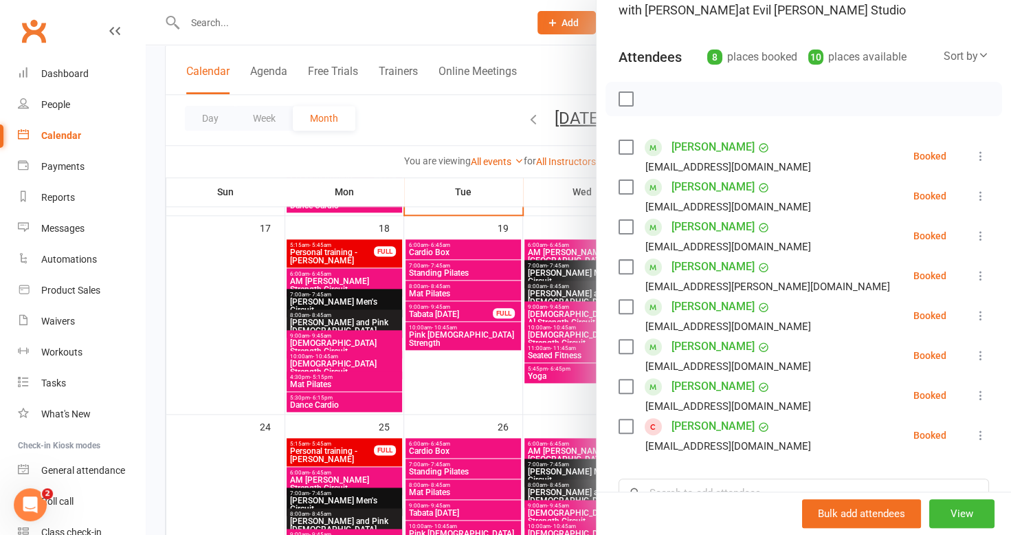
scroll to position [206, 0]
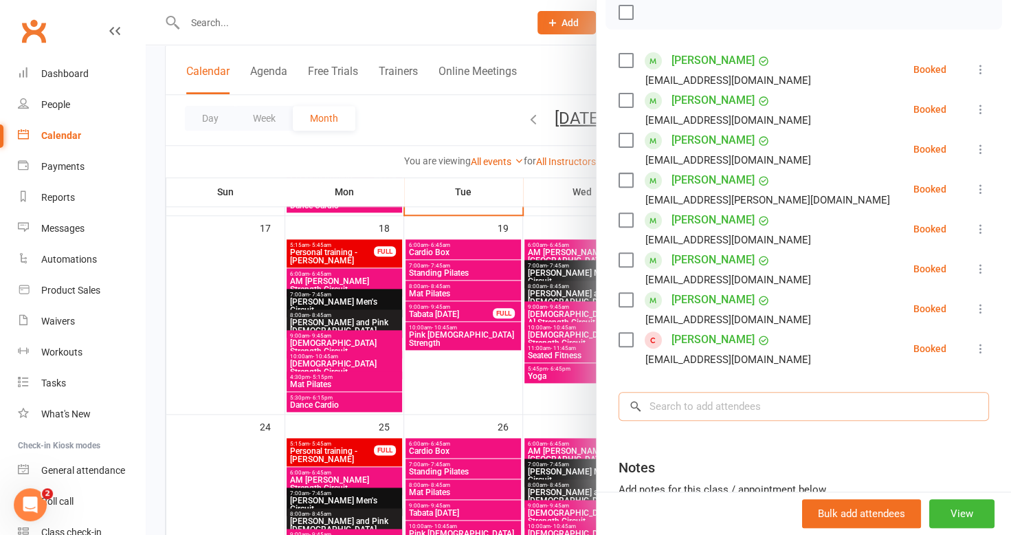
click at [774, 416] on input "search" at bounding box center [803, 406] width 370 height 29
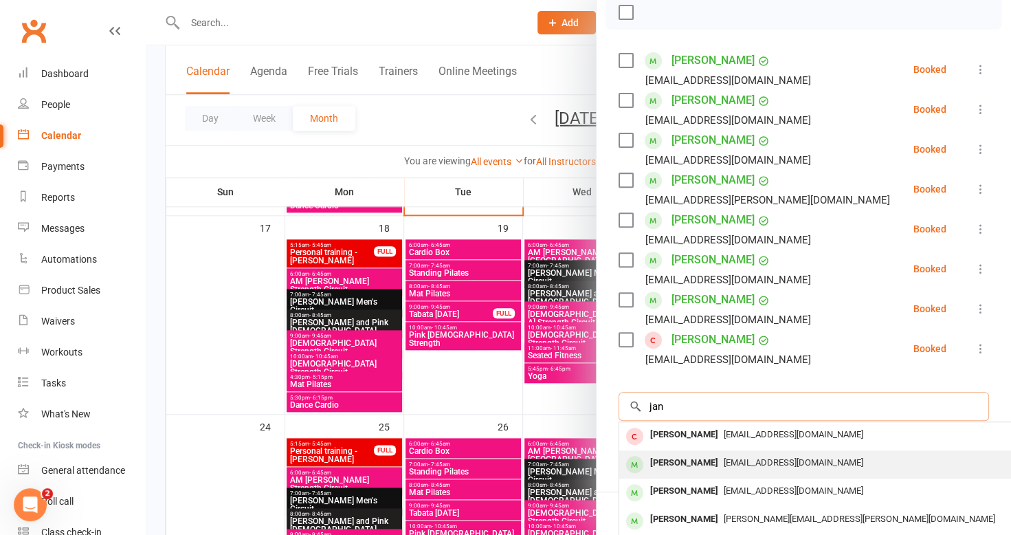
type input "jan"
click at [724, 457] on span "[EMAIL_ADDRESS][DOMAIN_NAME]" at bounding box center [793, 462] width 139 height 10
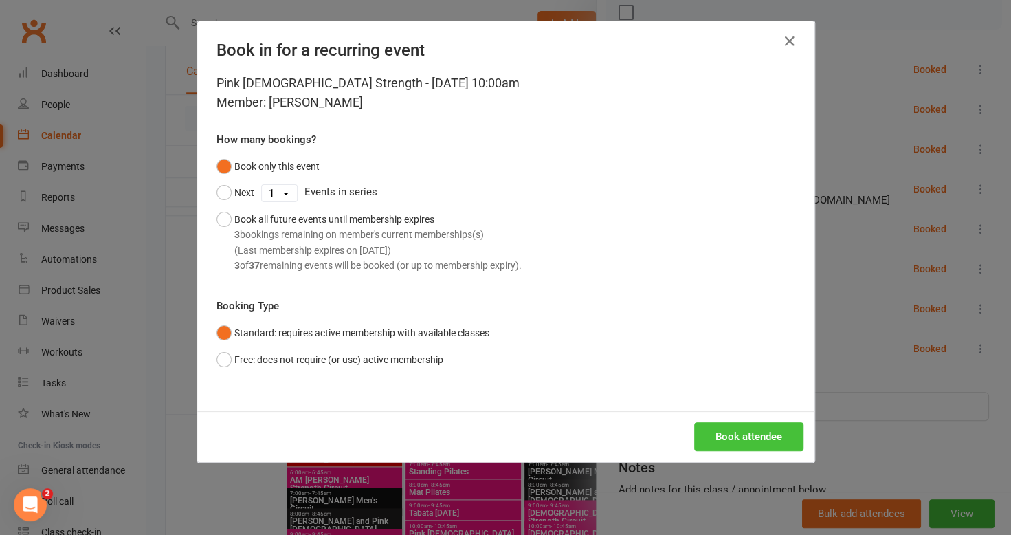
click at [761, 441] on button "Book attendee" at bounding box center [748, 436] width 109 height 29
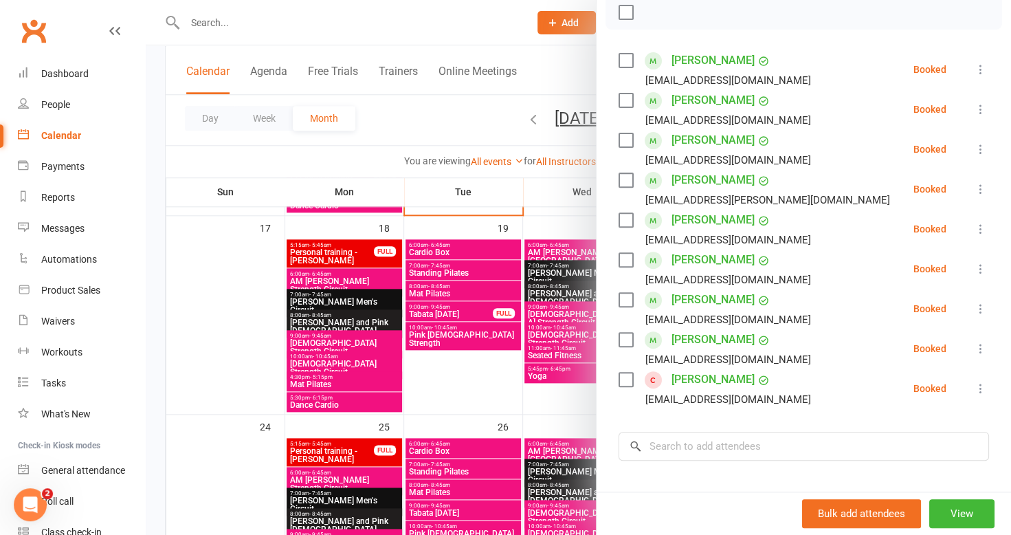
click at [175, 192] on div at bounding box center [578, 267] width 865 height 535
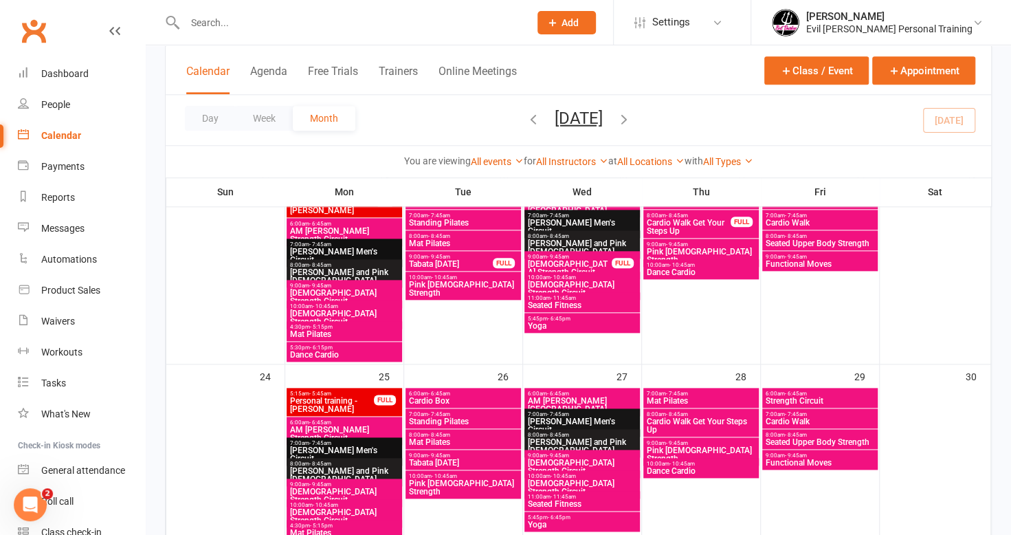
scroll to position [687, 0]
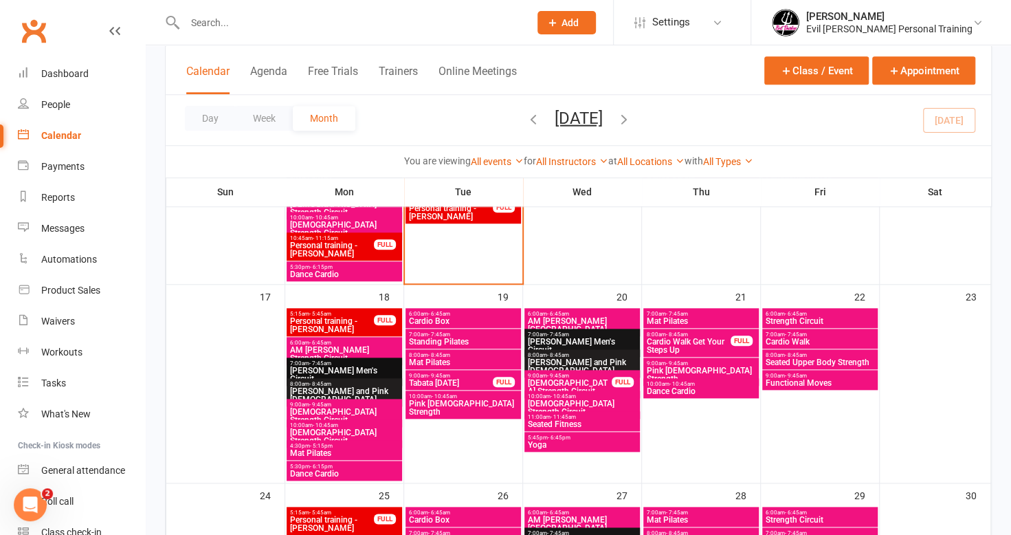
click at [713, 367] on span "Pink [DEMOGRAPHIC_DATA] Strength" at bounding box center [701, 374] width 110 height 16
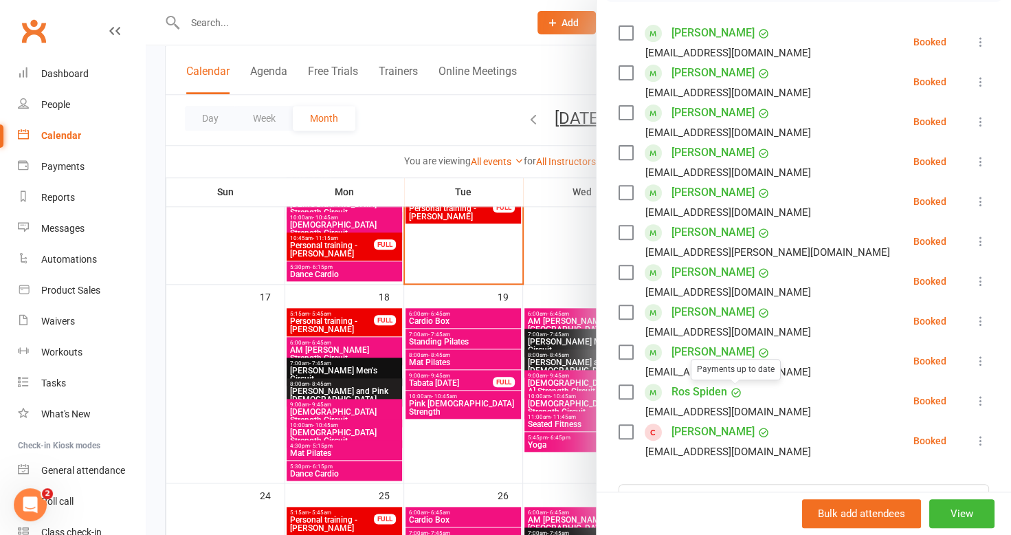
scroll to position [275, 0]
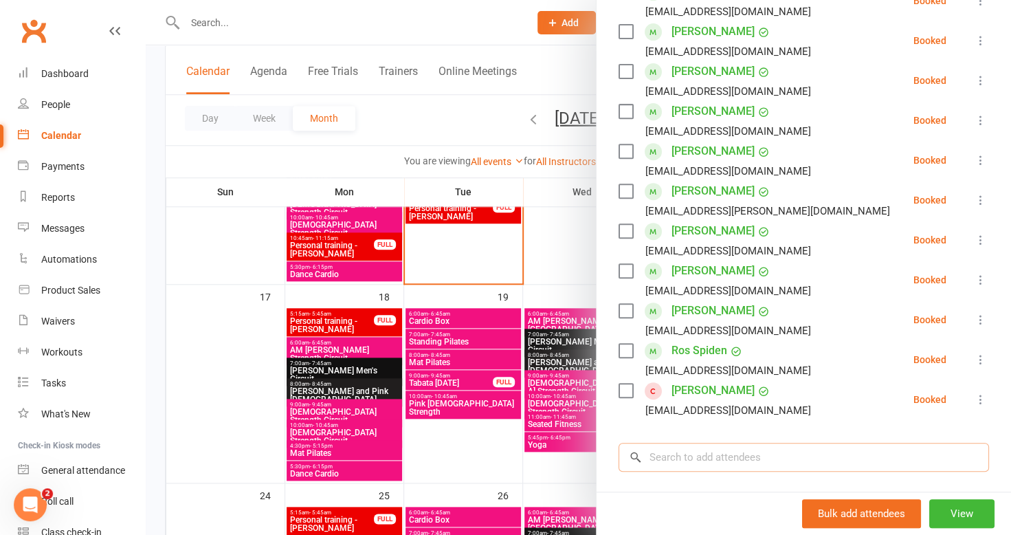
click at [709, 460] on input "search" at bounding box center [803, 457] width 370 height 29
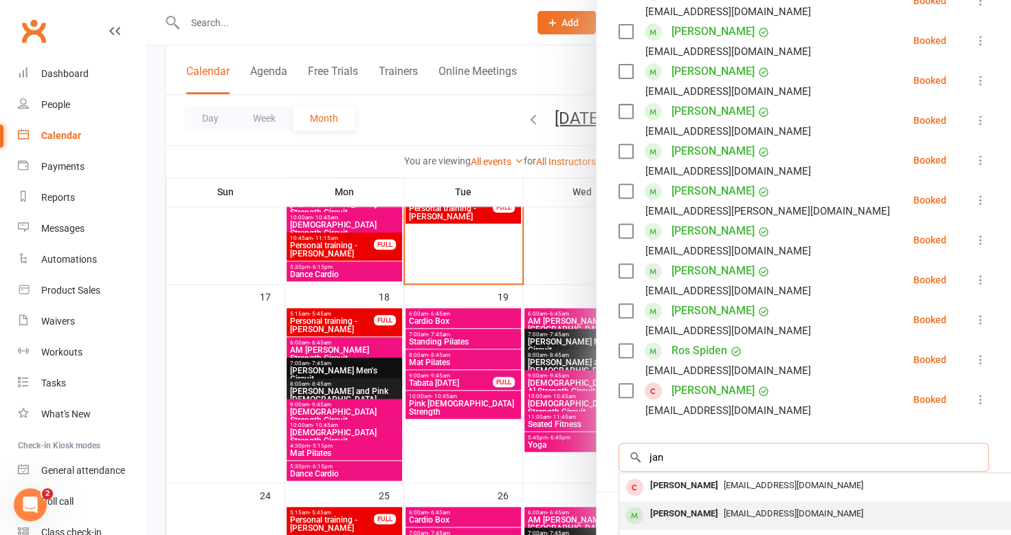
type input "jan"
click at [724, 509] on span "[EMAIL_ADDRESS][DOMAIN_NAME]" at bounding box center [793, 513] width 139 height 10
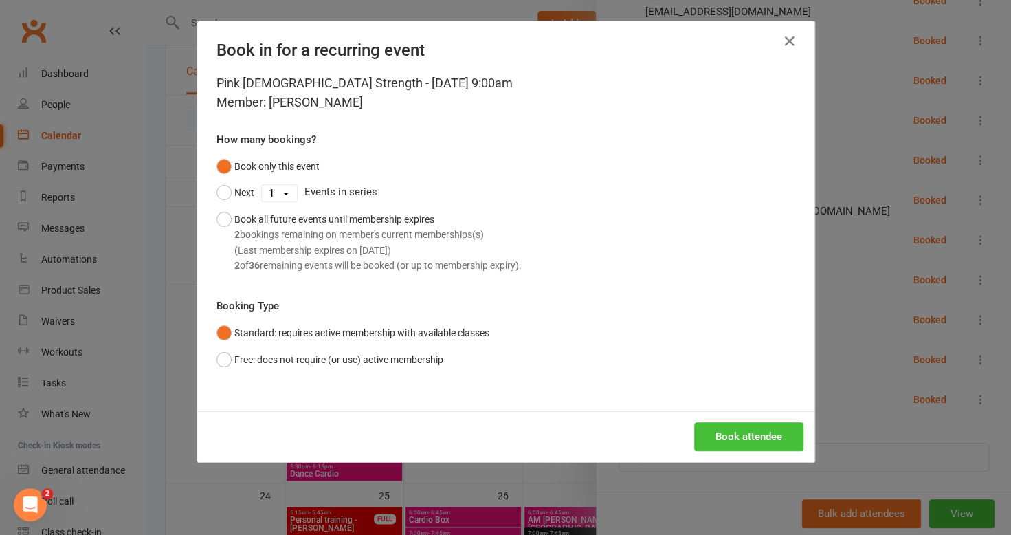
click at [753, 434] on button "Book attendee" at bounding box center [748, 436] width 109 height 29
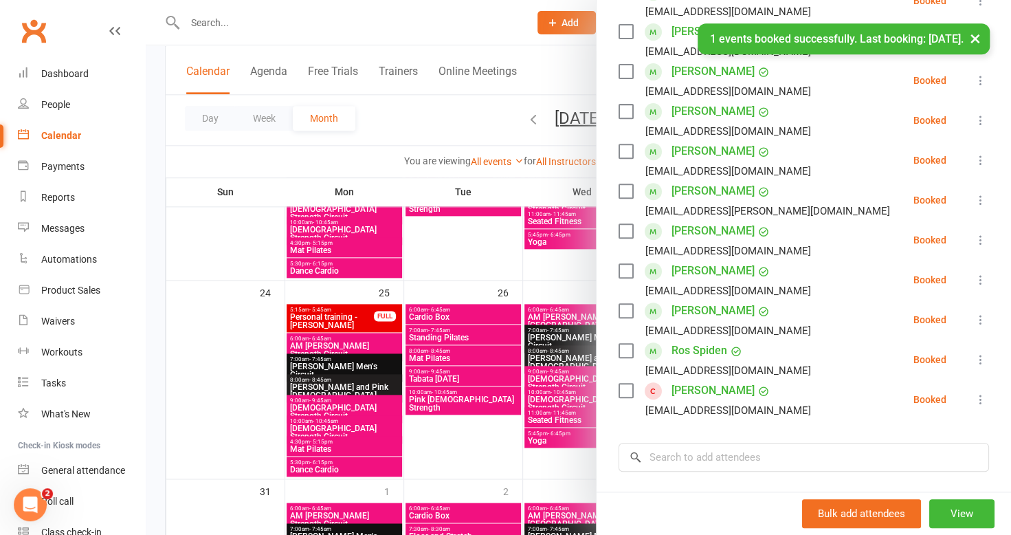
scroll to position [893, 0]
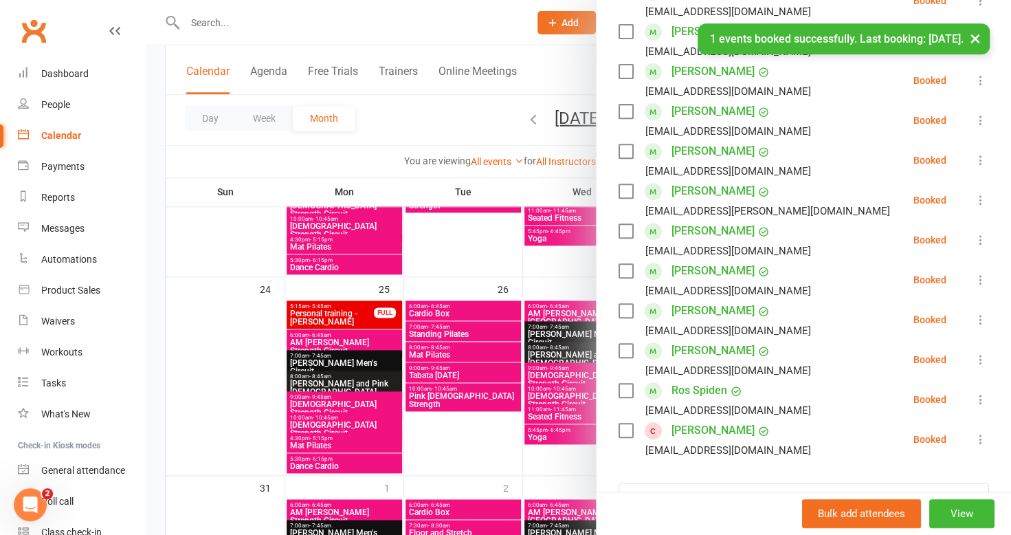
click at [446, 394] on div at bounding box center [578, 267] width 865 height 535
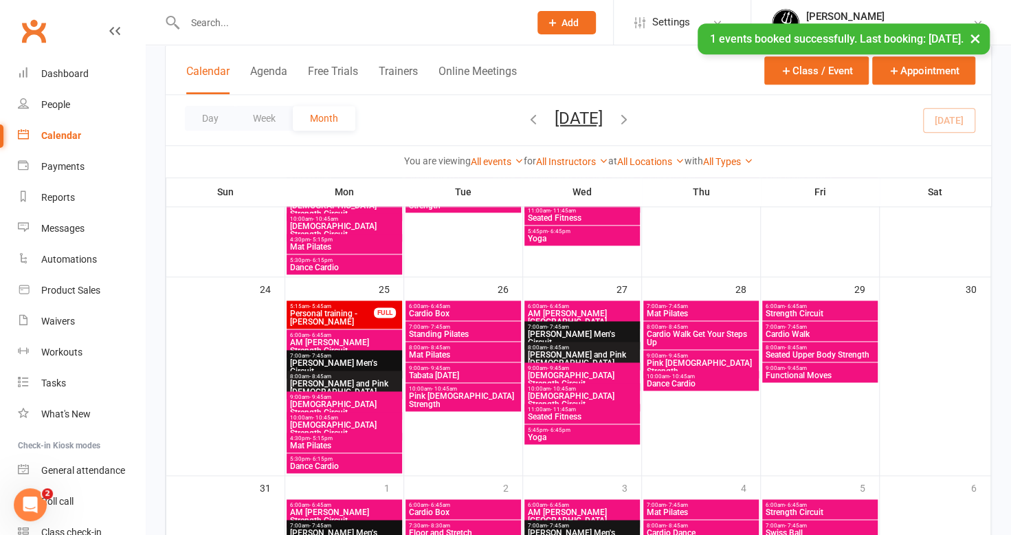
click at [458, 393] on span "Pink [DEMOGRAPHIC_DATA] Strength" at bounding box center [463, 400] width 110 height 16
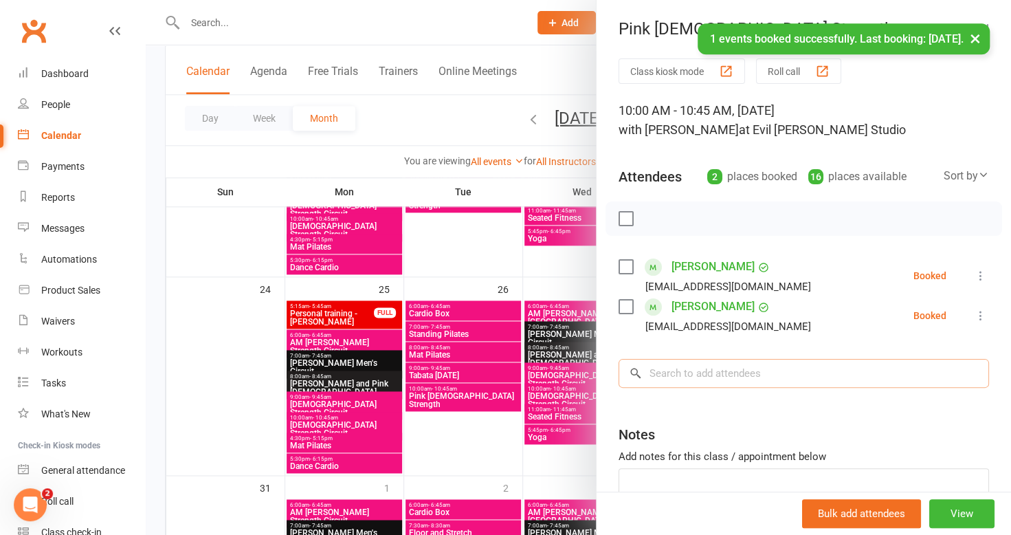
click at [774, 375] on input "search" at bounding box center [803, 373] width 370 height 29
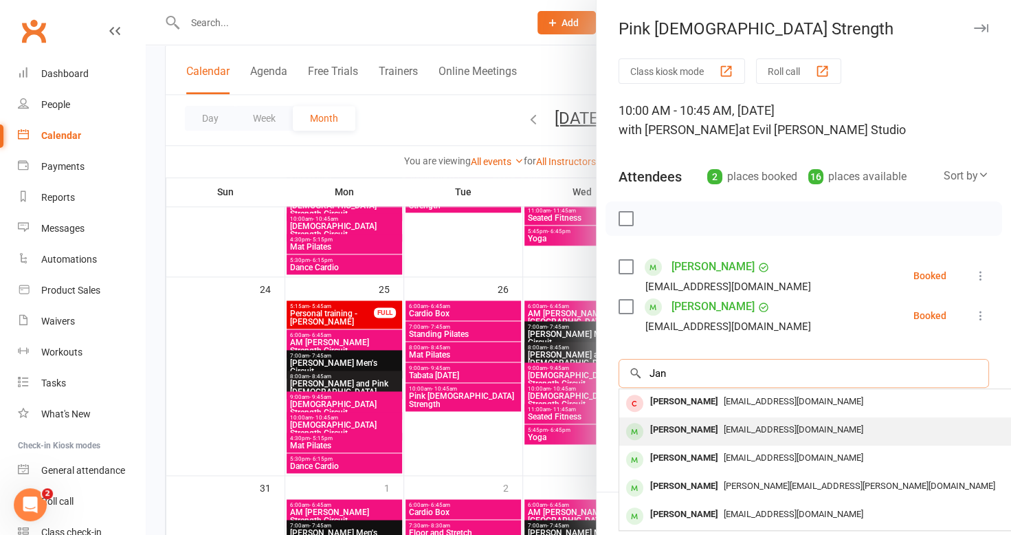
type input "Jan"
click at [751, 432] on span "[EMAIL_ADDRESS][DOMAIN_NAME]" at bounding box center [793, 429] width 139 height 10
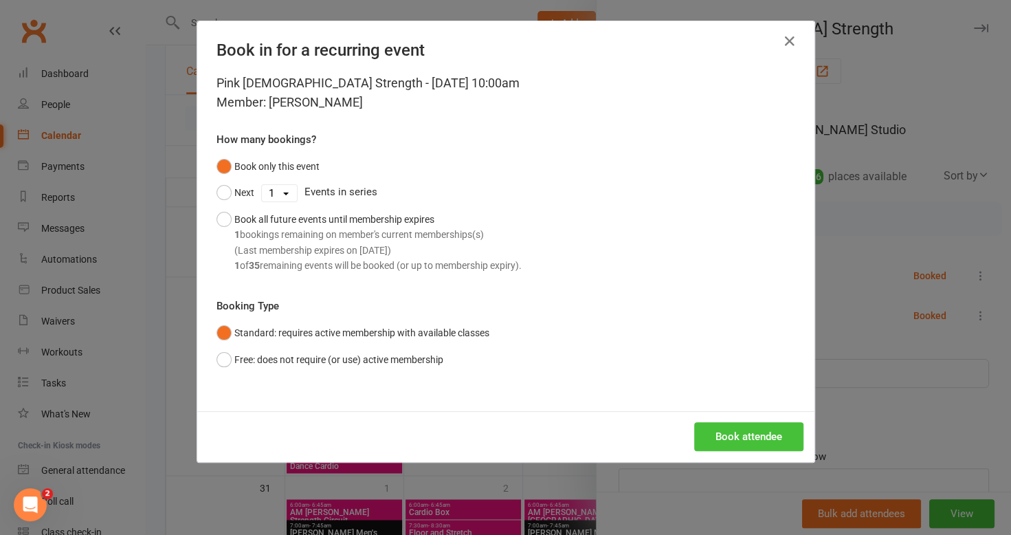
click at [735, 434] on button "Book attendee" at bounding box center [748, 436] width 109 height 29
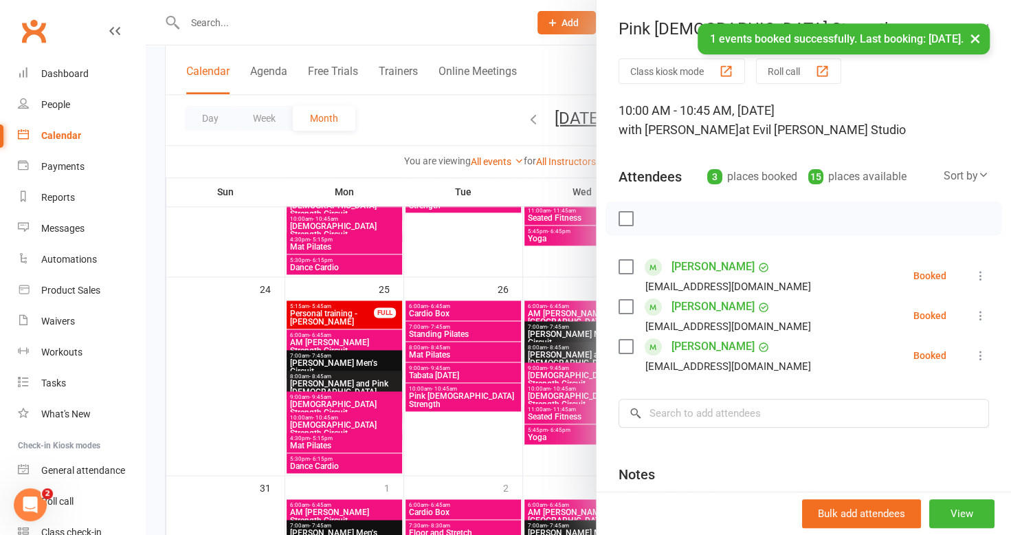
click at [438, 440] on div at bounding box center [578, 267] width 865 height 535
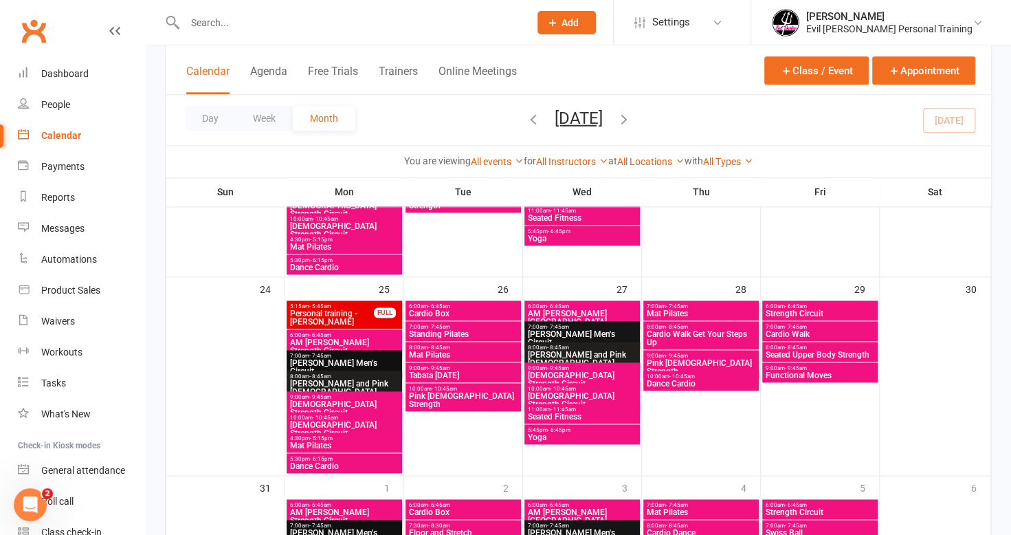
click at [735, 353] on span "9:00am - 9:45am" at bounding box center [701, 356] width 110 height 6
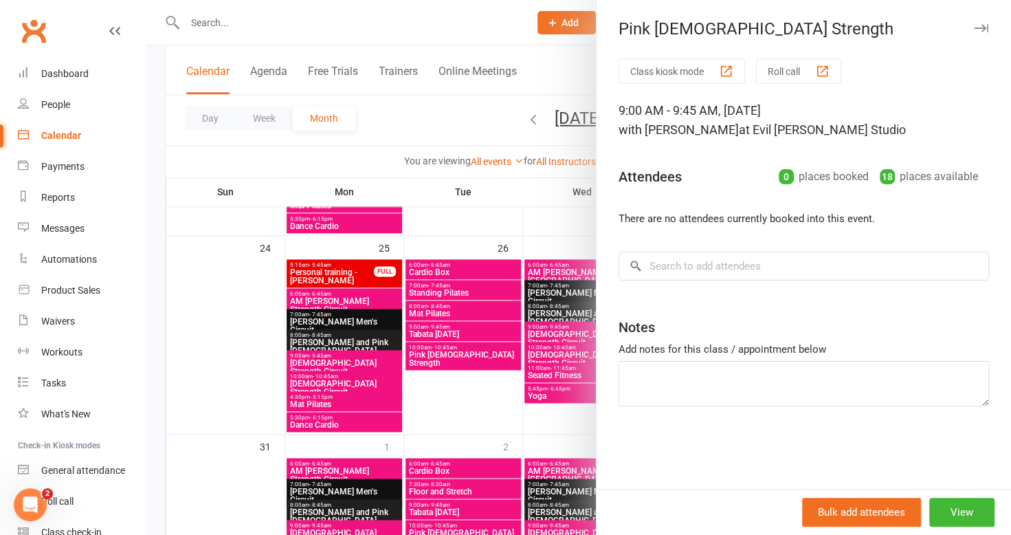
scroll to position [904, 0]
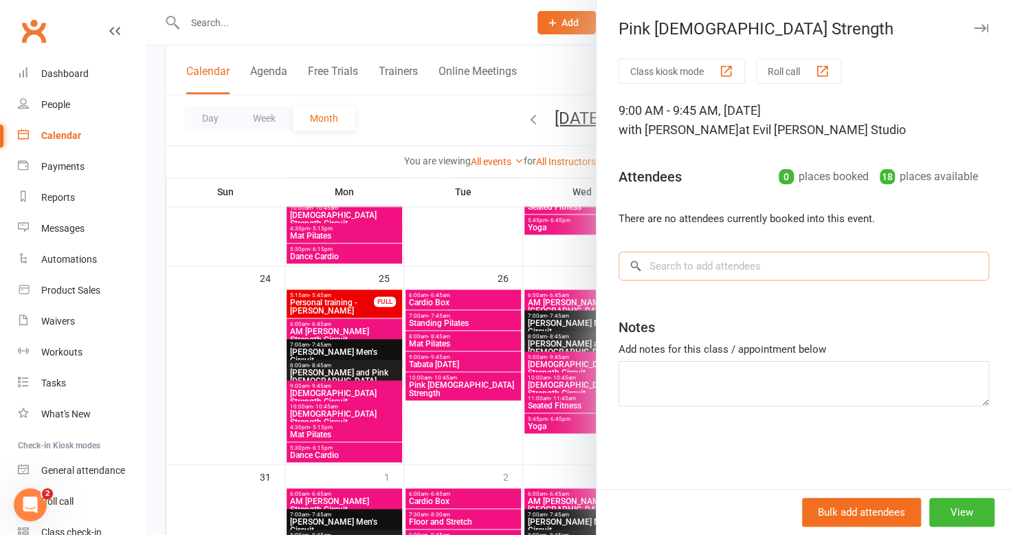
click at [713, 269] on input "search" at bounding box center [803, 266] width 370 height 29
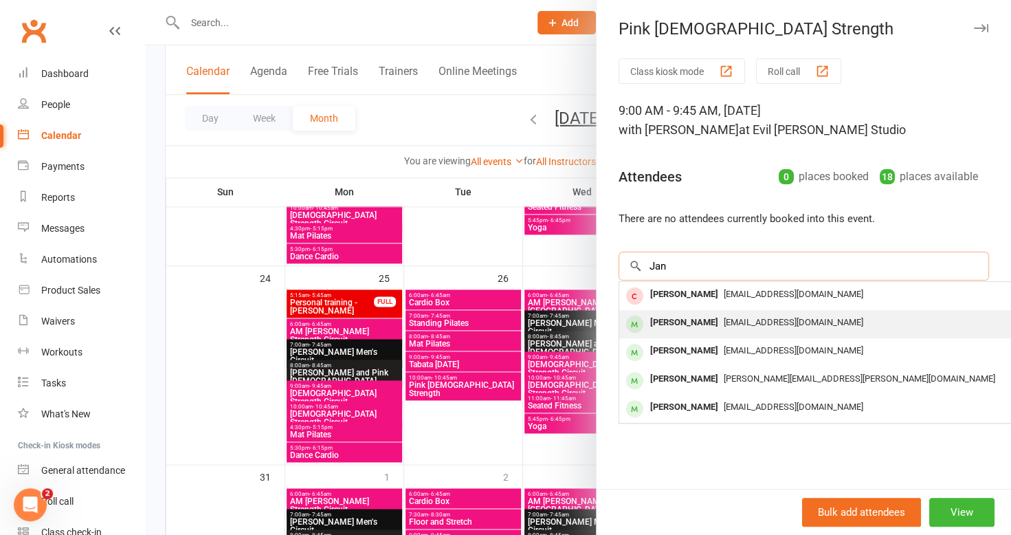
type input "Jan"
click at [776, 318] on span "[EMAIL_ADDRESS][DOMAIN_NAME]" at bounding box center [793, 322] width 139 height 10
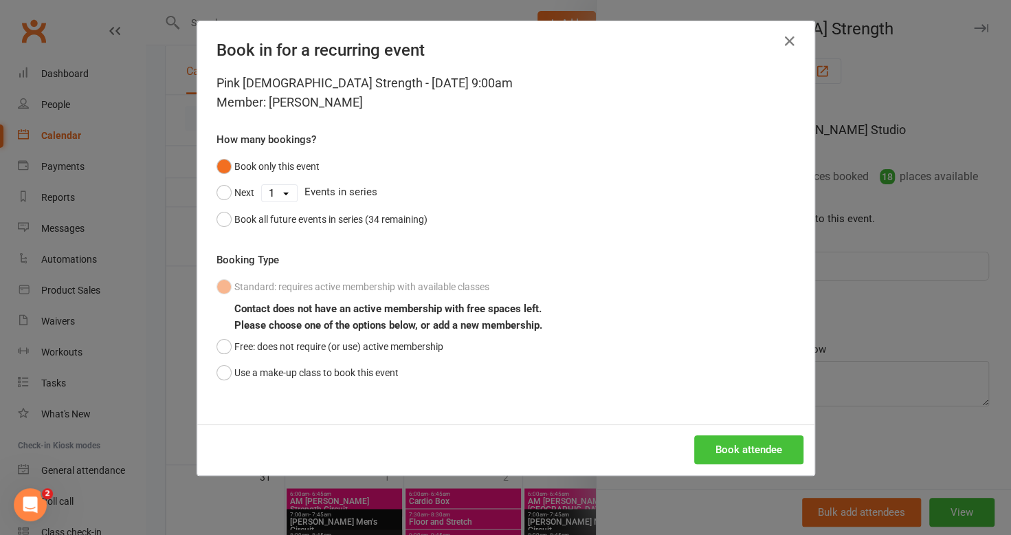
click at [752, 453] on button "Book attendee" at bounding box center [748, 449] width 109 height 29
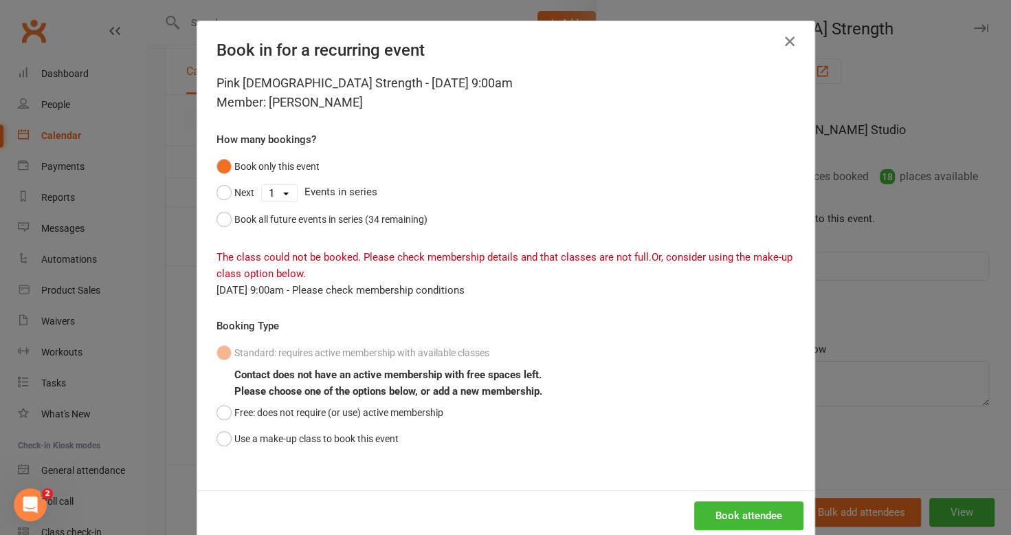
click at [781, 43] on icon "button" at bounding box center [789, 41] width 16 height 16
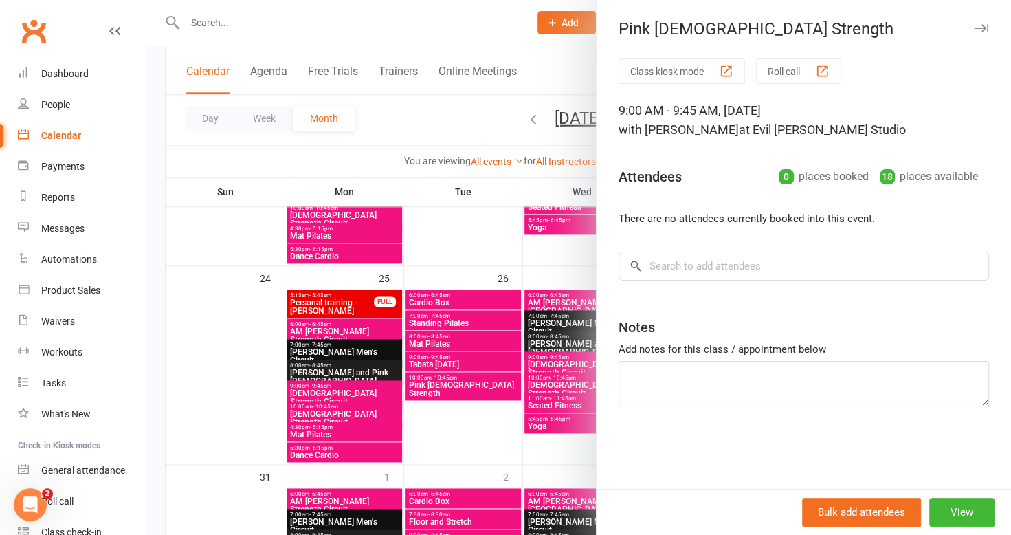
click at [161, 111] on div at bounding box center [578, 267] width 865 height 535
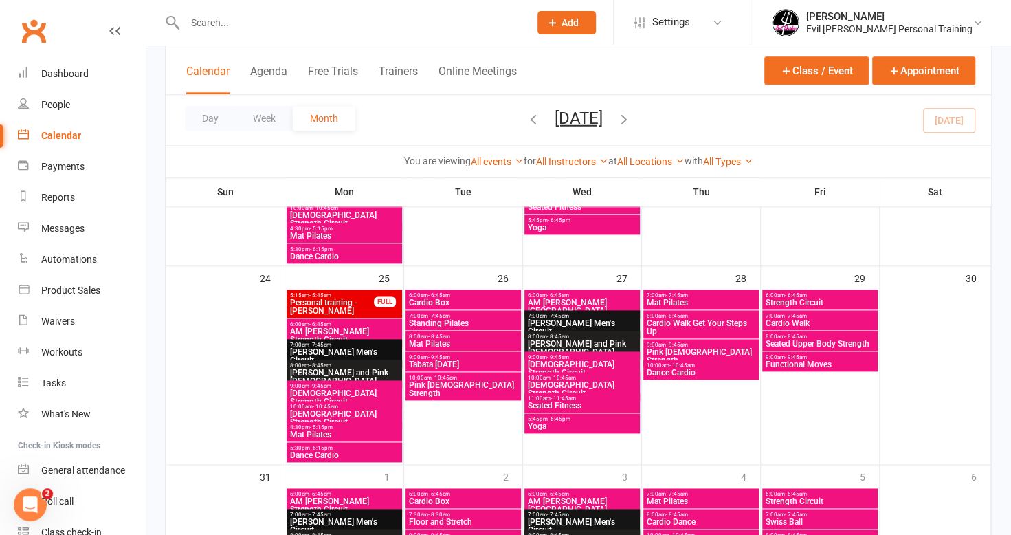
click at [306, 22] on input "text" at bounding box center [350, 22] width 339 height 19
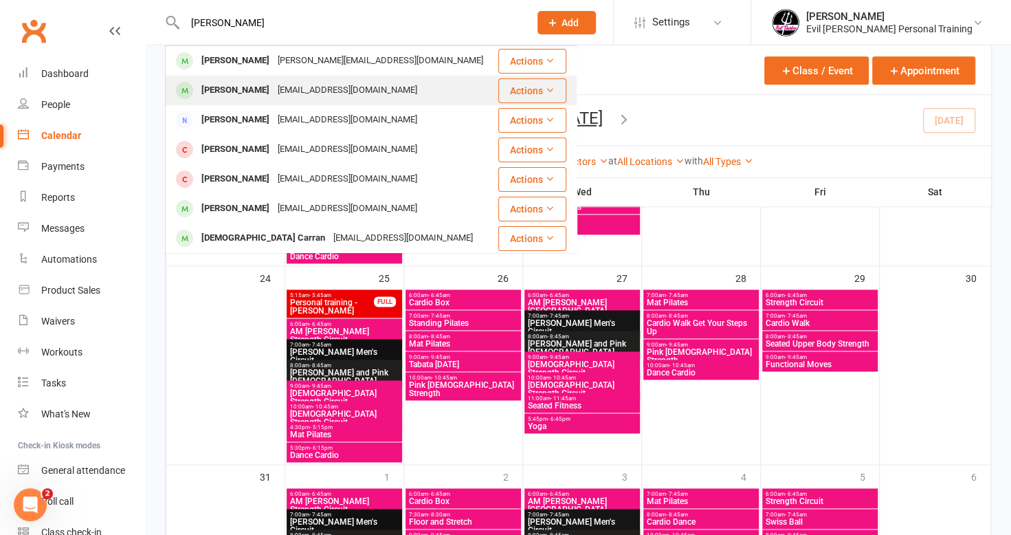
type input "[PERSON_NAME]"
click at [214, 91] on div "[PERSON_NAME]" at bounding box center [235, 90] width 76 height 20
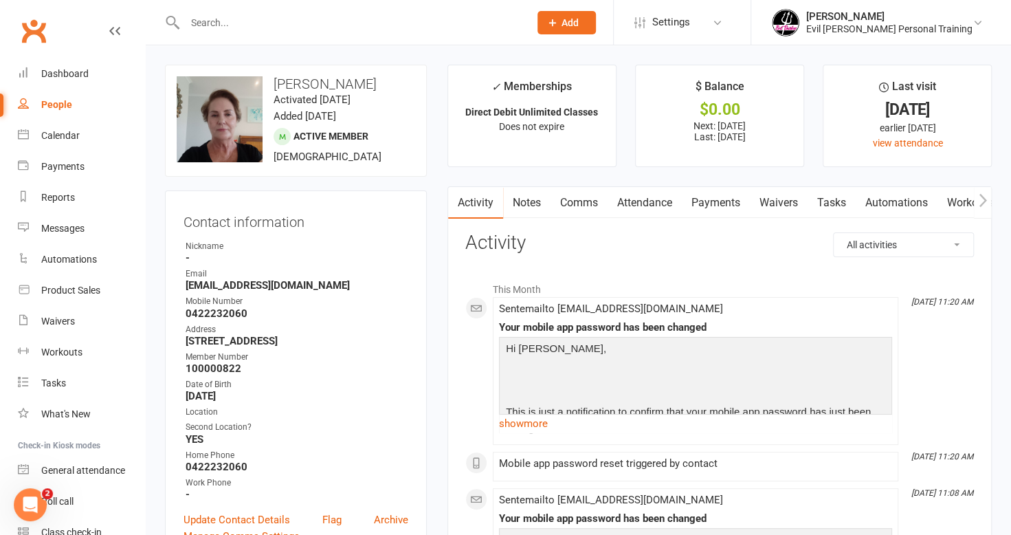
click at [983, 201] on icon "button" at bounding box center [983, 200] width 8 height 14
click at [957, 205] on link "Mobile App" at bounding box center [937, 203] width 74 height 32
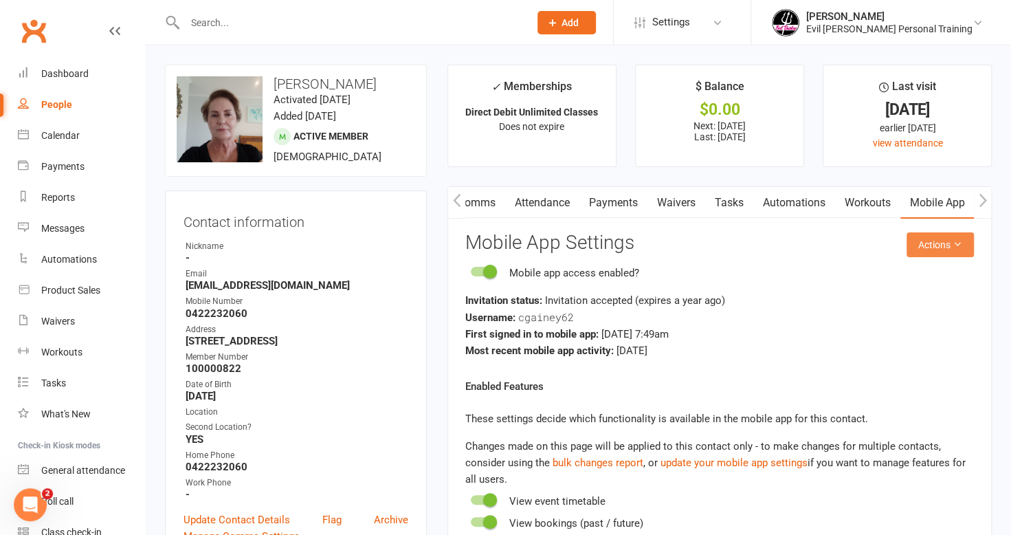
click at [953, 246] on icon at bounding box center [957, 244] width 10 height 10
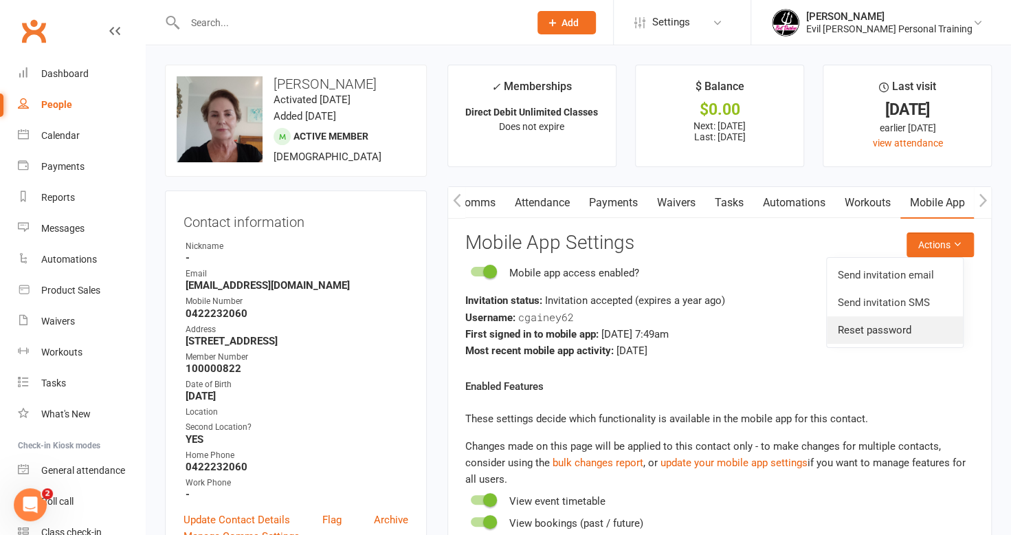
click at [906, 322] on link "Reset password" at bounding box center [895, 329] width 136 height 27
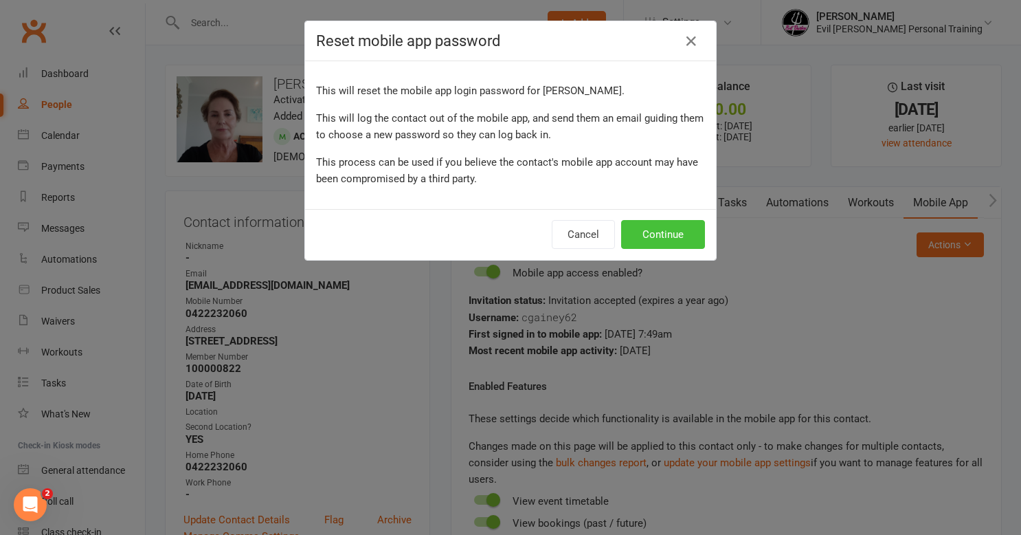
click at [675, 239] on button "Continue" at bounding box center [663, 234] width 84 height 29
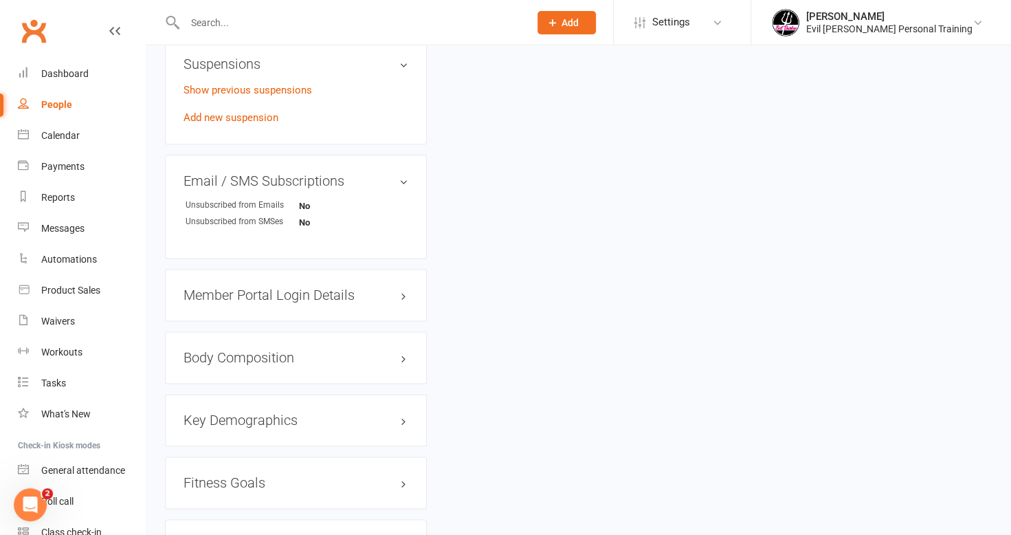
scroll to position [1031, 0]
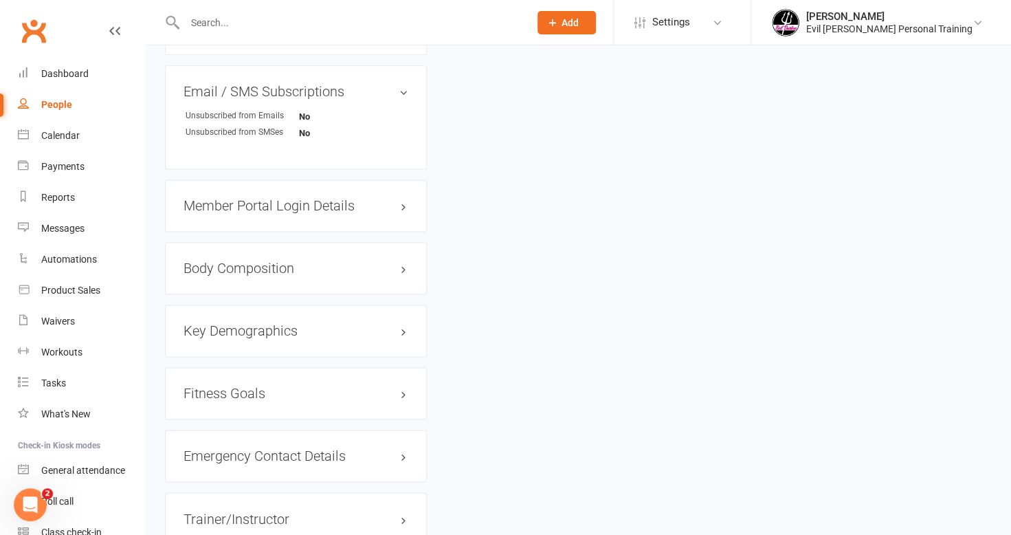
click at [252, 199] on h3 "Member Portal Login Details" at bounding box center [295, 205] width 225 height 15
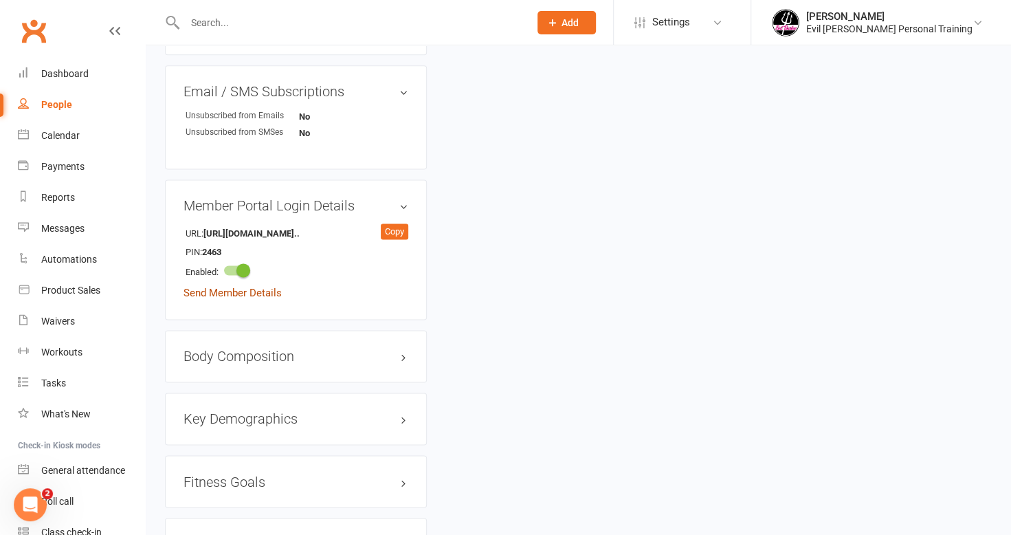
click at [223, 293] on link "Send Member Details" at bounding box center [232, 293] width 98 height 12
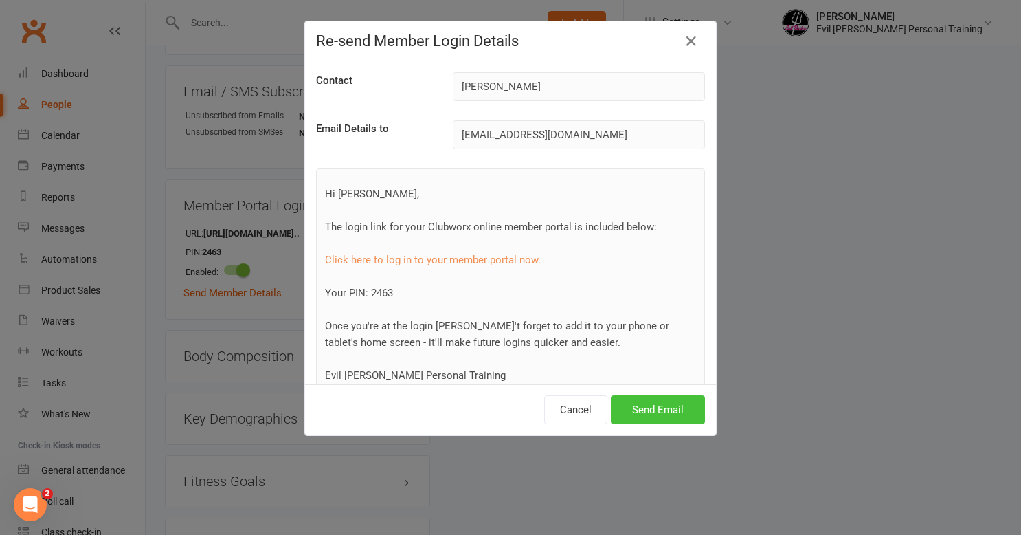
click at [639, 411] on button "Send Email" at bounding box center [658, 409] width 94 height 29
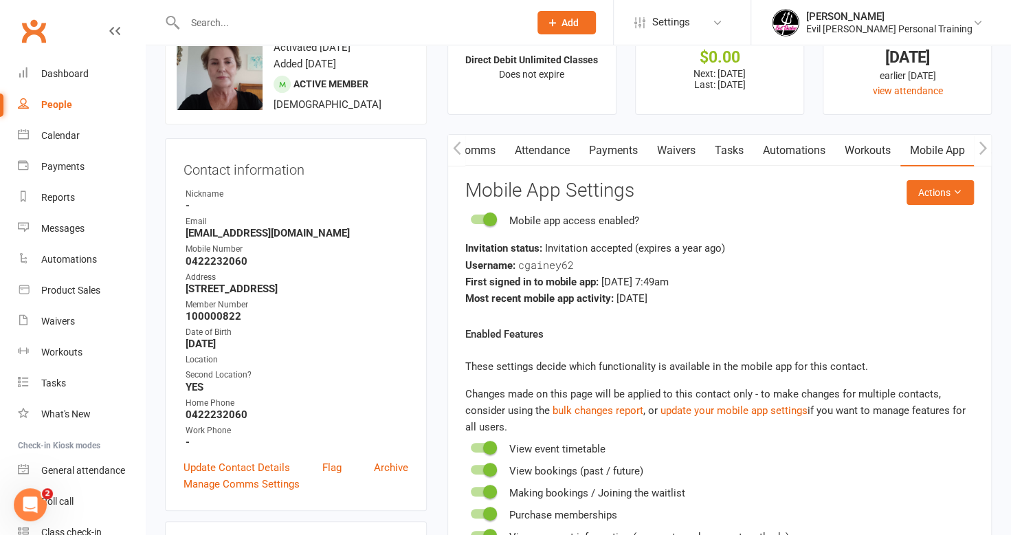
scroll to position [0, 0]
